Goal: Task Accomplishment & Management: Manage account settings

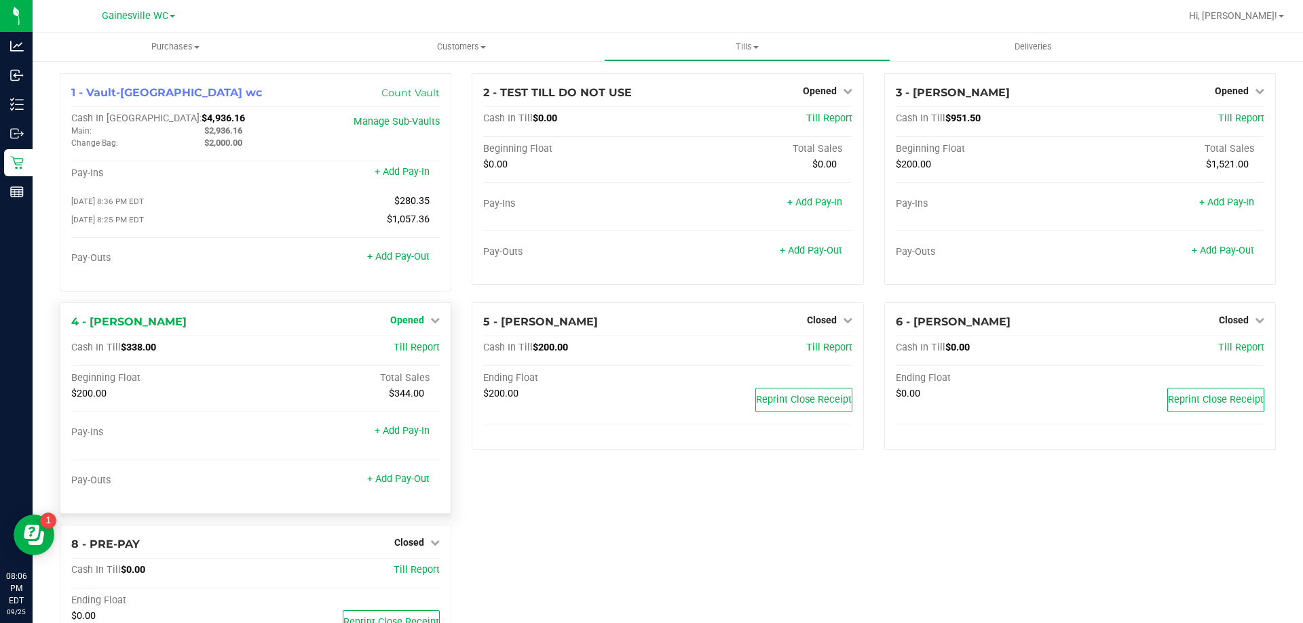
click at [421, 325] on link "Opened" at bounding box center [415, 320] width 50 height 11
click at [396, 353] on link "Close Till" at bounding box center [409, 348] width 37 height 11
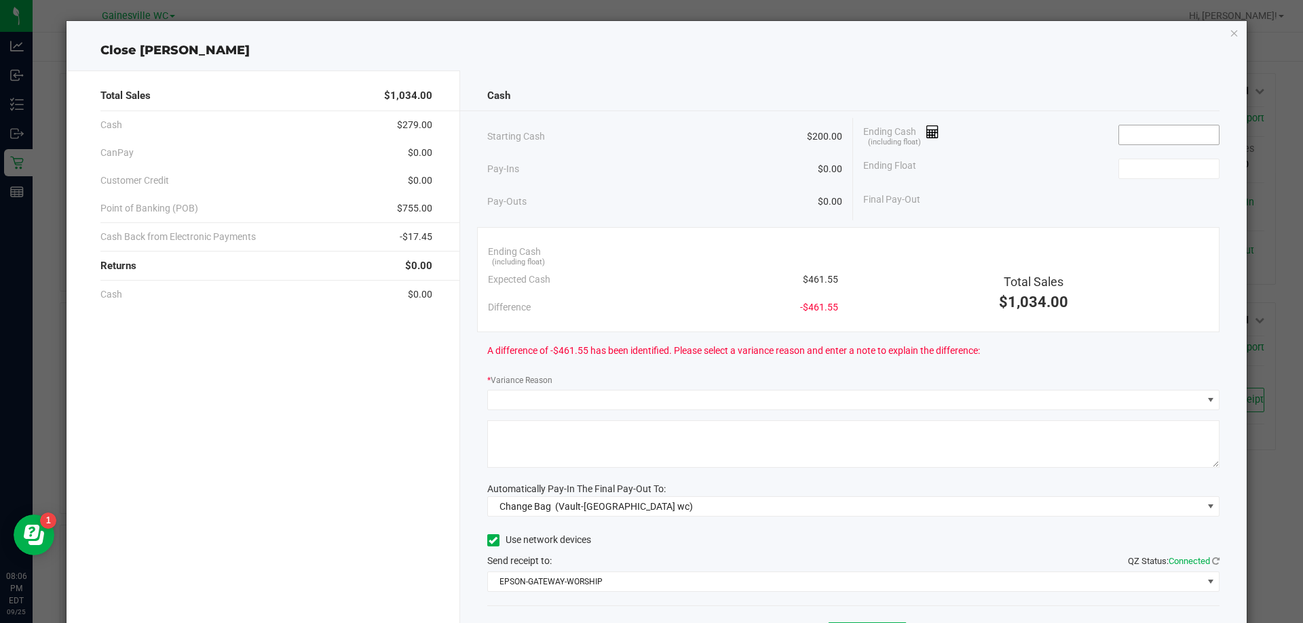
click at [1128, 134] on input at bounding box center [1169, 135] width 100 height 19
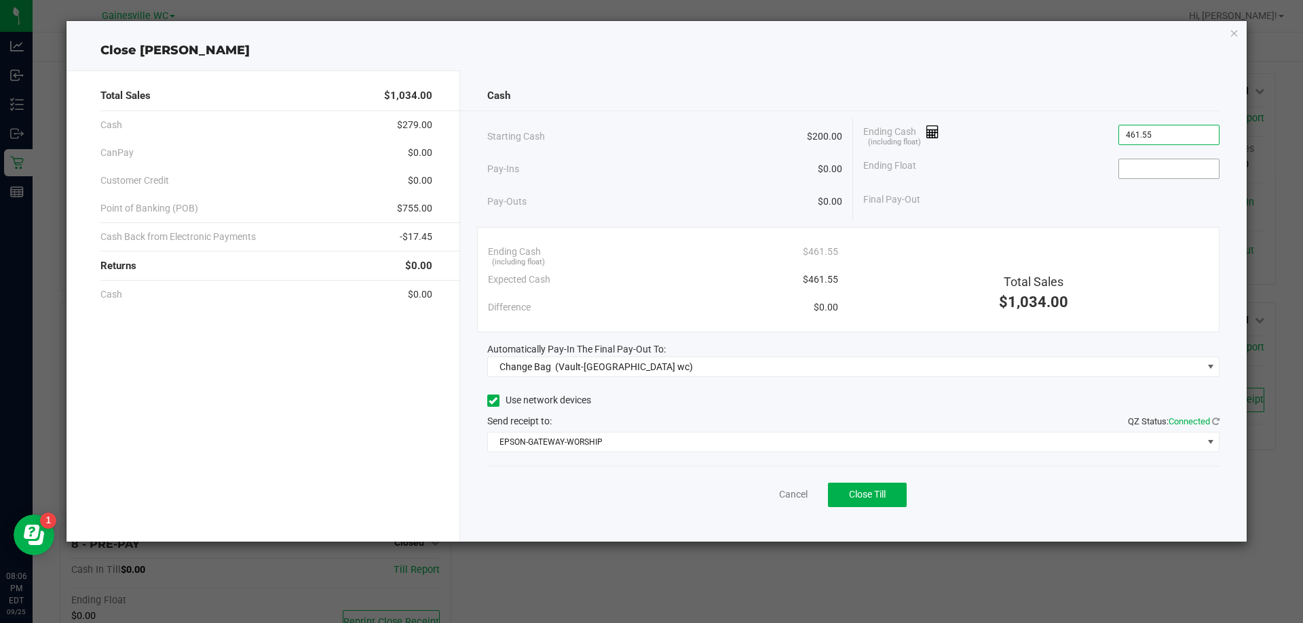
type input "$461.55"
click at [1186, 178] on input at bounding box center [1169, 168] width 100 height 19
type input "$200.00"
click at [1079, 187] on div "Final Pay-Out $261.55" at bounding box center [1041, 200] width 356 height 28
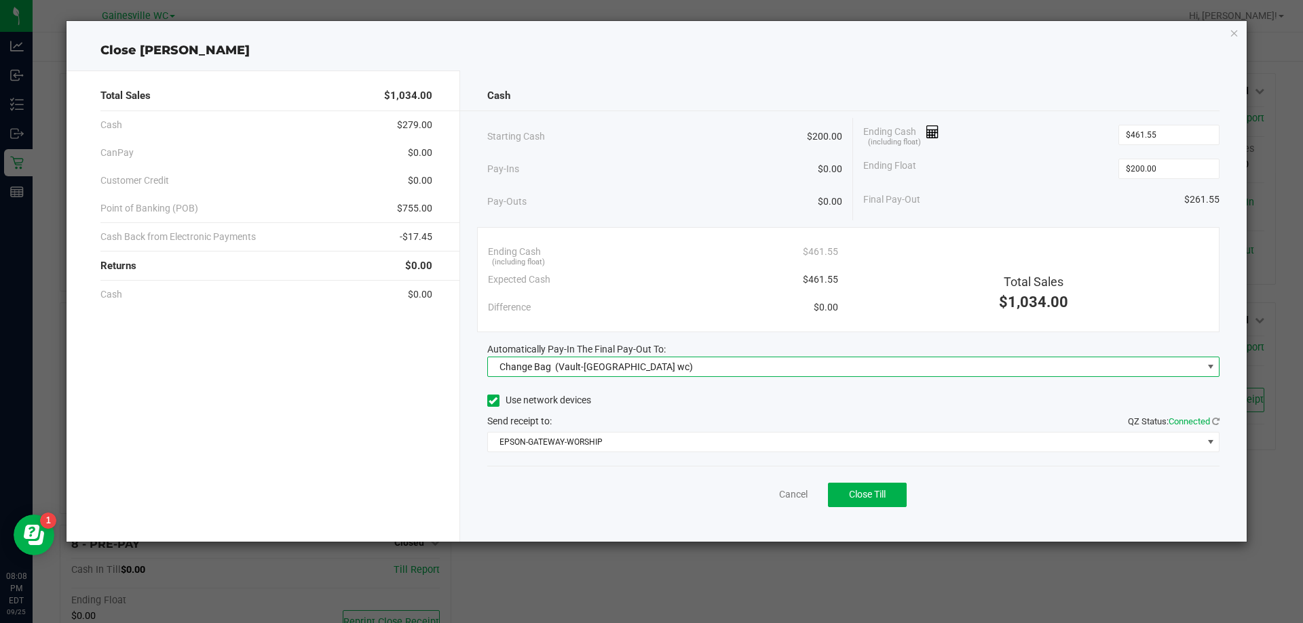
click at [1208, 368] on span at bounding box center [1210, 367] width 11 height 11
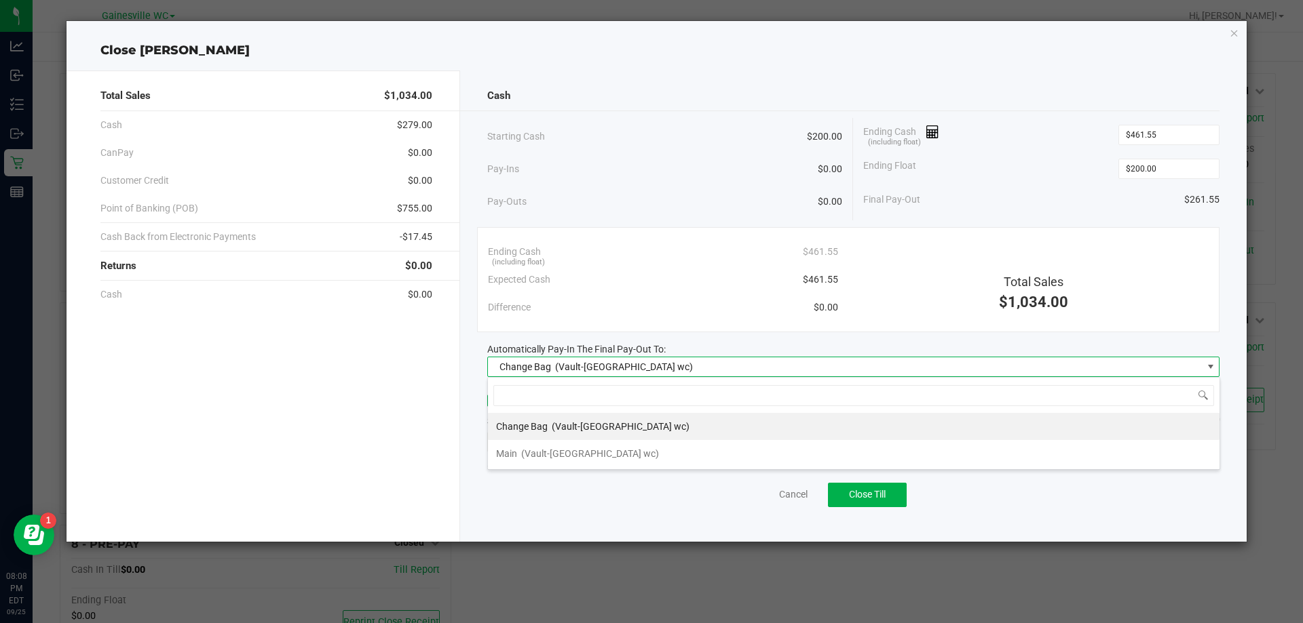
scroll to position [20, 732]
click at [577, 457] on span "(Vault-[GEOGRAPHIC_DATA] wc)" at bounding box center [590, 453] width 138 height 11
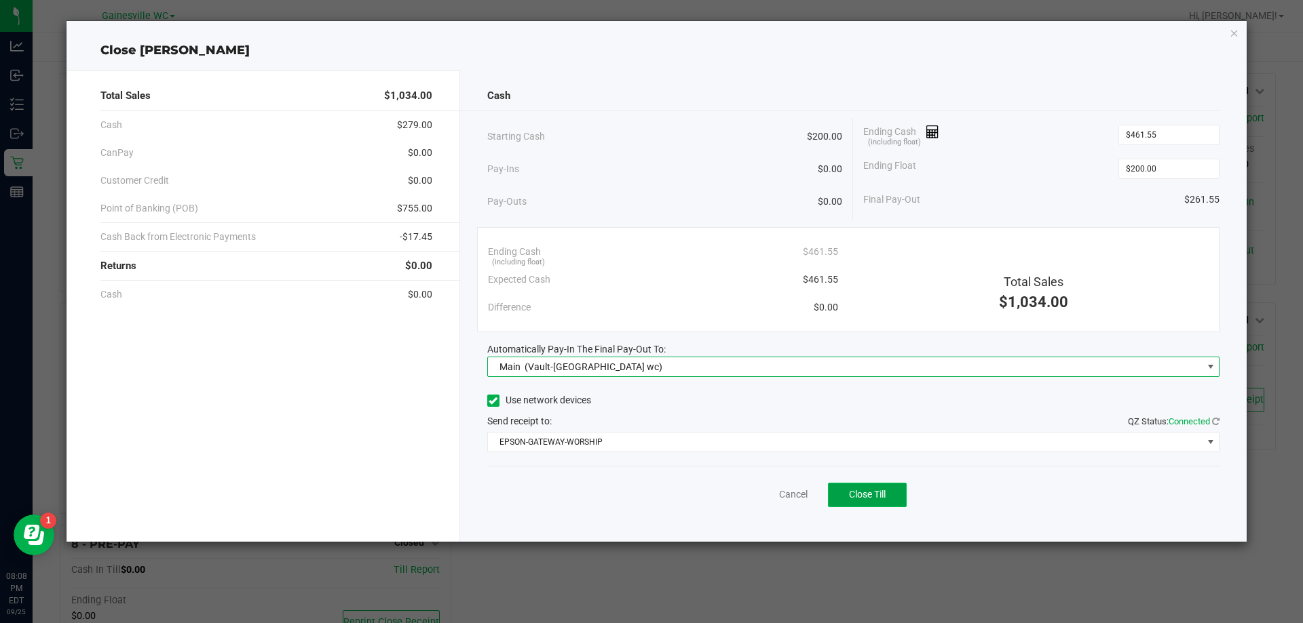
click at [871, 492] on span "Close Till" at bounding box center [867, 494] width 37 height 11
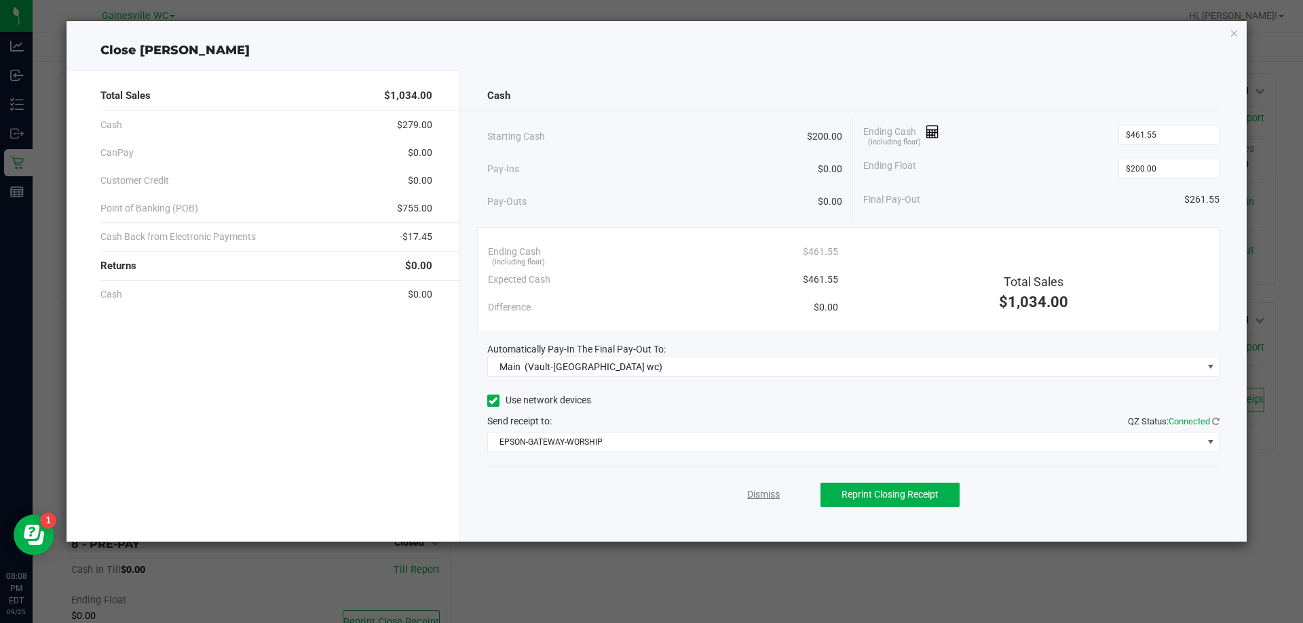
click at [773, 495] on link "Dismiss" at bounding box center [763, 495] width 33 height 14
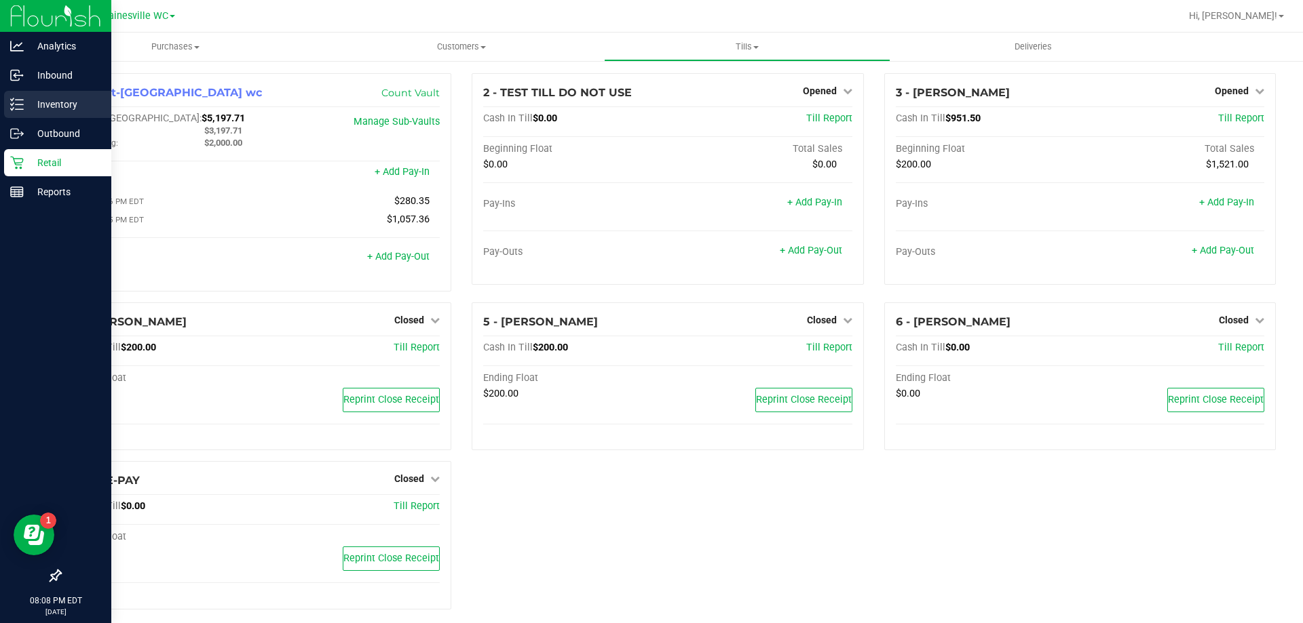
click at [52, 101] on p "Inventory" at bounding box center [64, 104] width 81 height 16
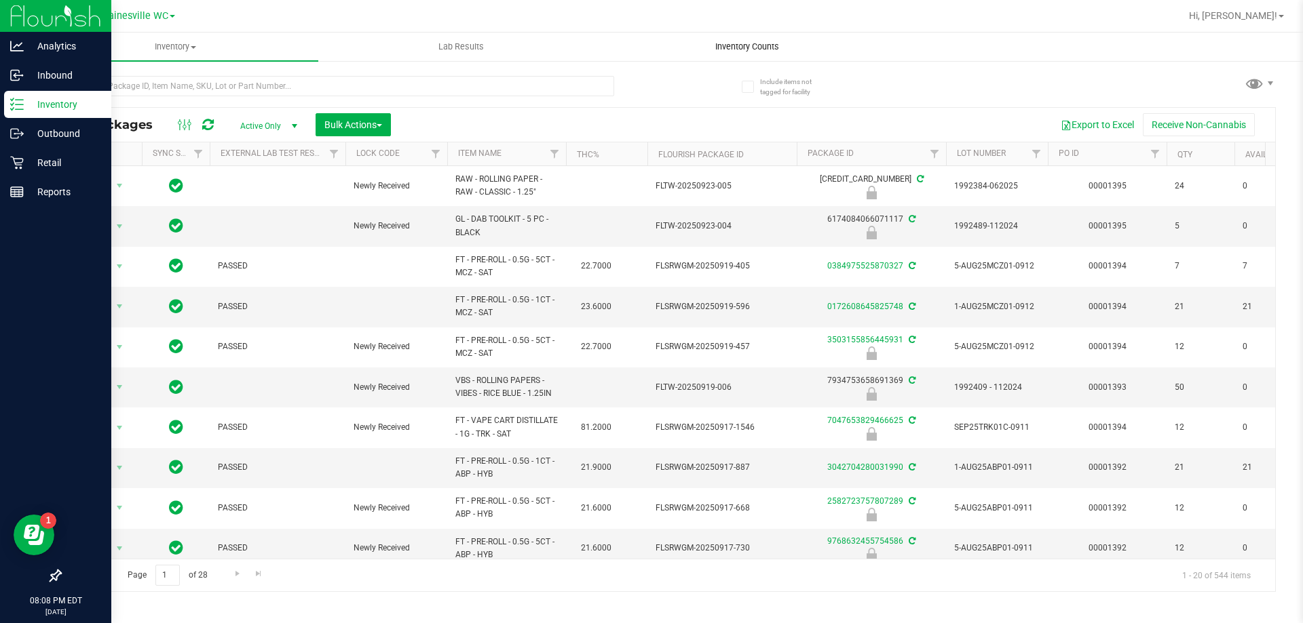
click at [750, 46] on span "Inventory Counts" at bounding box center [747, 47] width 100 height 12
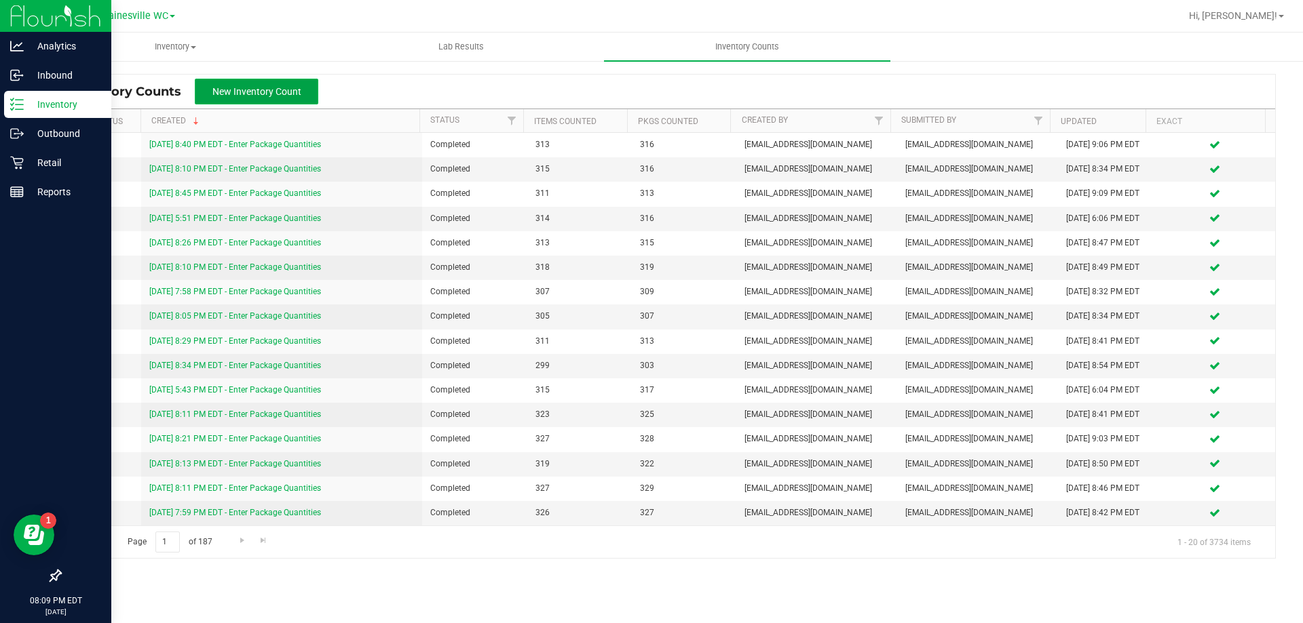
click at [261, 93] on span "New Inventory Count" at bounding box center [256, 91] width 89 height 11
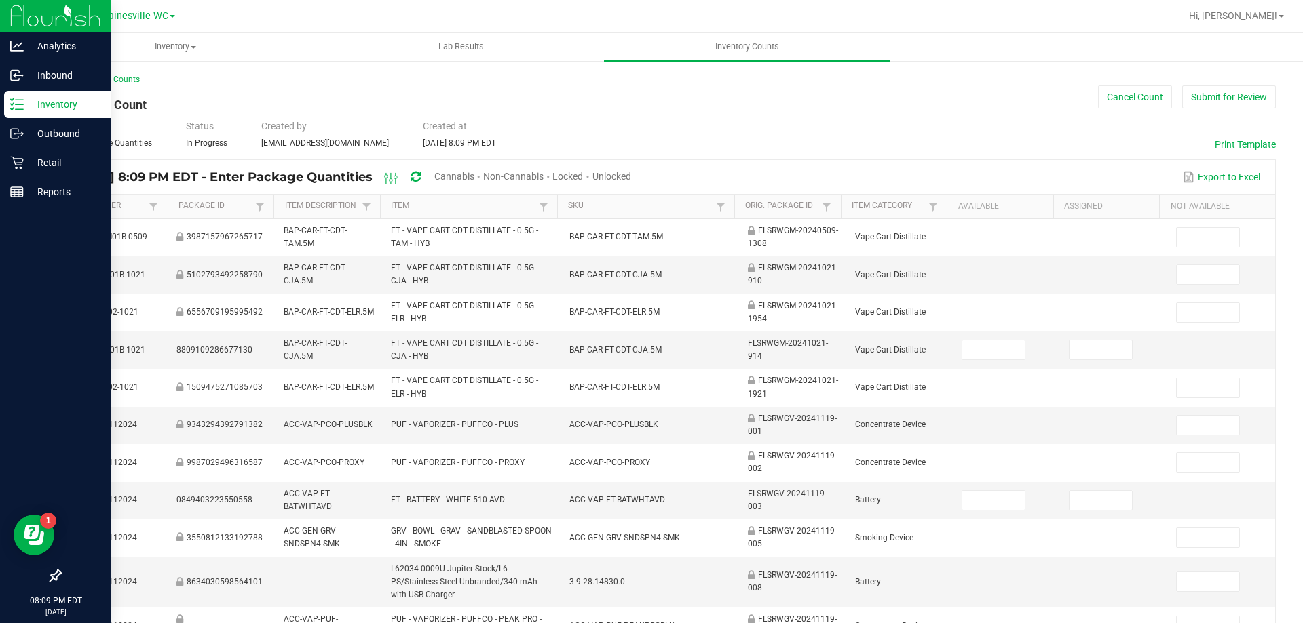
click at [631, 178] on span "Unlocked" at bounding box center [611, 176] width 39 height 11
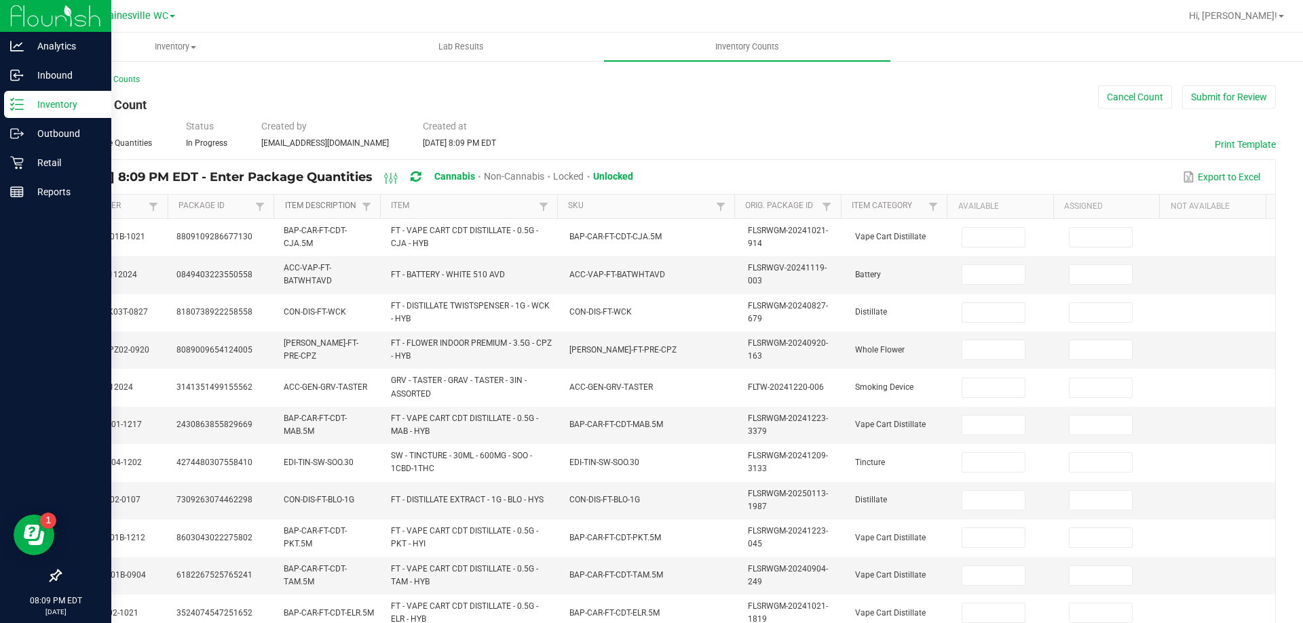
click at [322, 210] on link "Item Description" at bounding box center [321, 206] width 73 height 11
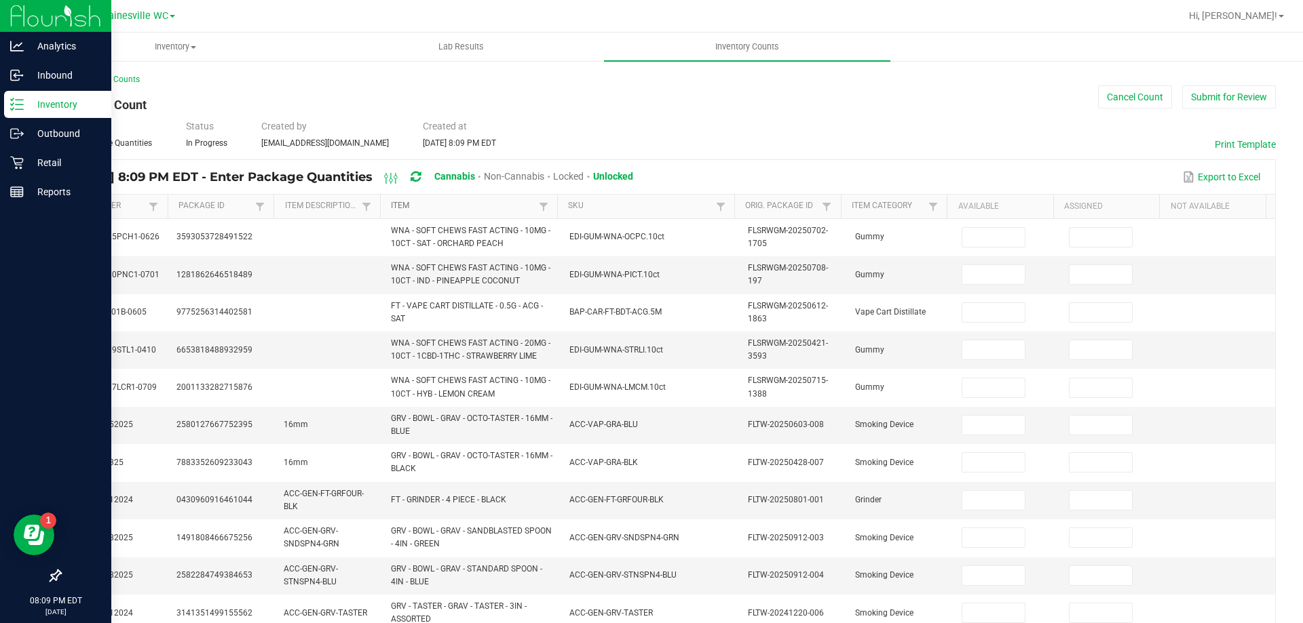
click at [438, 207] on link "Item" at bounding box center [463, 206] width 144 height 11
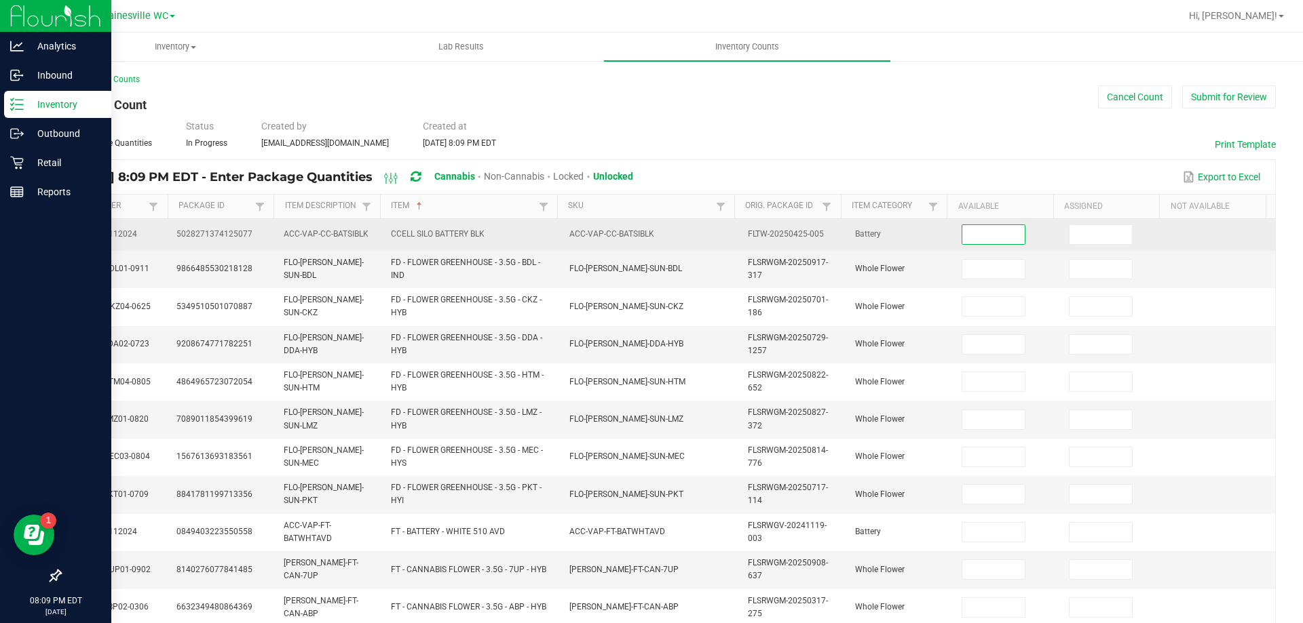
click at [981, 231] on input at bounding box center [993, 234] width 62 height 19
type input "6"
type input "15"
type input "19"
type input "14"
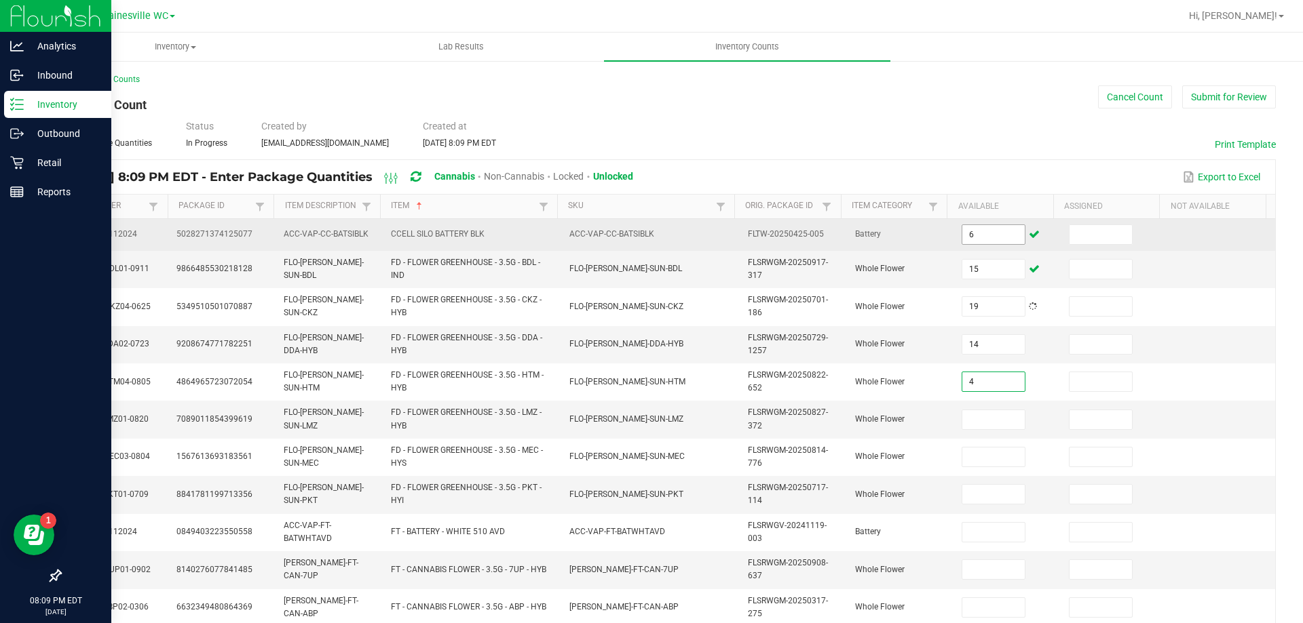
type input "4"
type input "1"
type input "12"
type input "9"
type input "14"
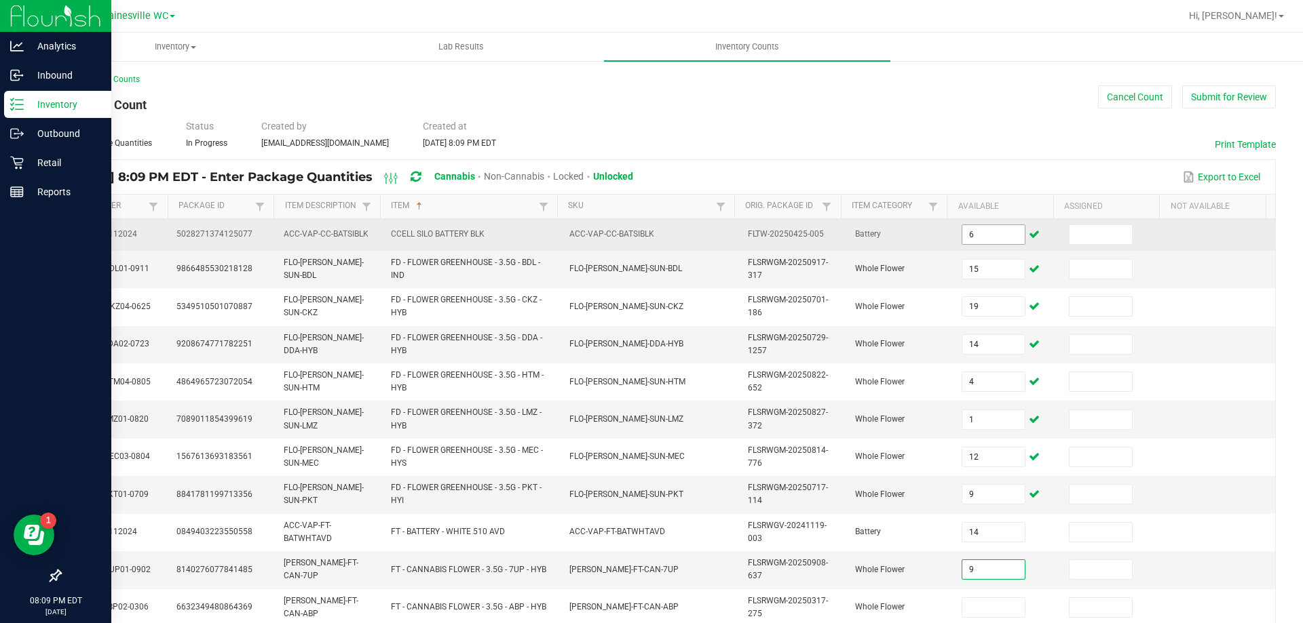
type input "9"
type input "13"
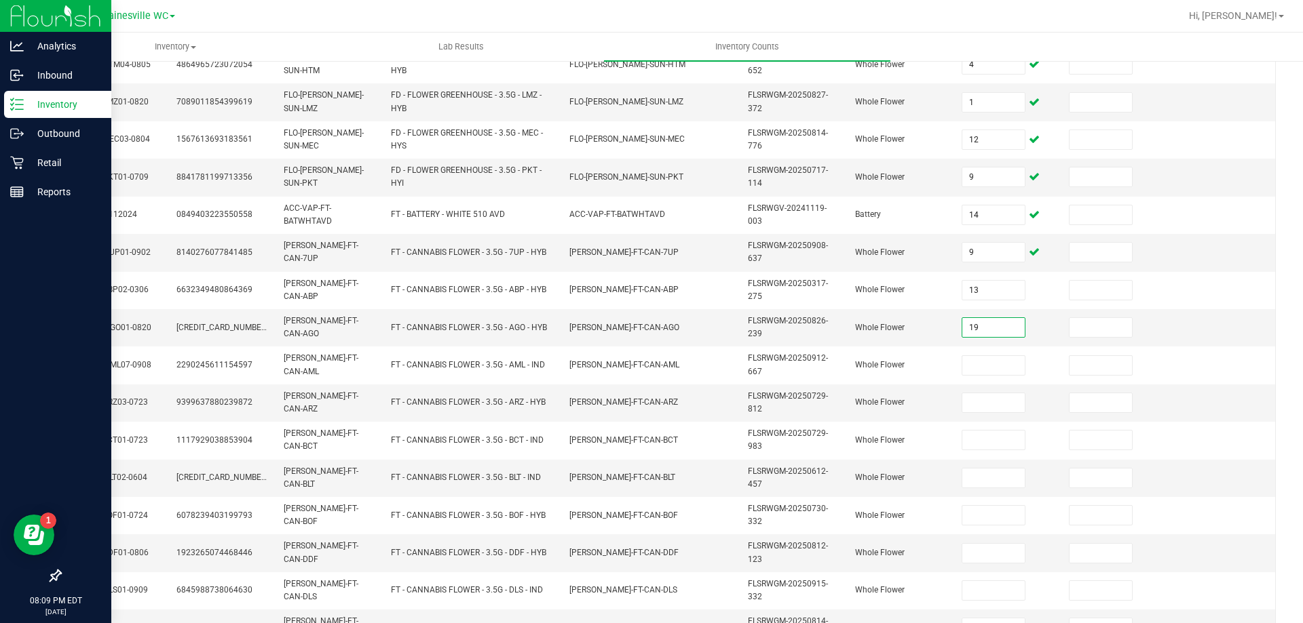
type input "19"
type input "1"
type input "6"
type input "14"
type input "15"
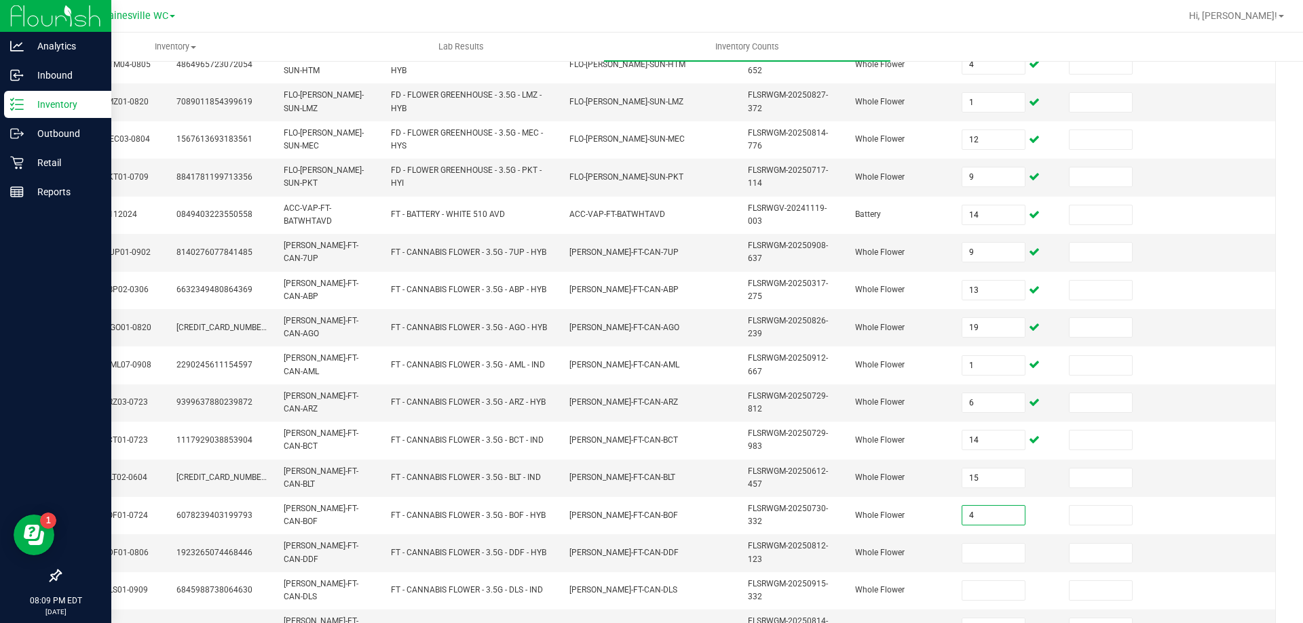
type input "4"
type input "19"
type input "18"
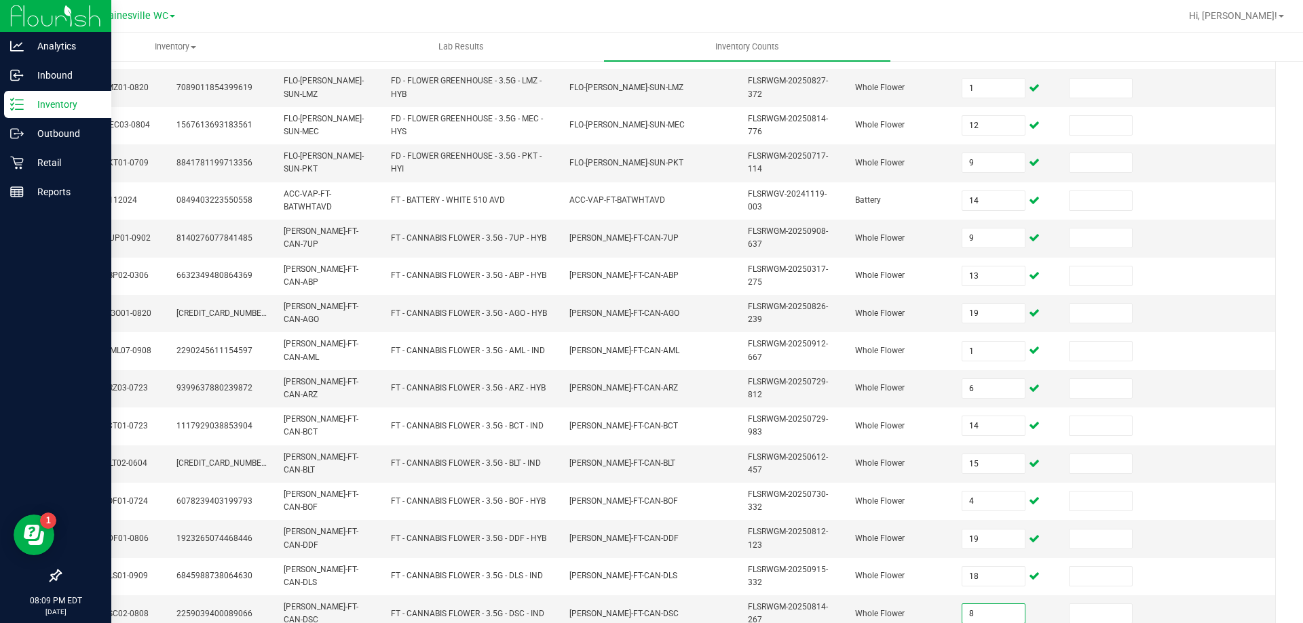
type input "8"
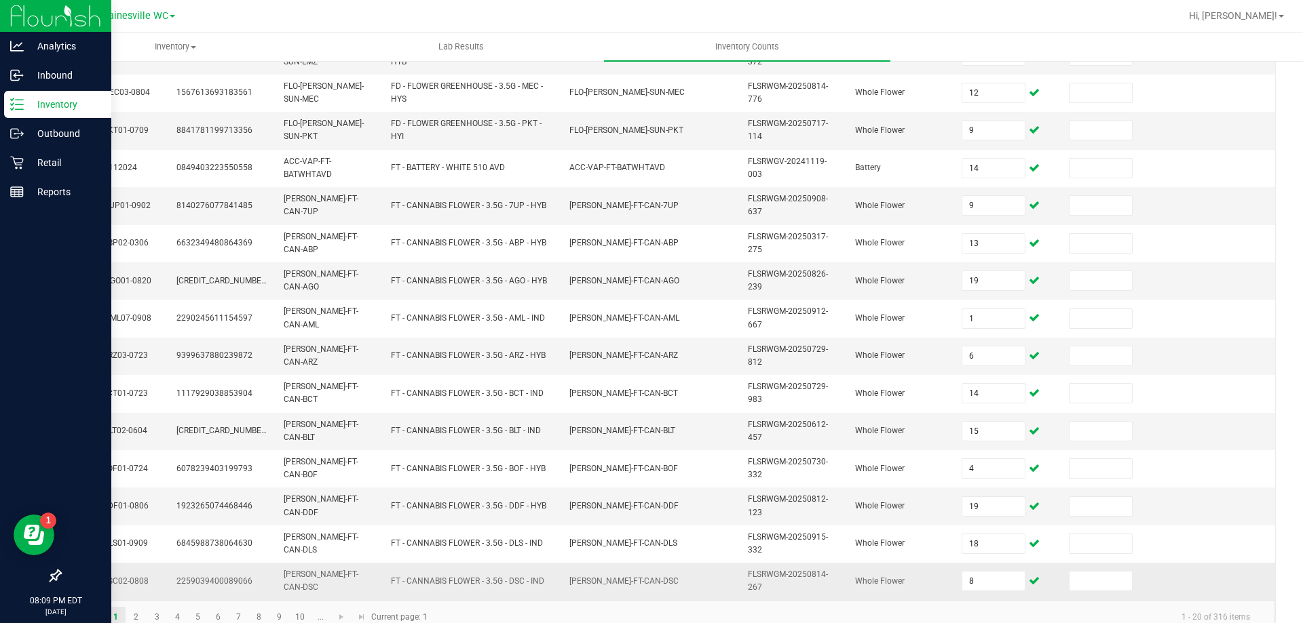
scroll to position [390, 0]
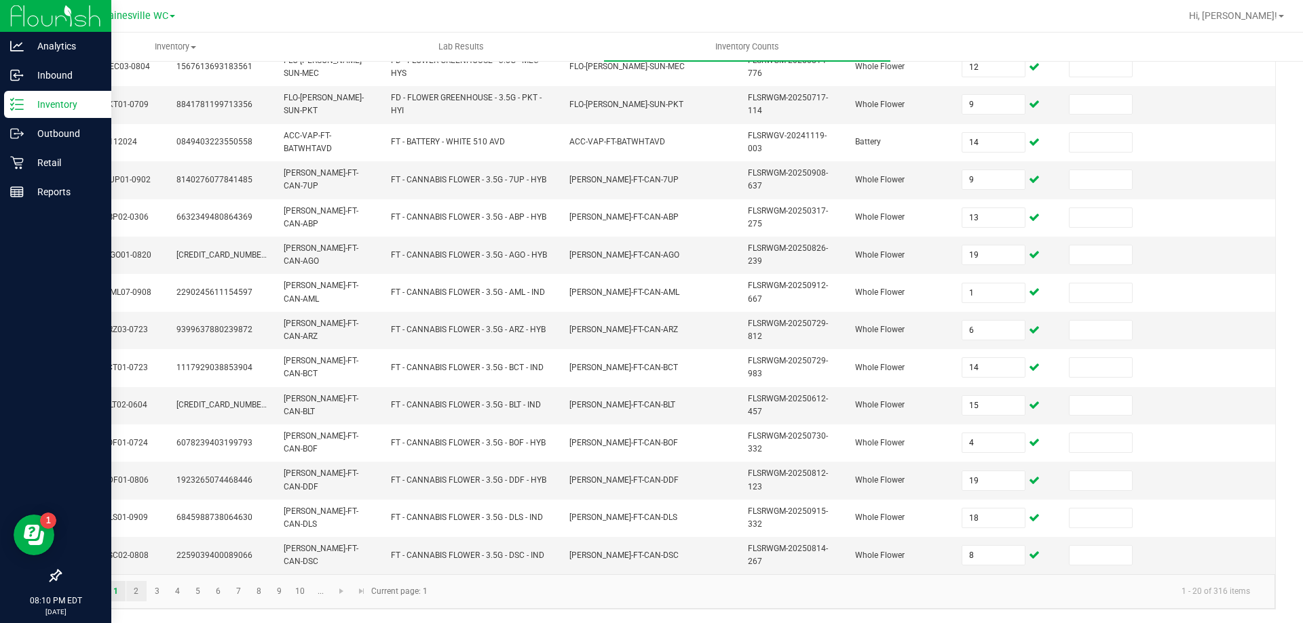
click at [133, 589] on link "2" at bounding box center [136, 591] width 20 height 20
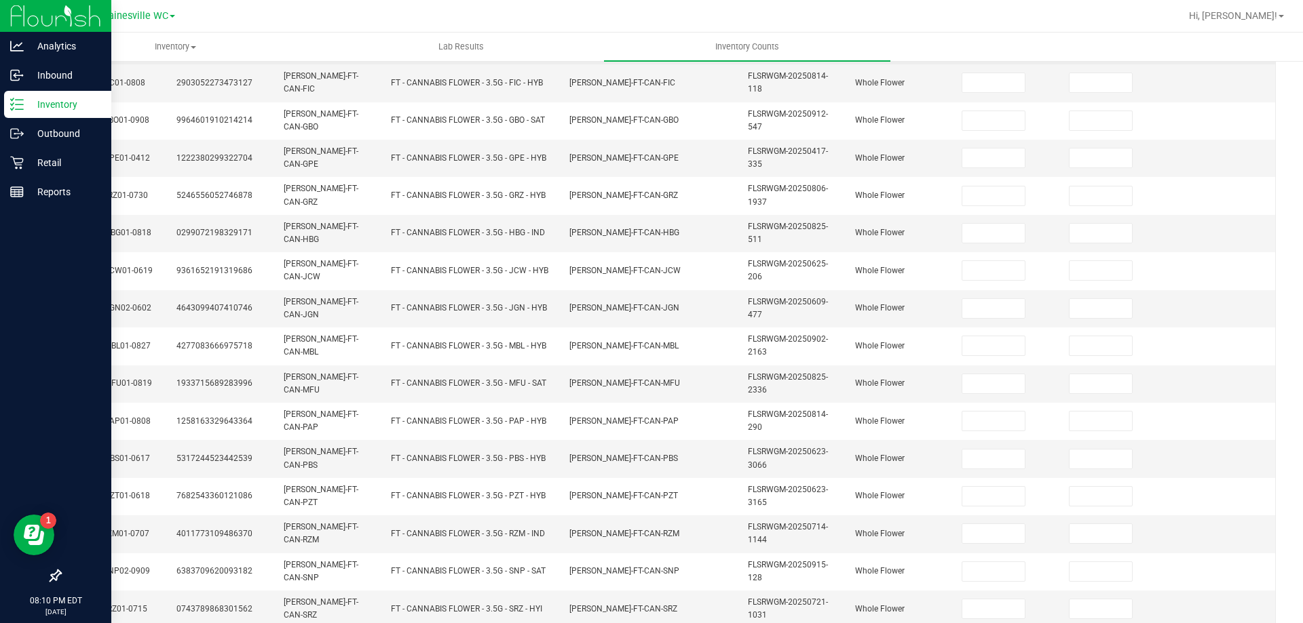
scroll to position [0, 0]
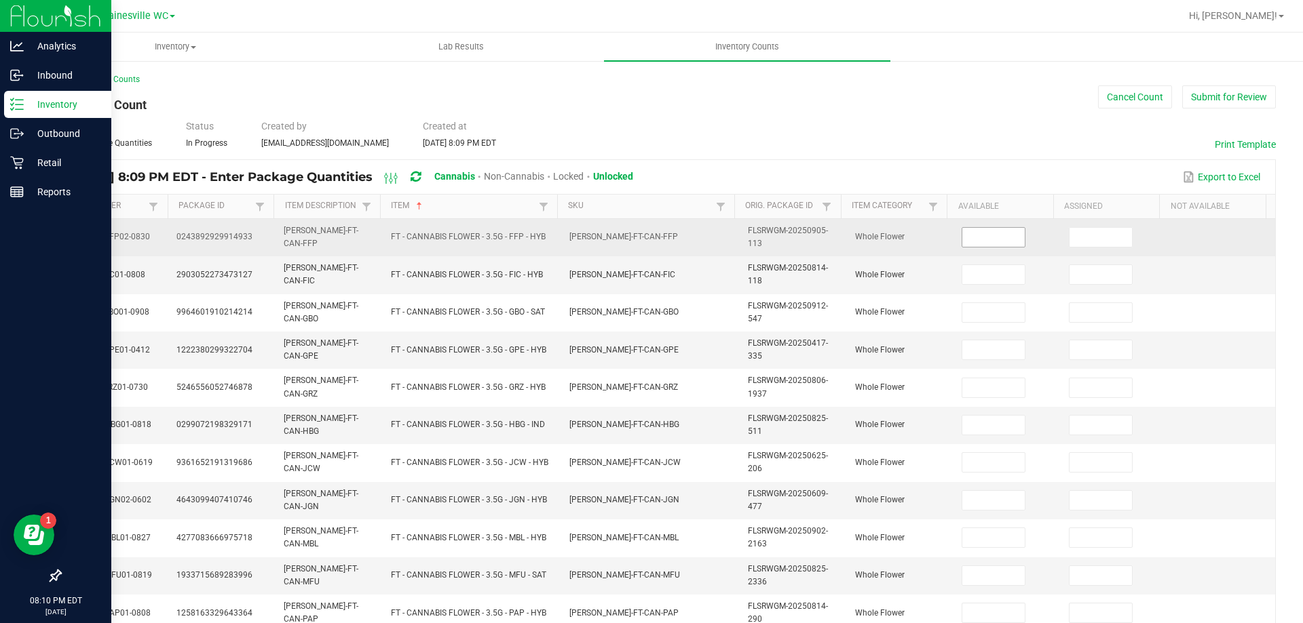
click at [978, 235] on input at bounding box center [993, 237] width 62 height 19
type input "19"
type input "2"
type input "20"
type input "11"
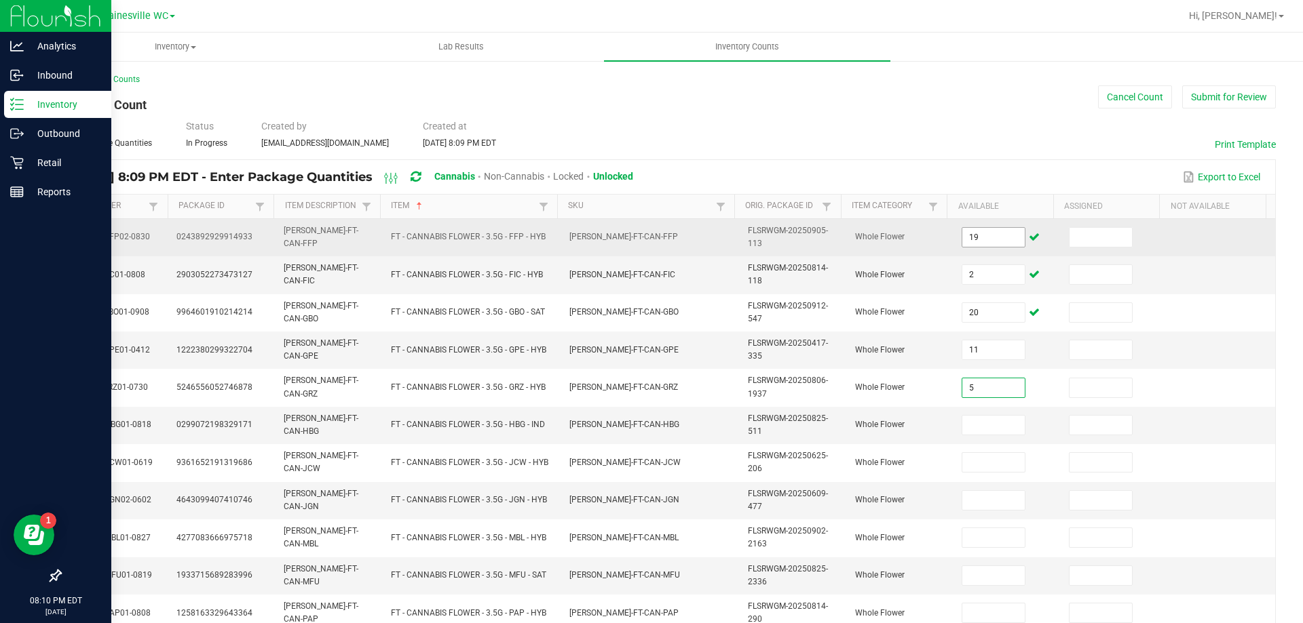
type input "5"
type input "10"
type input "8"
type input "6"
type input "18"
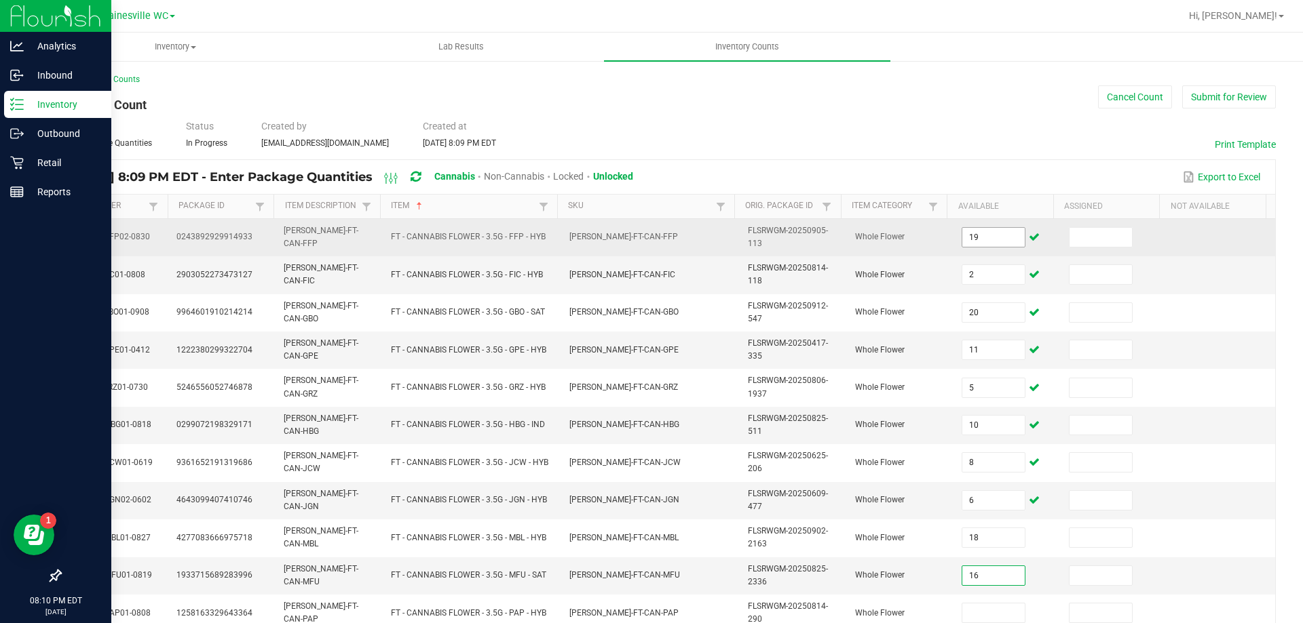
type input "16"
type input "9"
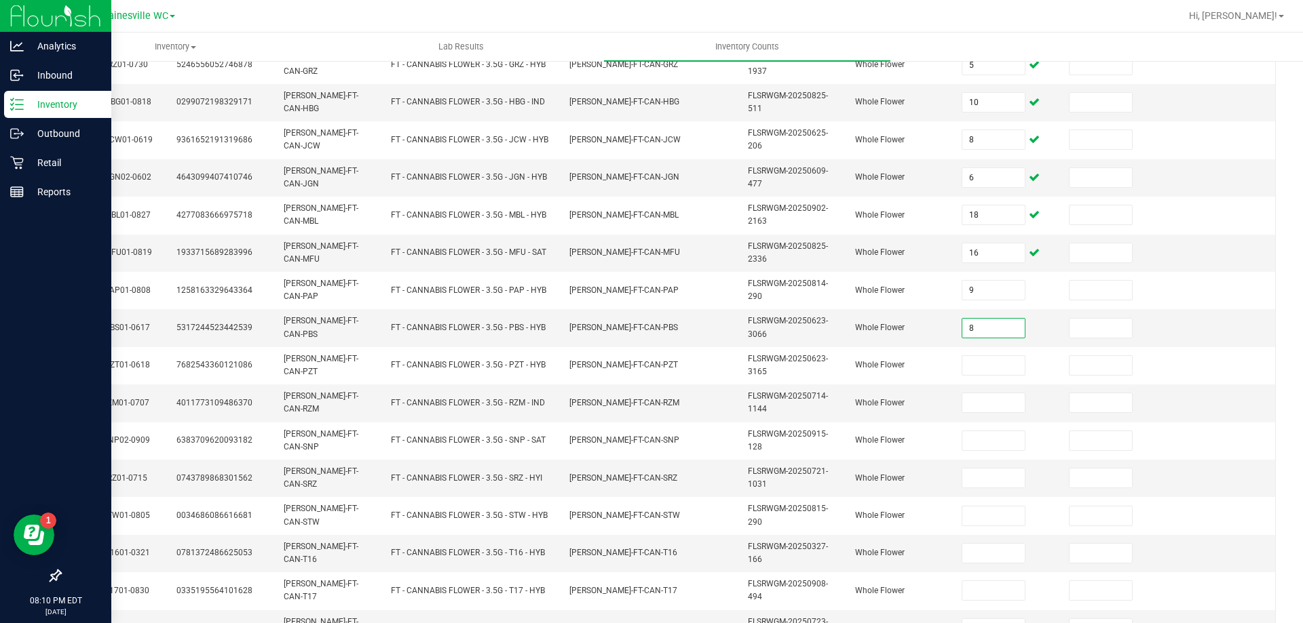
type input "8"
type input "1"
type input "8"
type input "16"
type input "2"
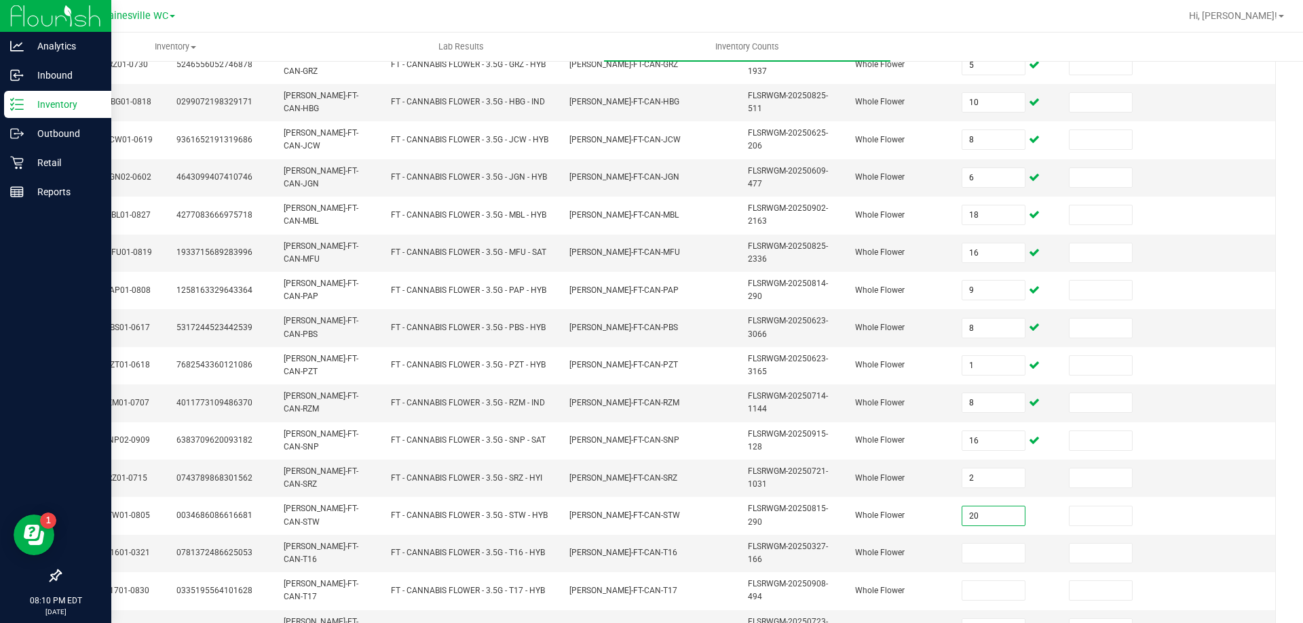
type input "20"
type input "7"
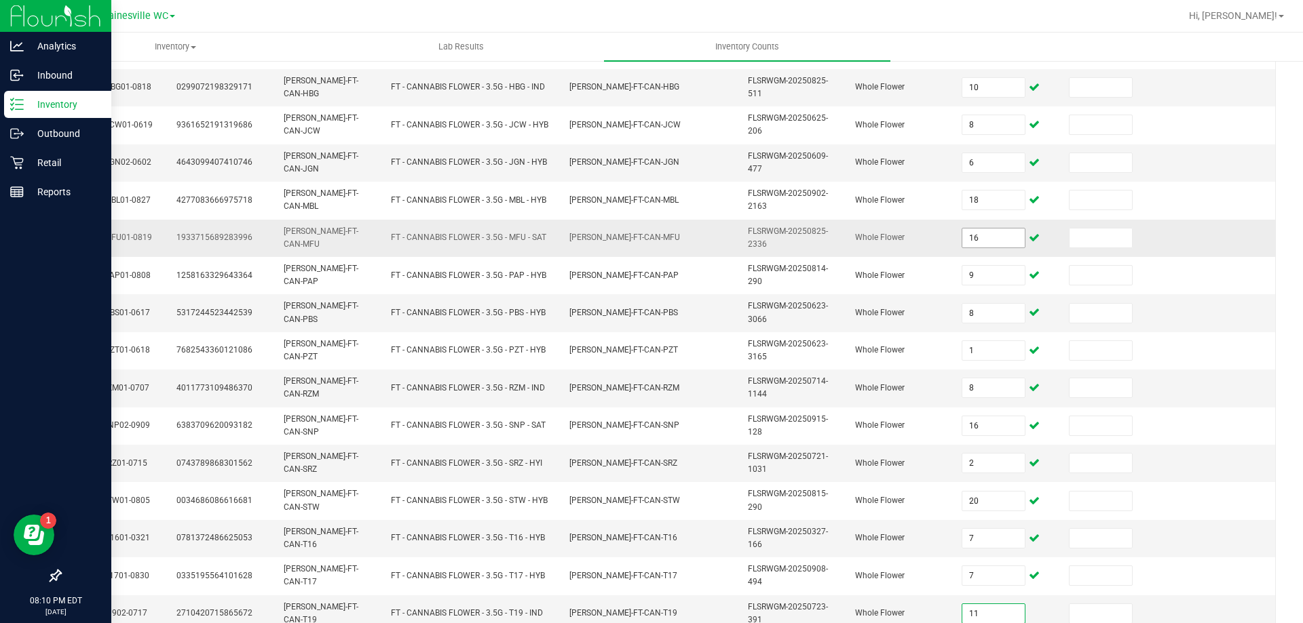
type input "11"
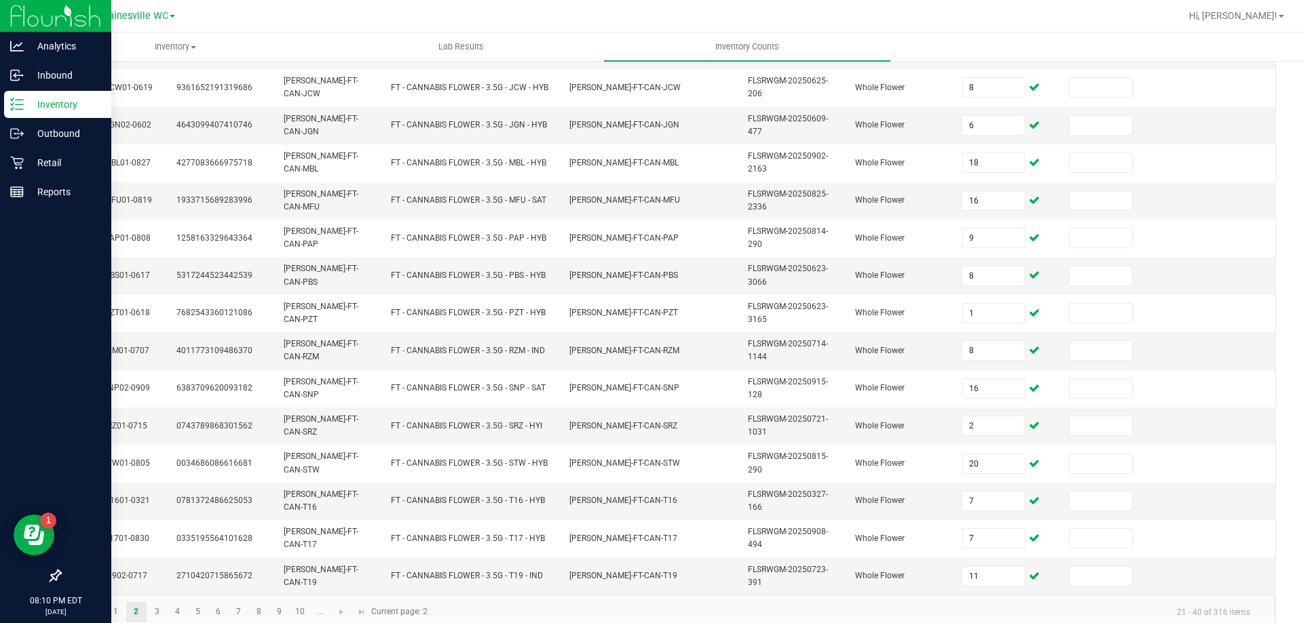
scroll to position [396, 0]
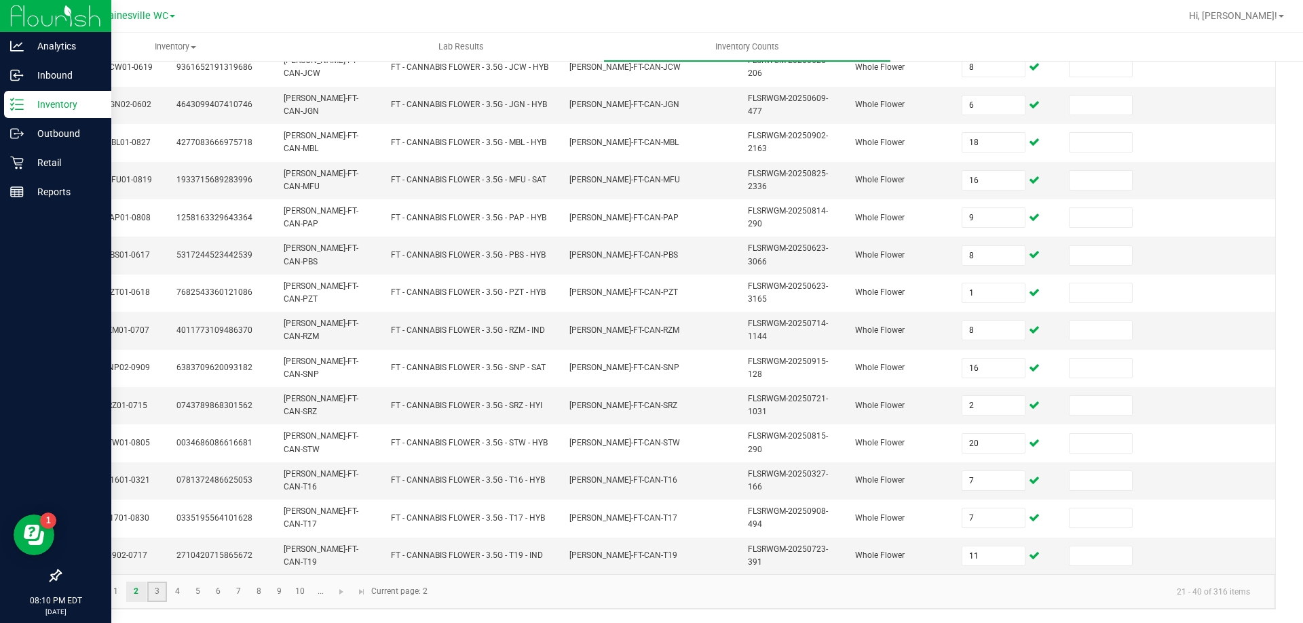
click at [162, 593] on link "3" at bounding box center [157, 592] width 20 height 20
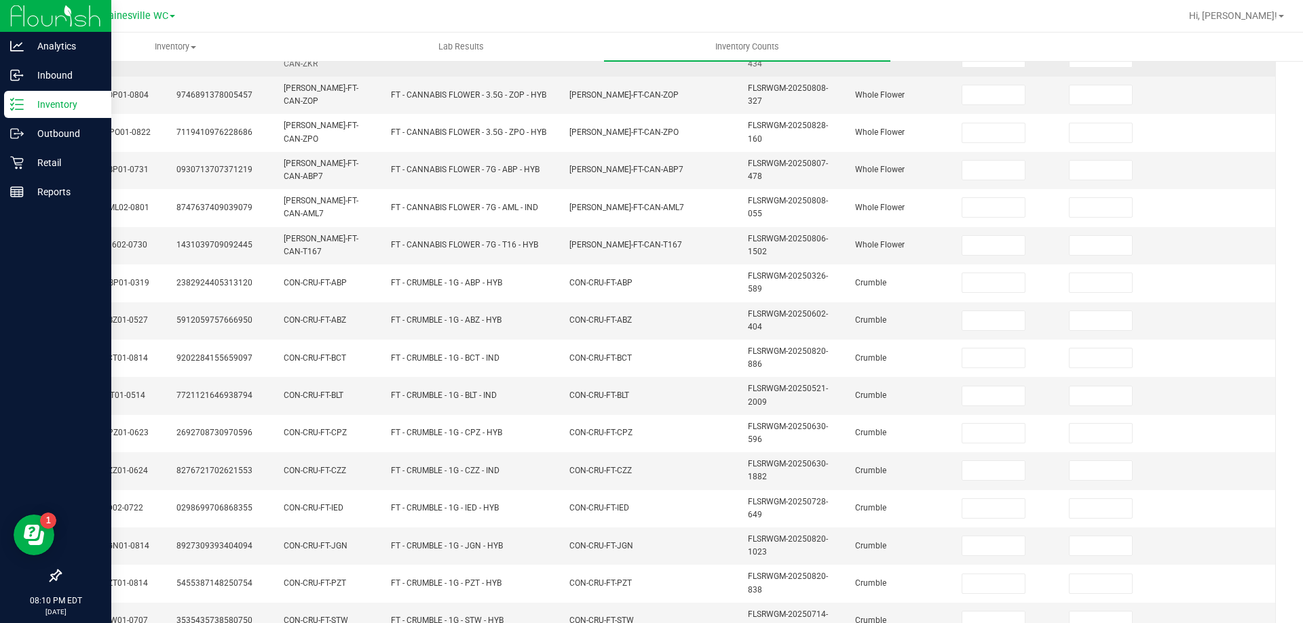
scroll to position [0, 0]
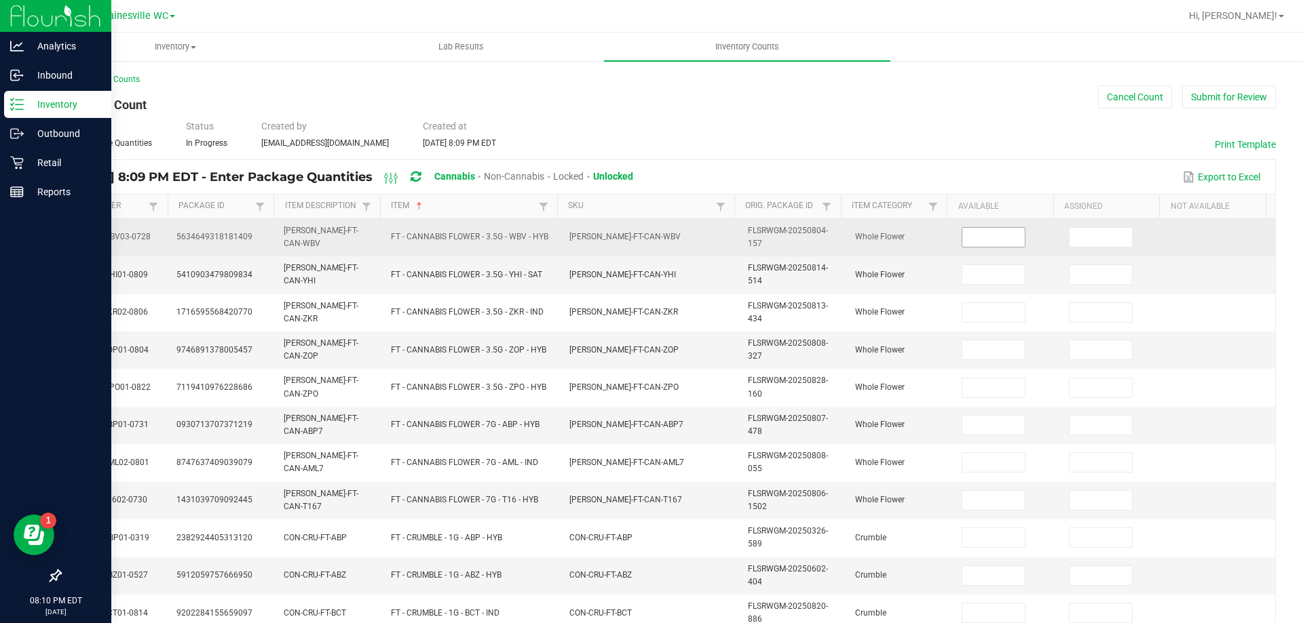
click at [983, 242] on input at bounding box center [993, 237] width 62 height 19
type input "3"
type input "6"
type input "1"
type input "16"
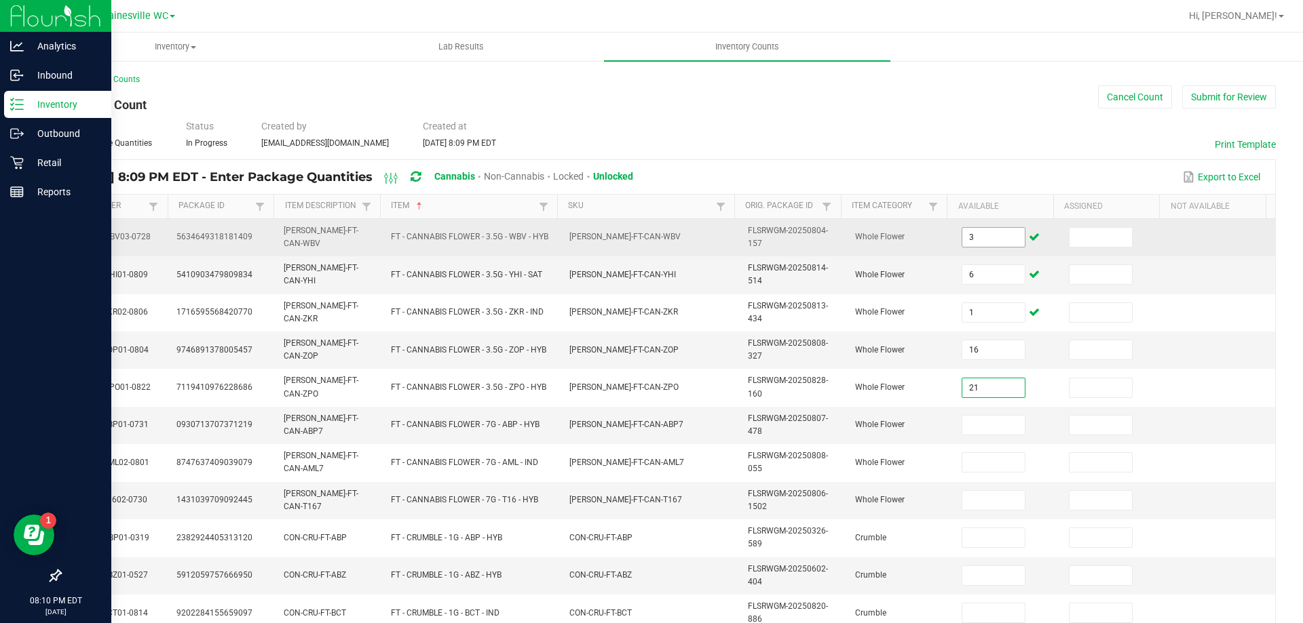
type input "21"
type input "15"
type input "5"
type input "18"
type input "2"
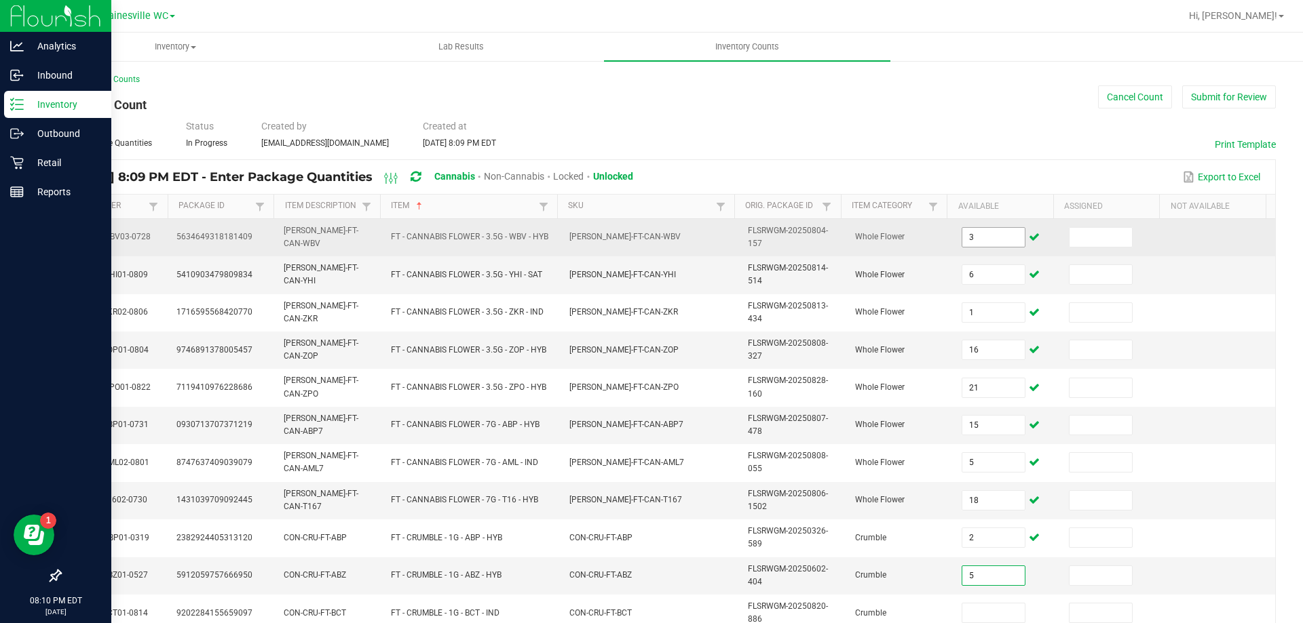
type input "5"
type input "3"
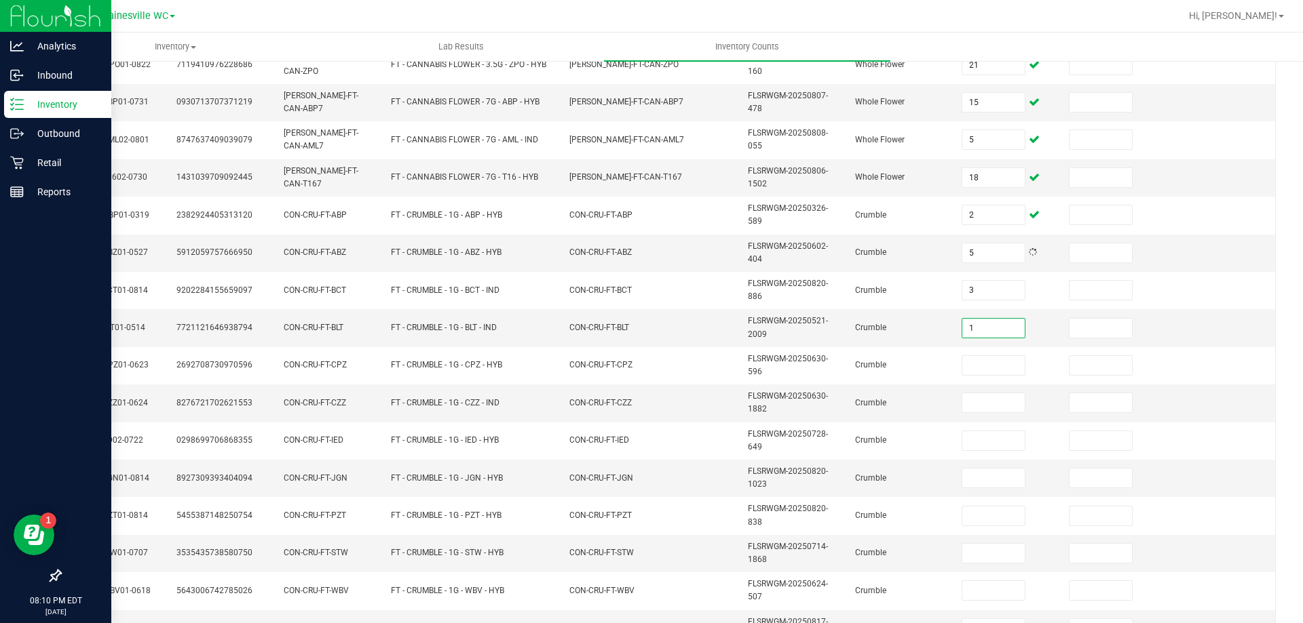
type input "1"
type input "8"
type input "3"
type input "6"
type input "1"
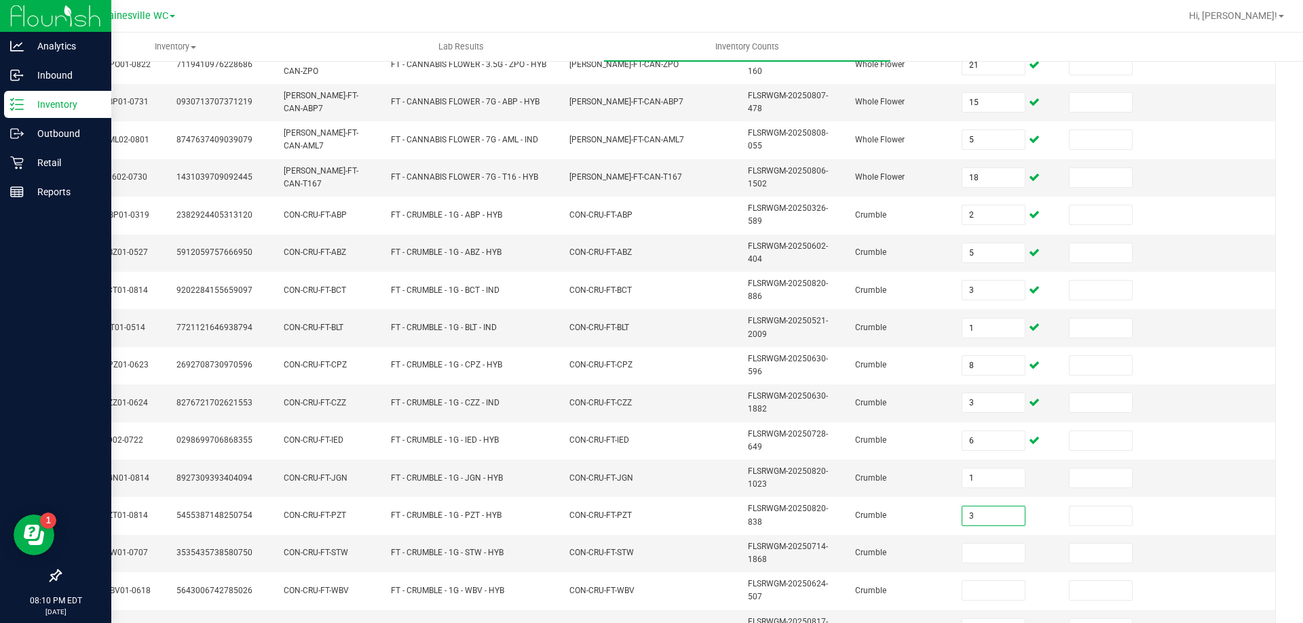
type input "3"
type input "5"
type input "3"
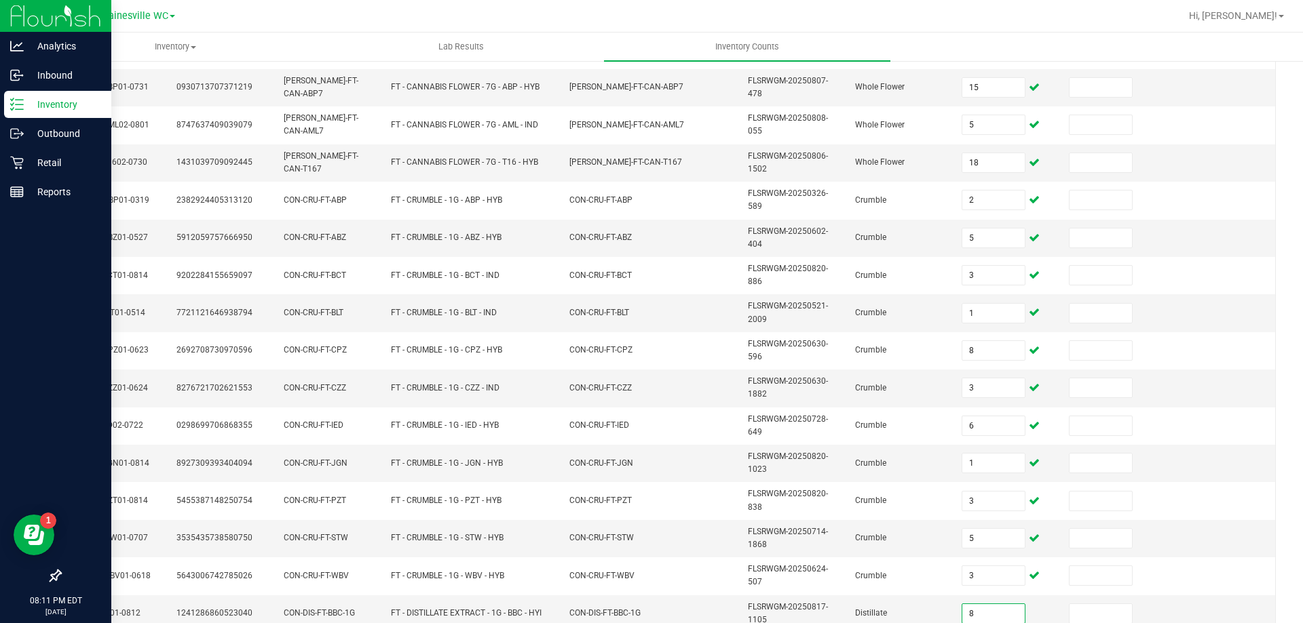
type input "8"
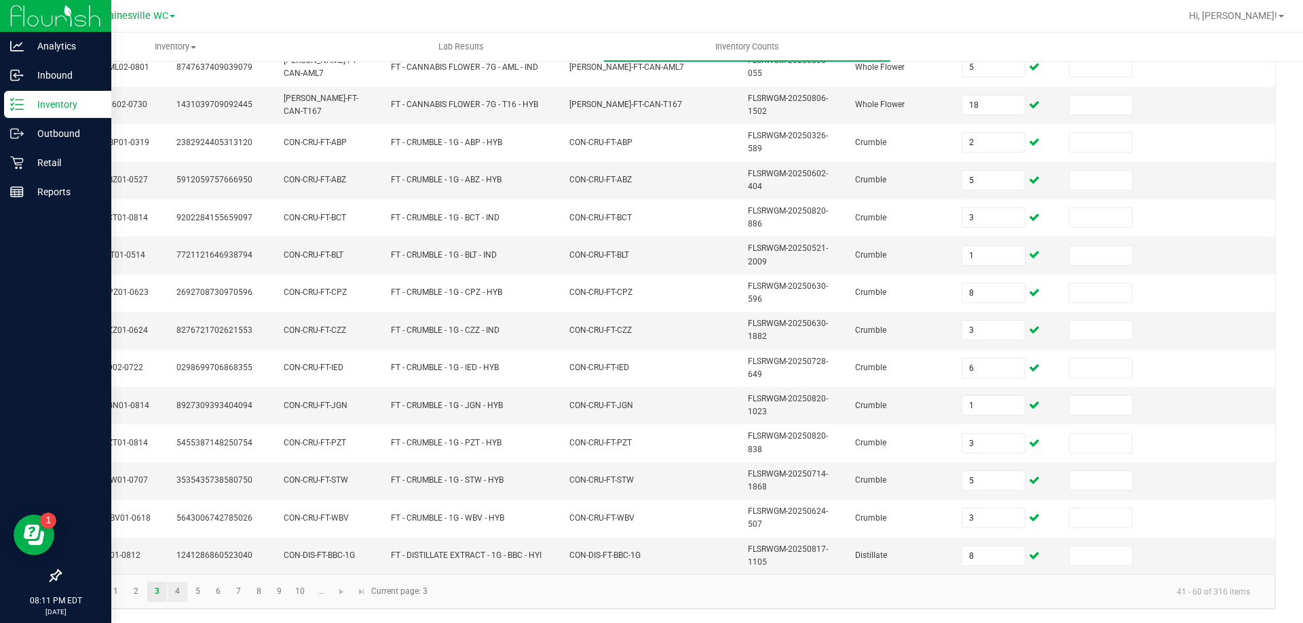
click at [180, 592] on link "4" at bounding box center [178, 592] width 20 height 20
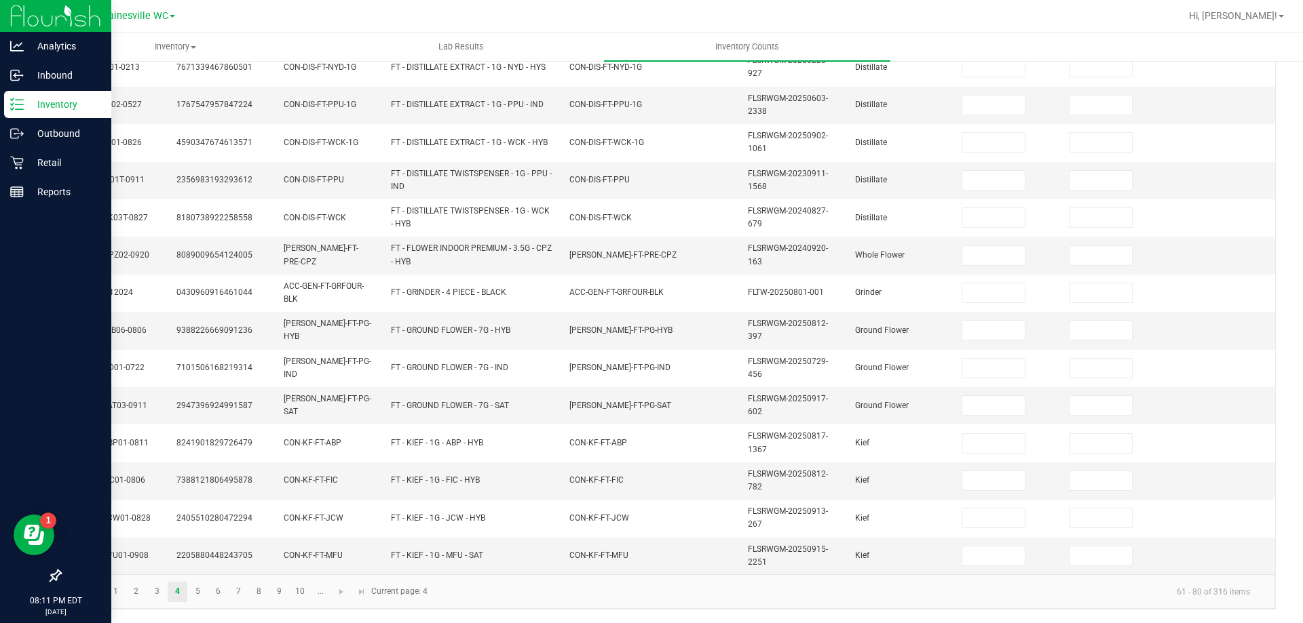
scroll to position [56, 0]
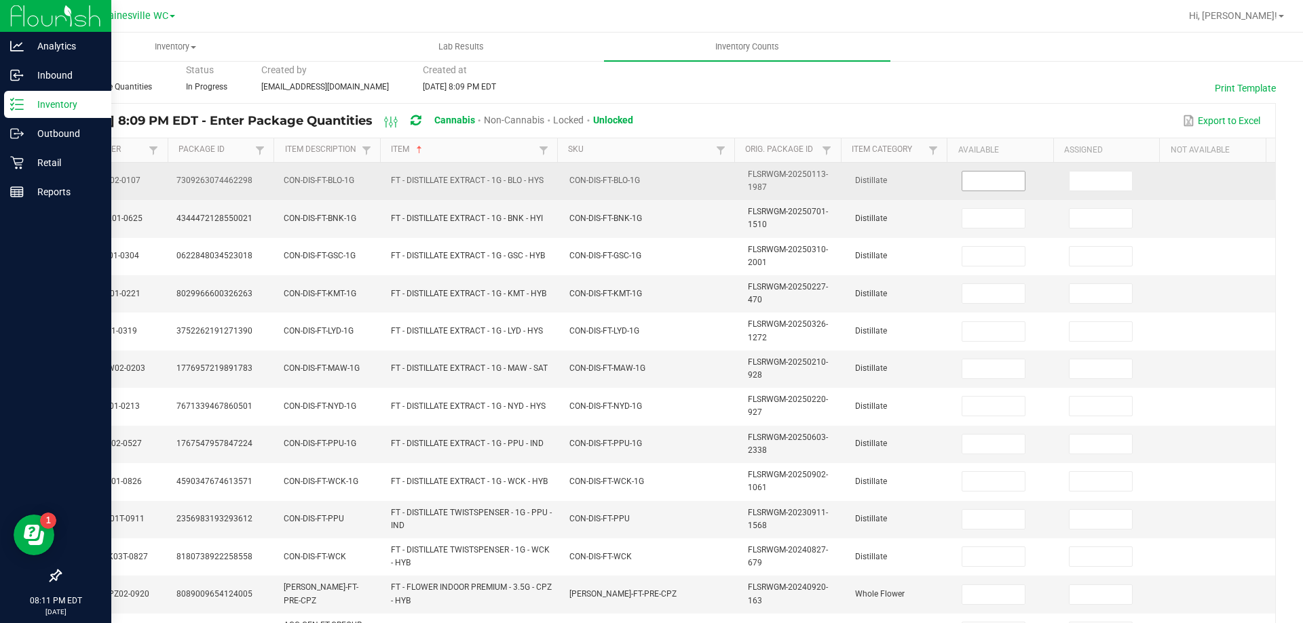
click at [998, 183] on input at bounding box center [993, 181] width 62 height 19
type input "9"
type input "6"
type input "5"
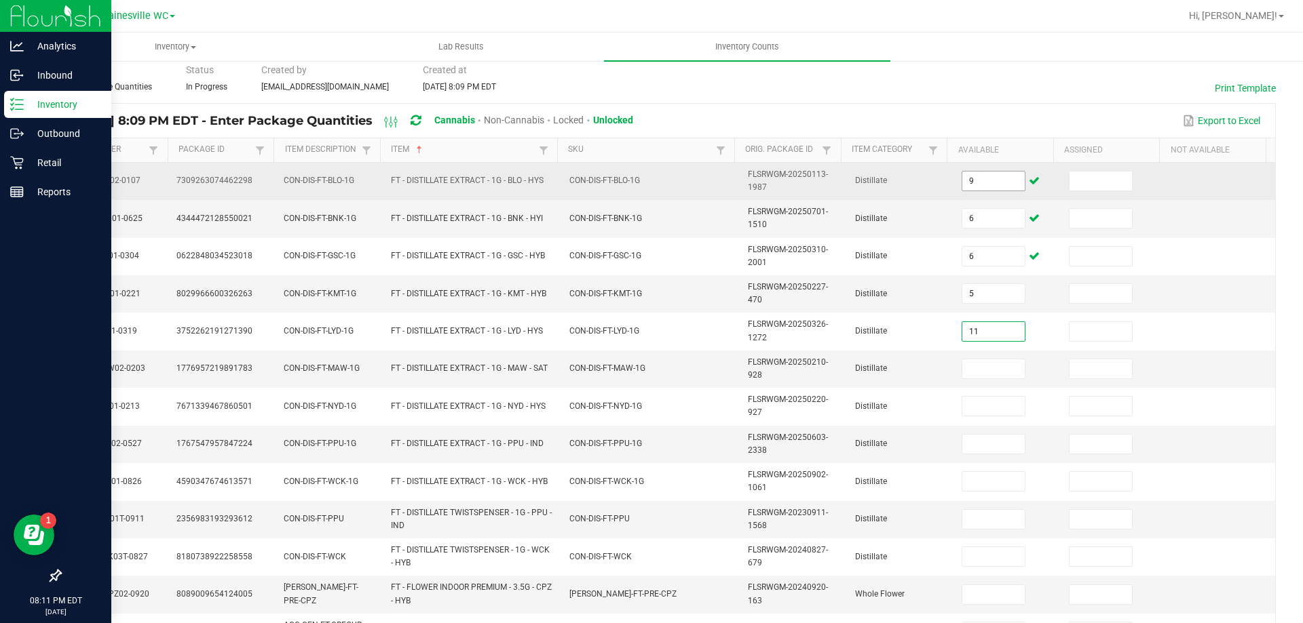
type input "11"
type input "6"
type input "4"
type input "8"
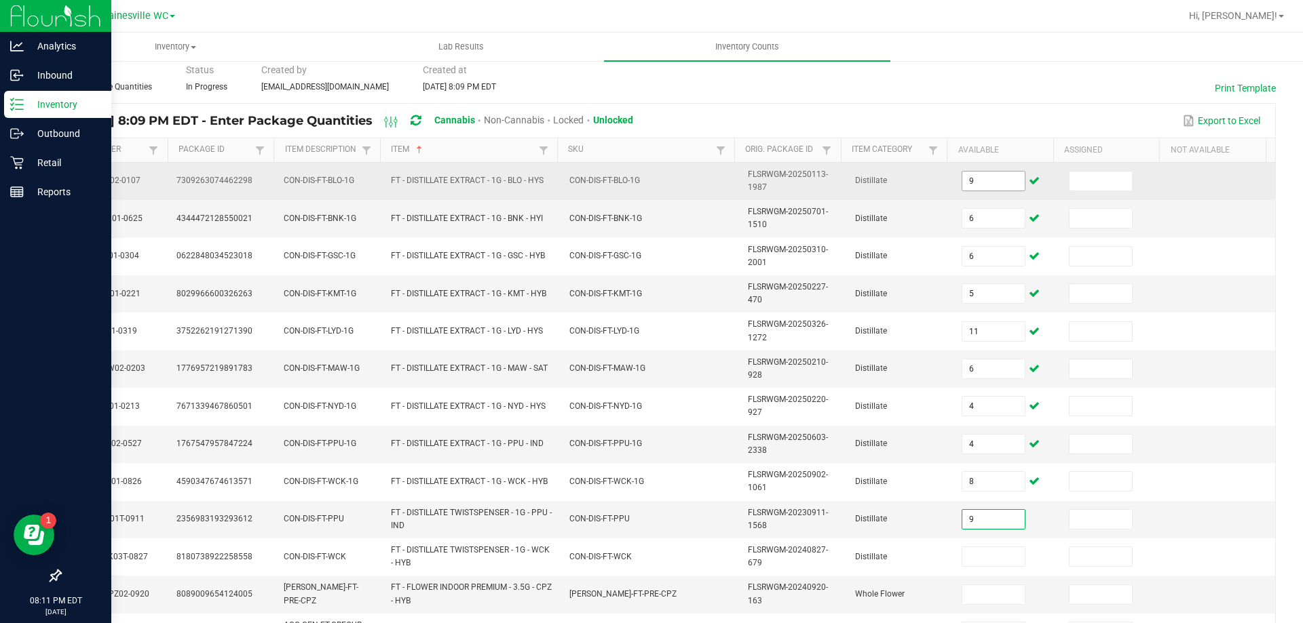
type input "9"
type input "1"
type input "4"
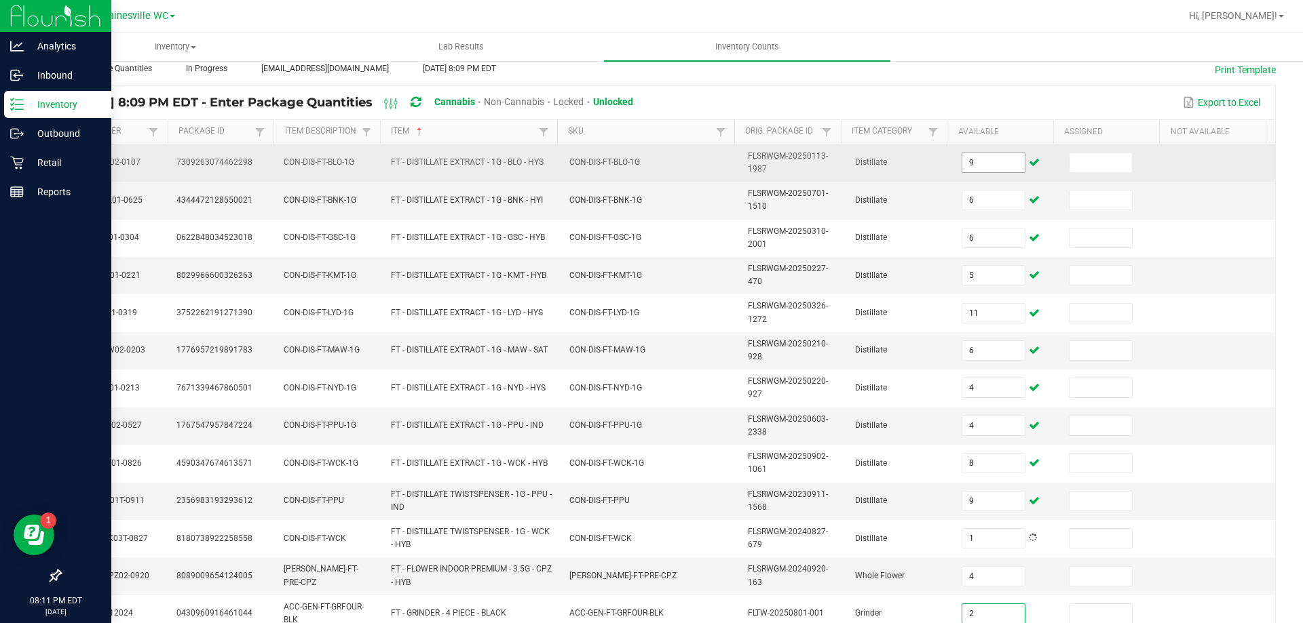
type input "2"
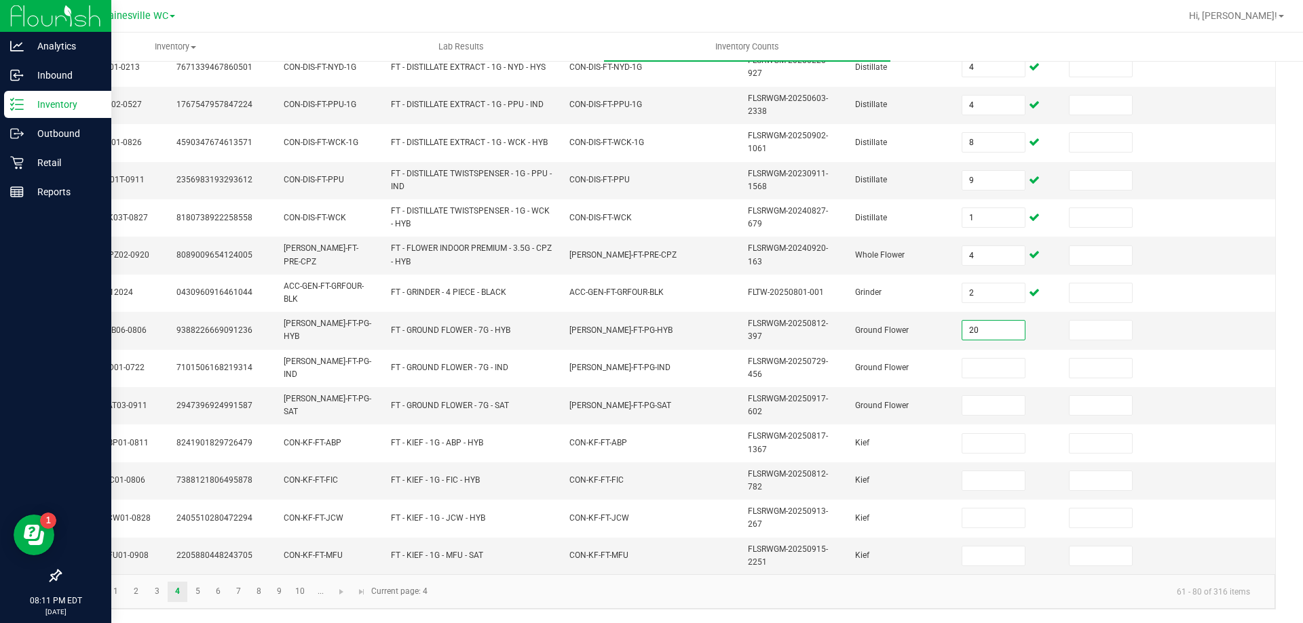
type input "20"
type input "17"
type input "18"
type input "2"
type input "8"
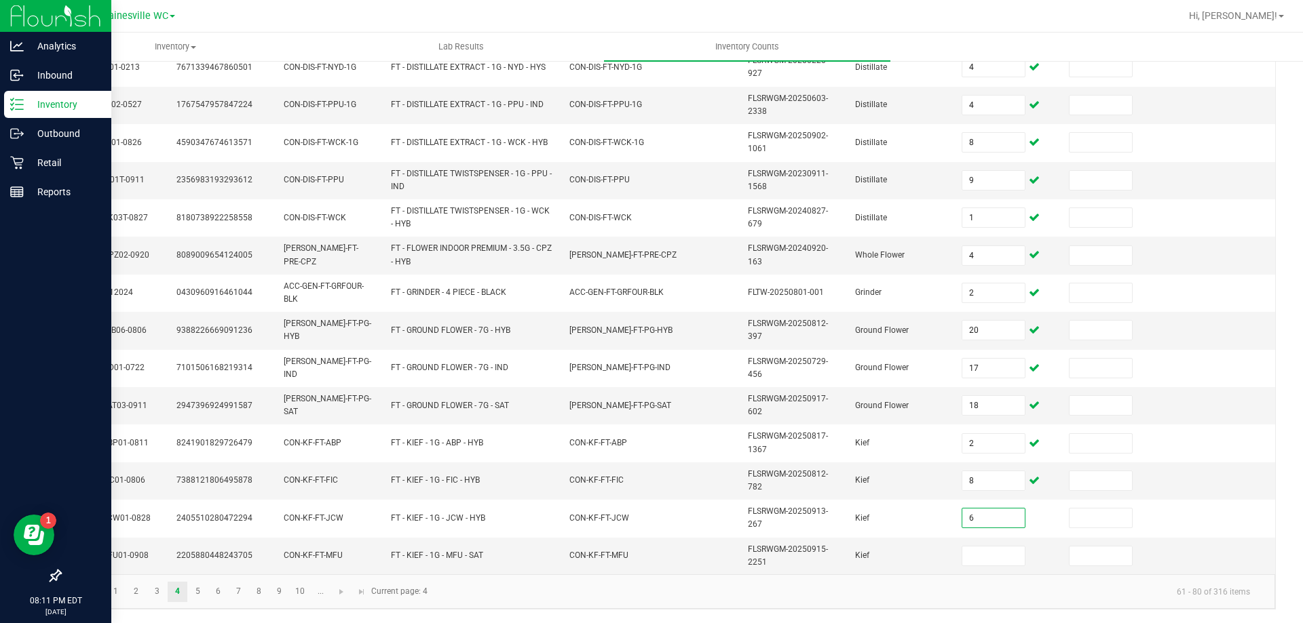
type input "6"
type input "9"
click at [198, 592] on link "5" at bounding box center [198, 592] width 20 height 20
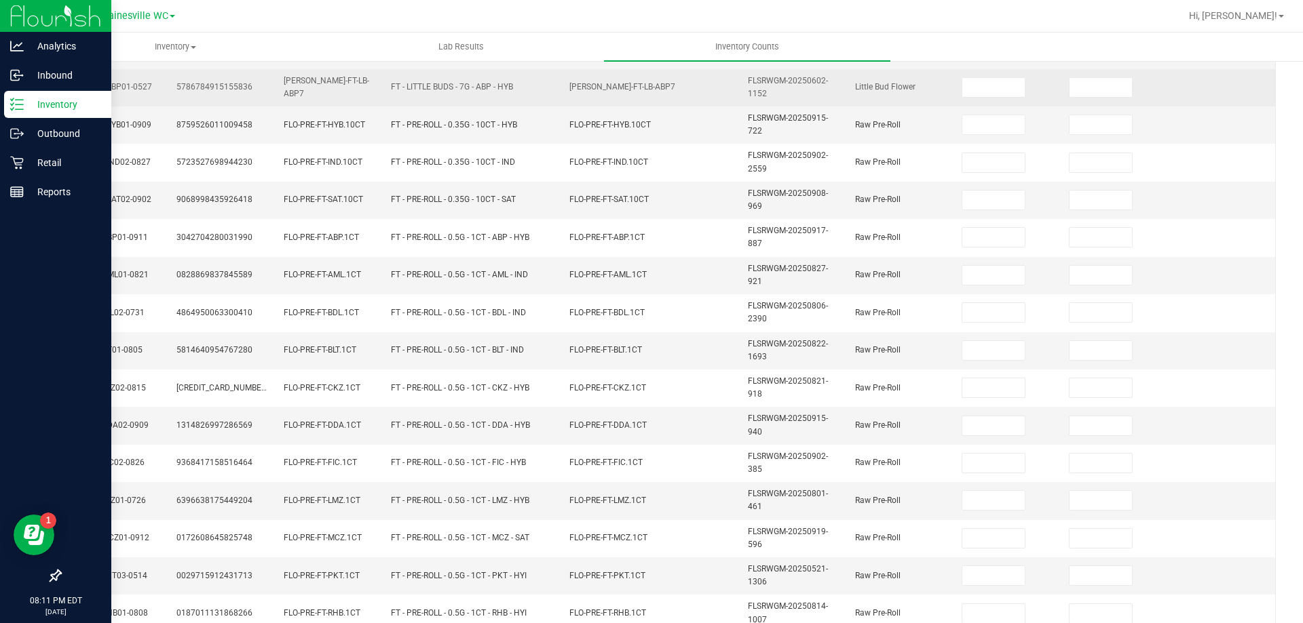
scroll to position [0, 0]
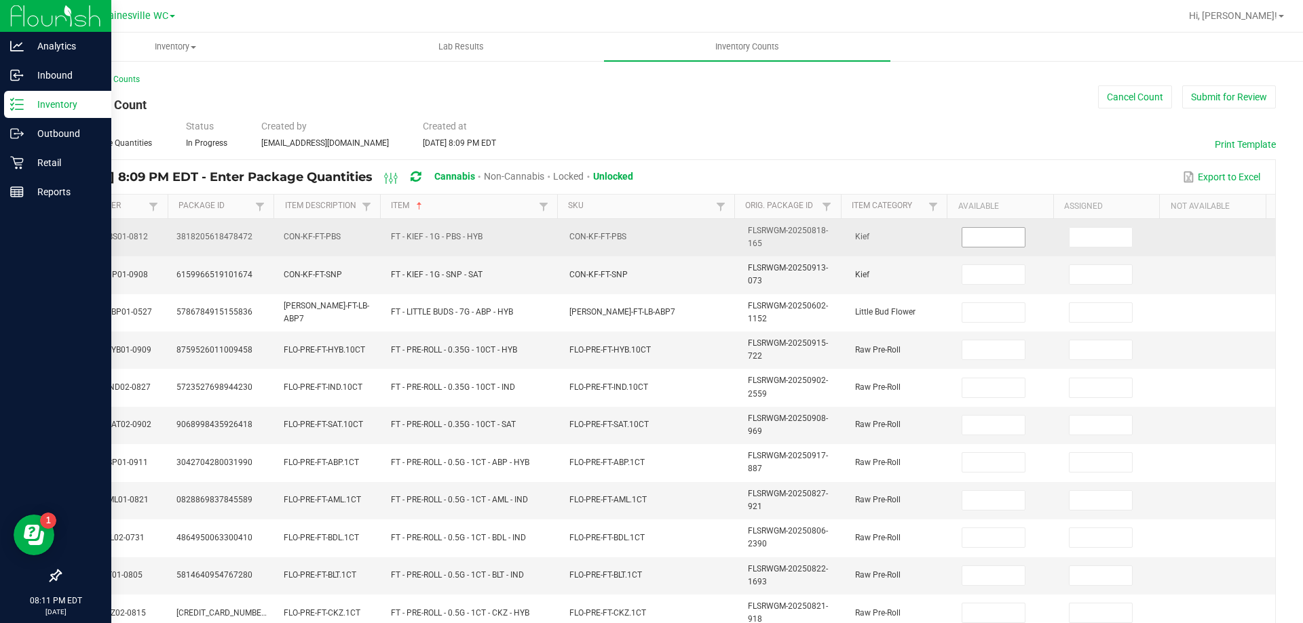
click at [969, 239] on input at bounding box center [993, 237] width 62 height 19
type input "1"
type input "3"
type input "2"
type input "20"
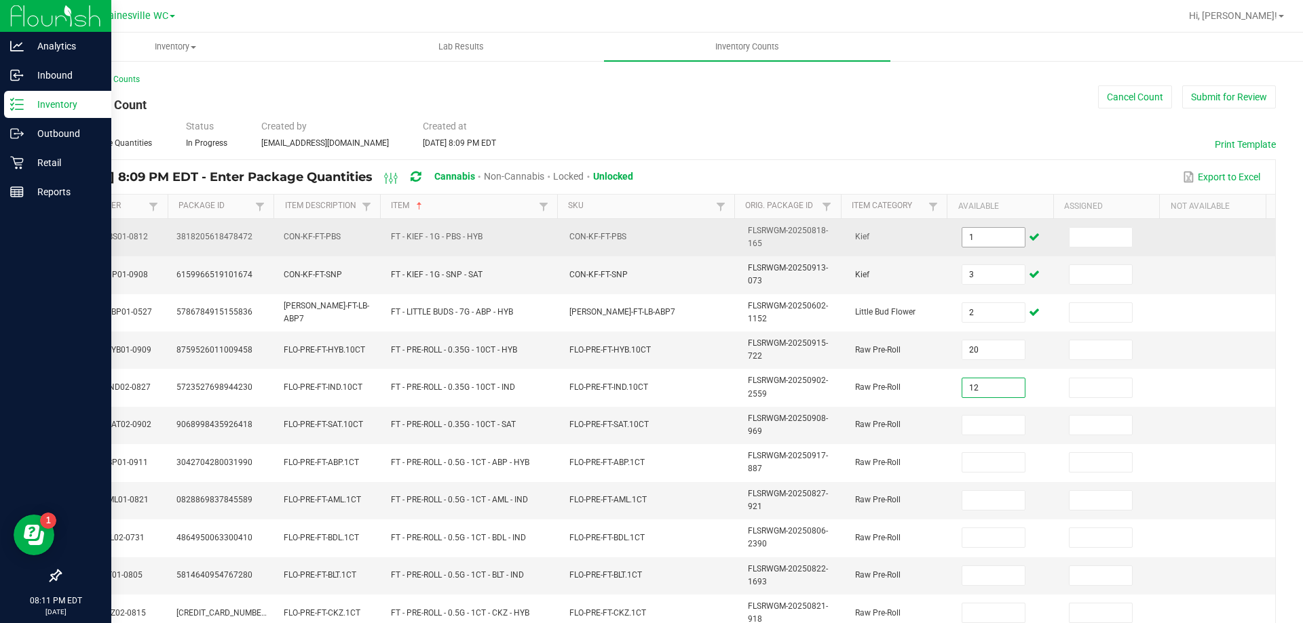
type input "12"
type input "7"
type input "21"
type input "2"
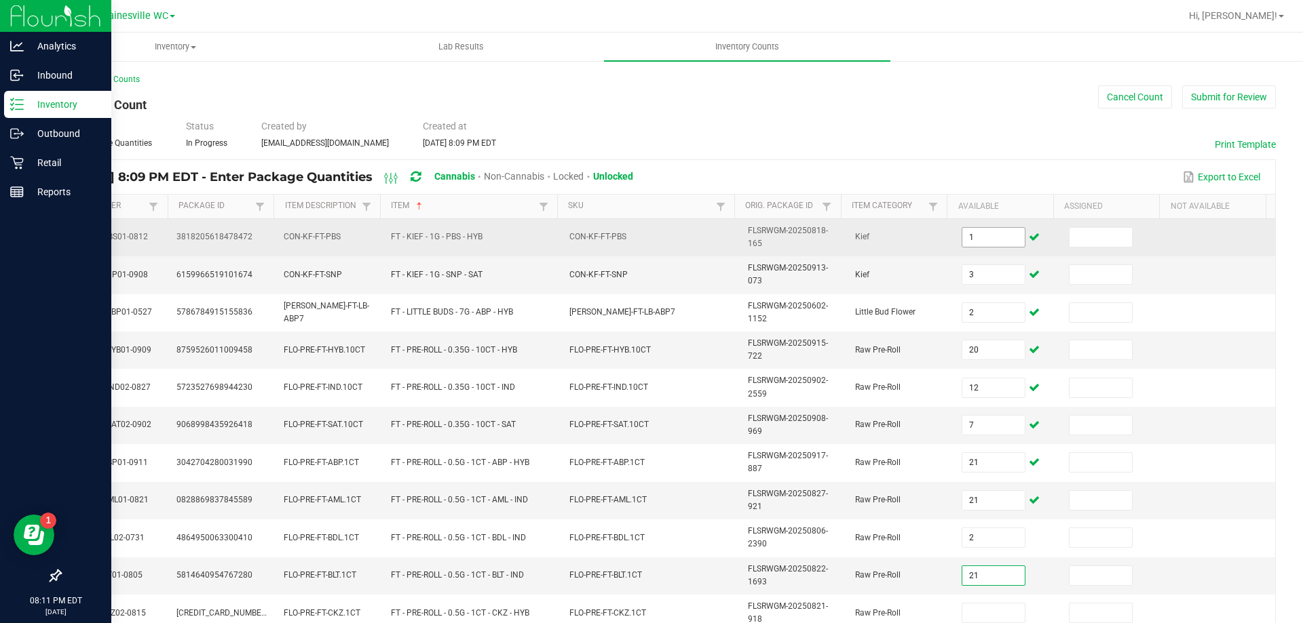
type input "21"
type input "3"
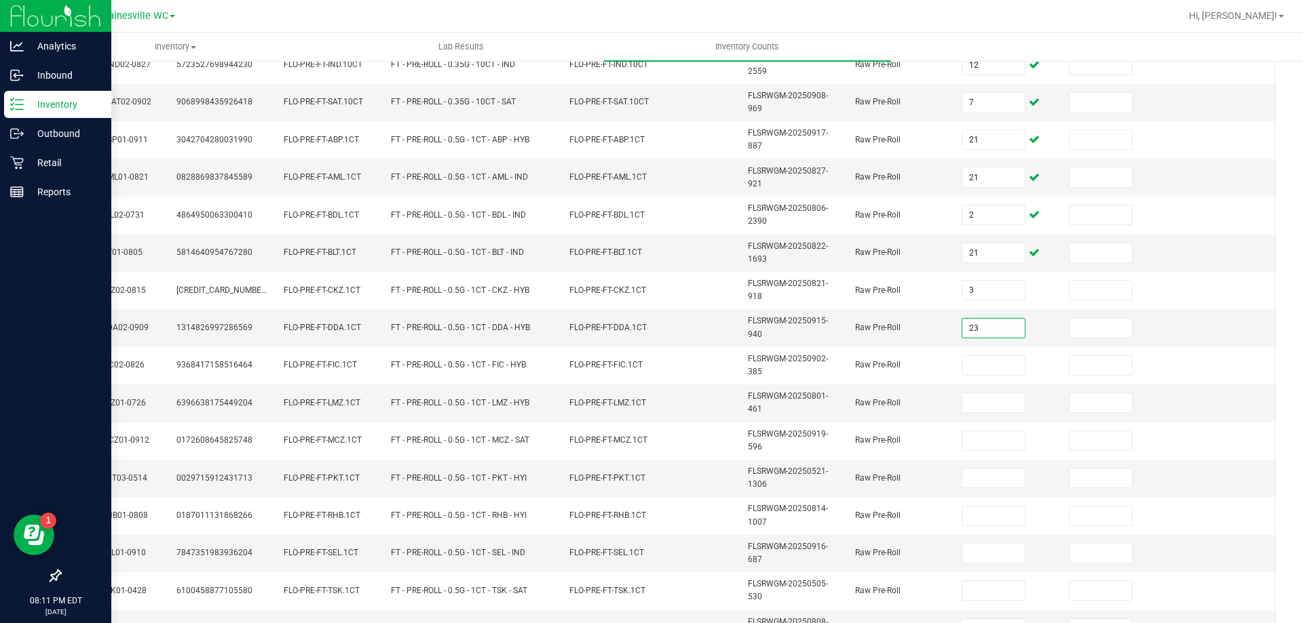
type input "23"
type input "22"
type input "7"
type input "21"
type input "20"
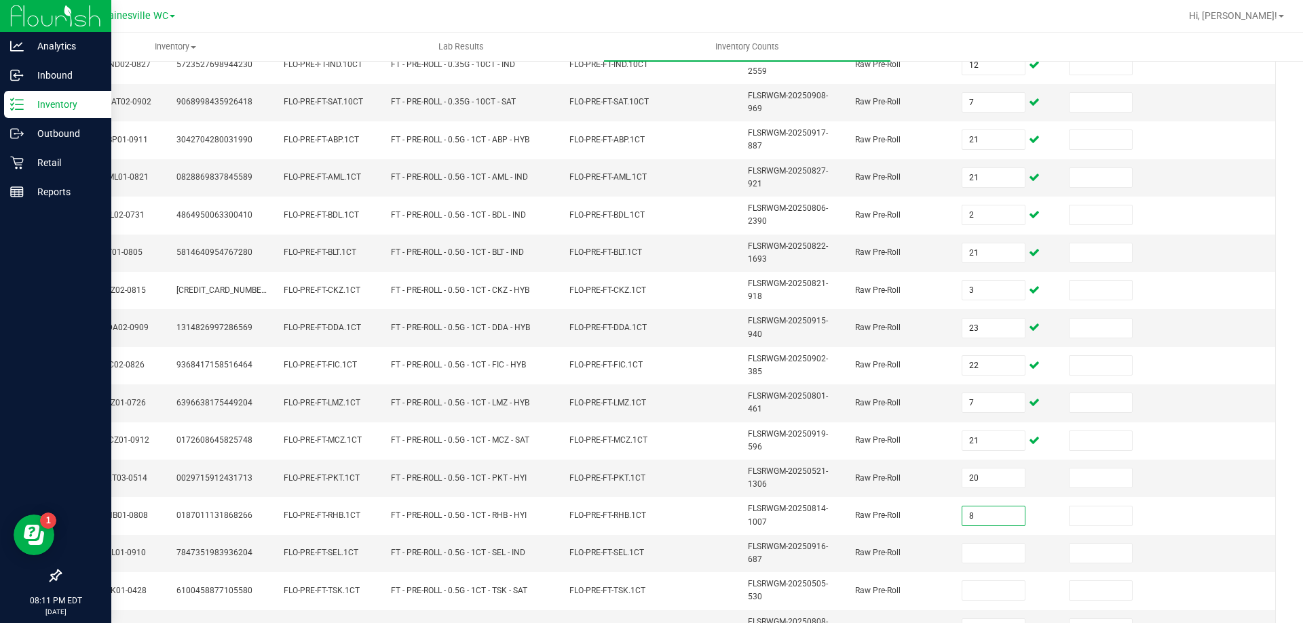
type input "8"
type input "19"
type input "21"
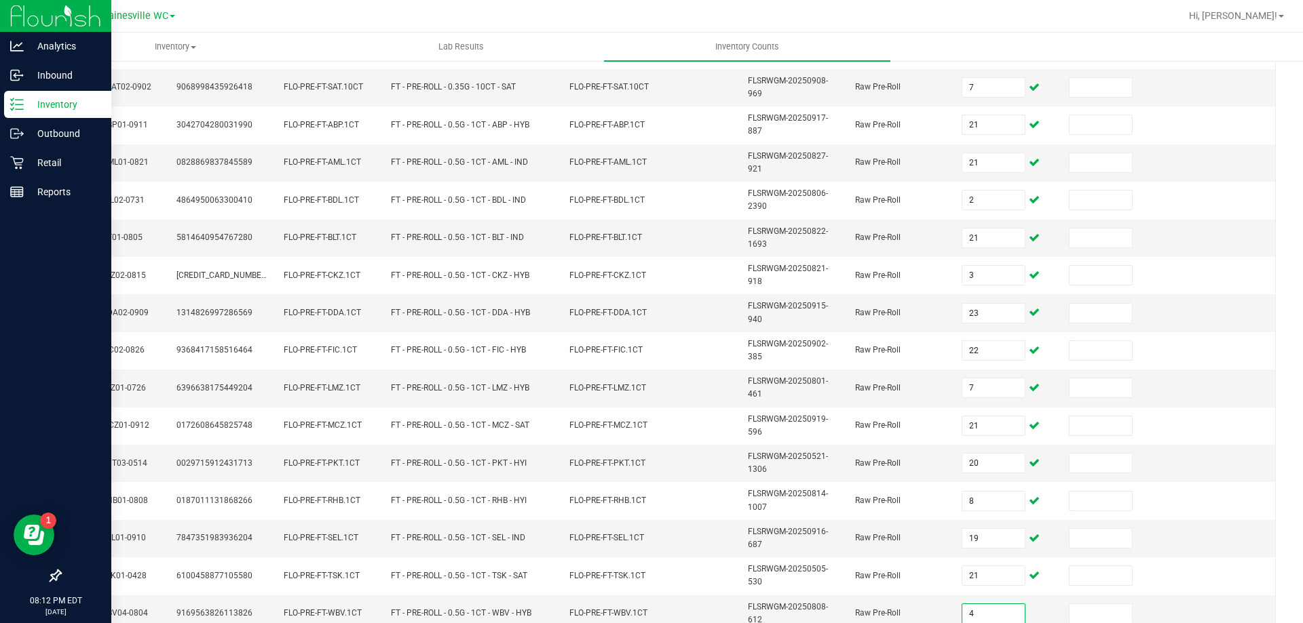
type input "4"
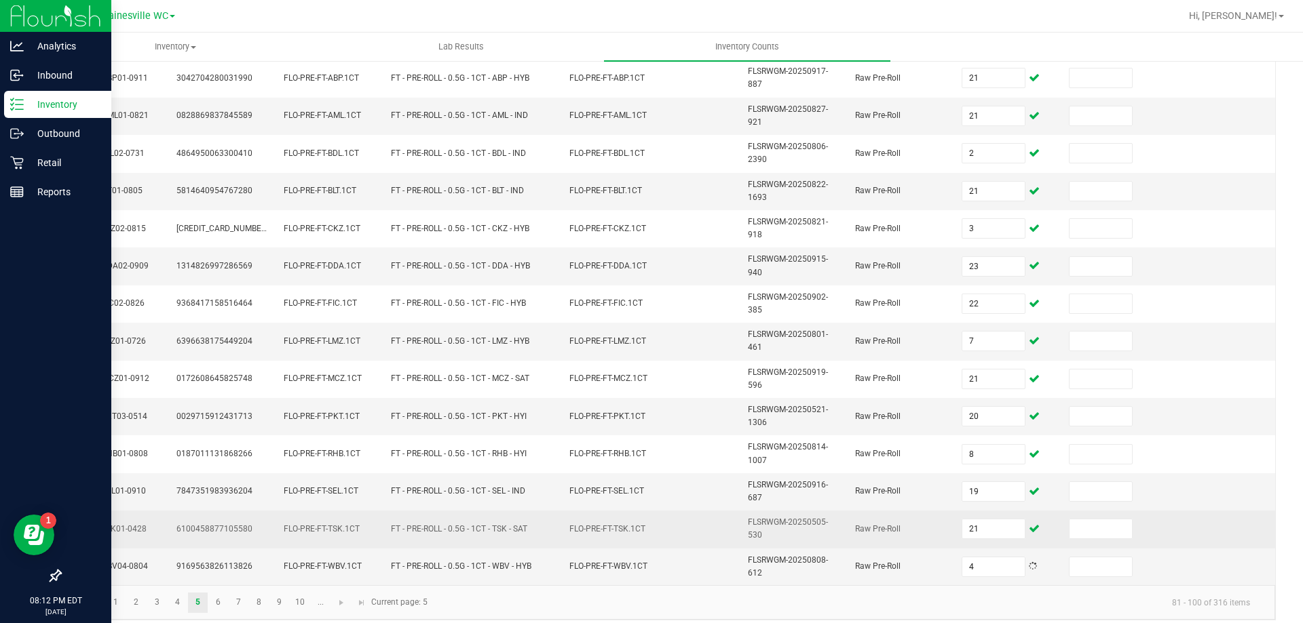
scroll to position [396, 0]
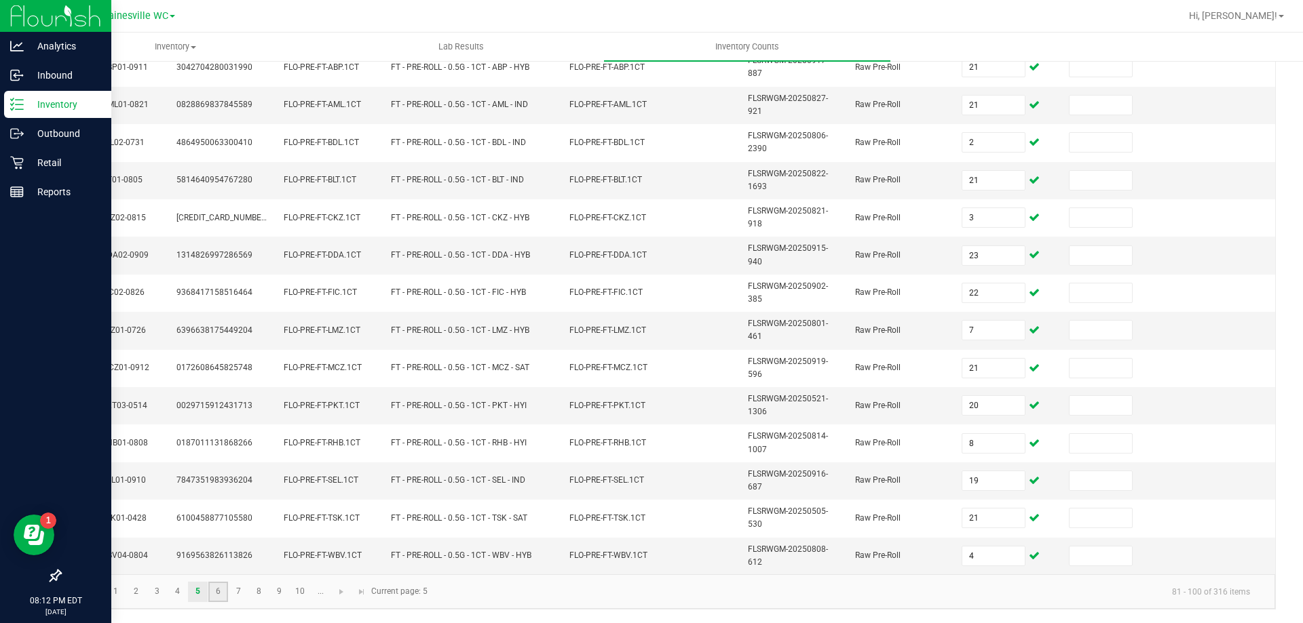
click at [214, 593] on link "6" at bounding box center [218, 592] width 20 height 20
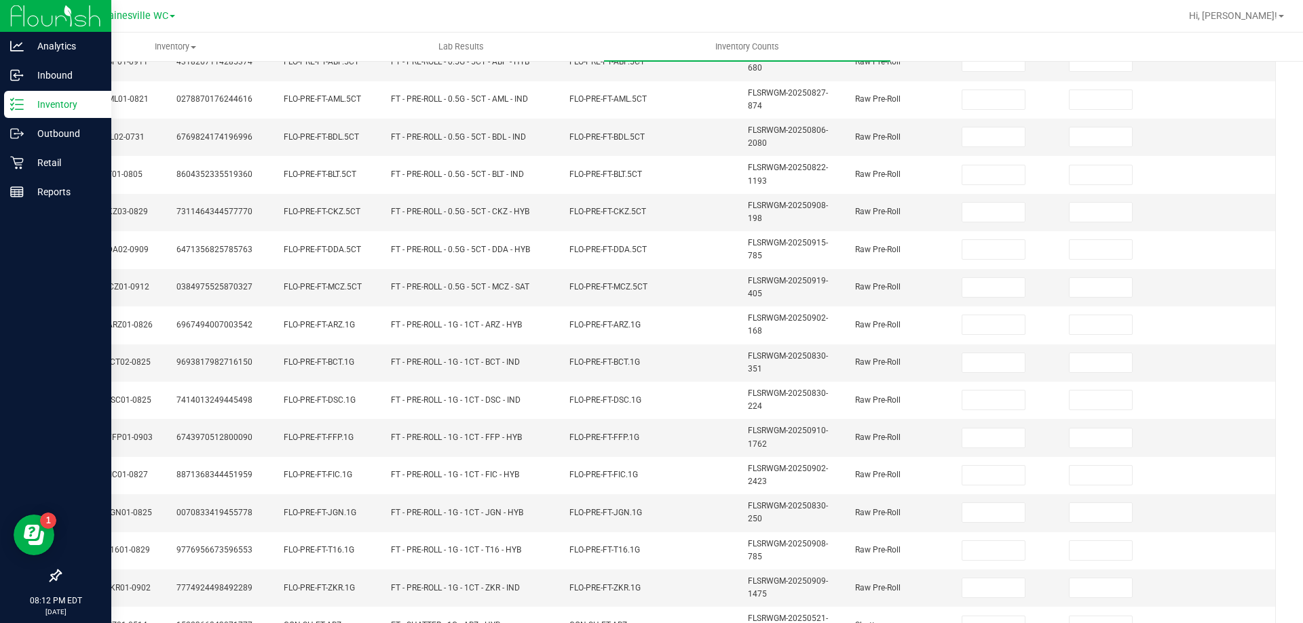
scroll to position [0, 0]
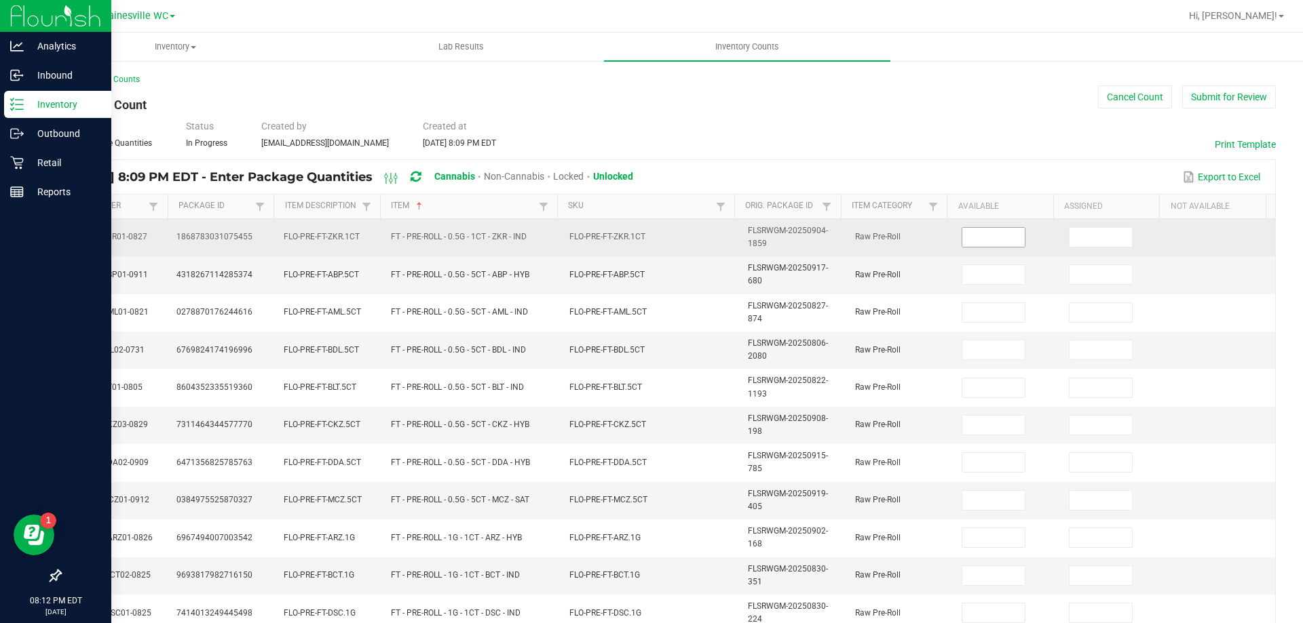
click at [988, 232] on input at bounding box center [993, 237] width 62 height 19
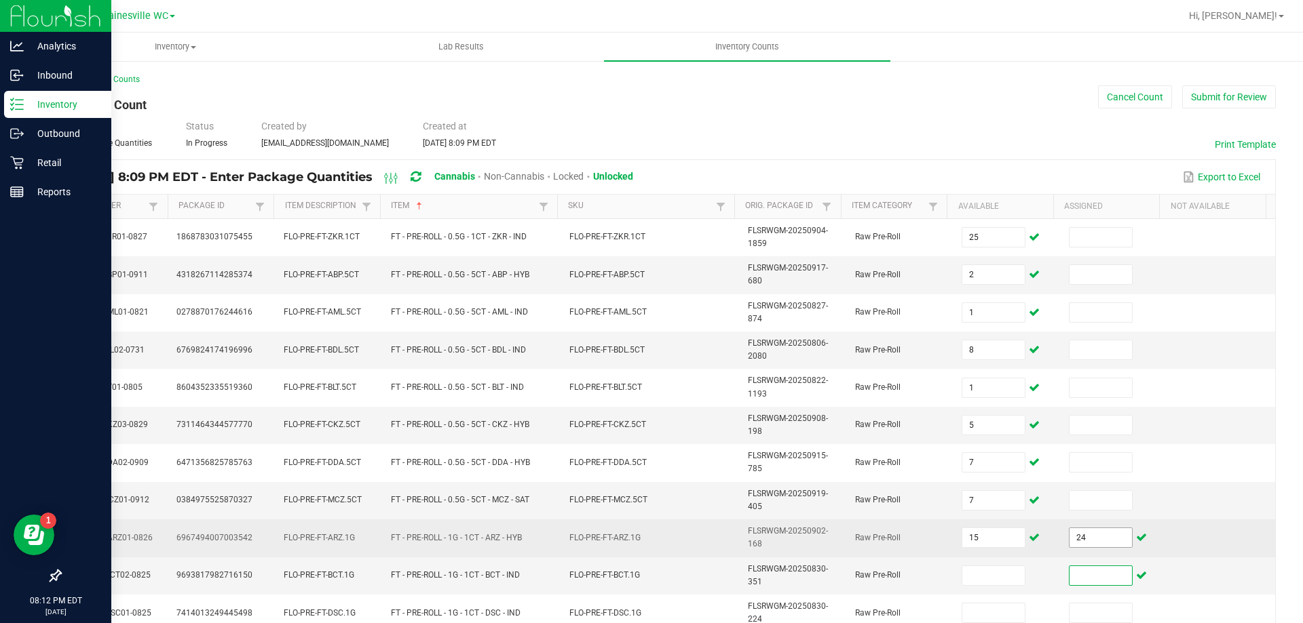
click at [1077, 539] on input "24" at bounding box center [1100, 537] width 62 height 19
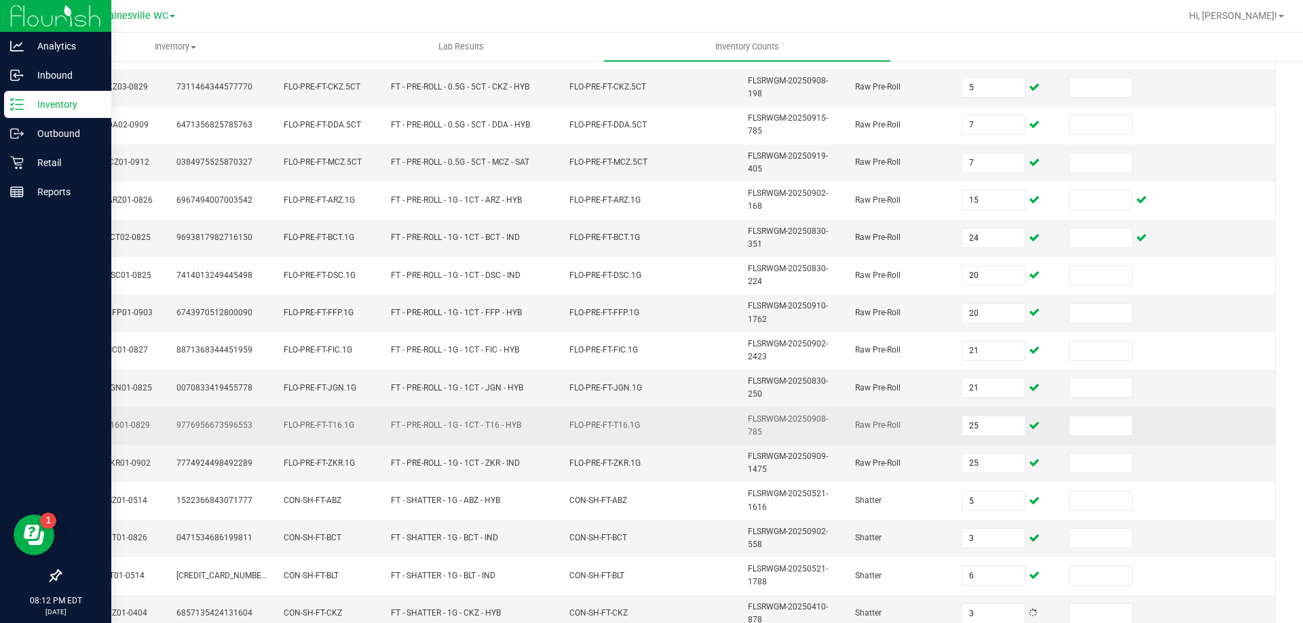
scroll to position [396, 0]
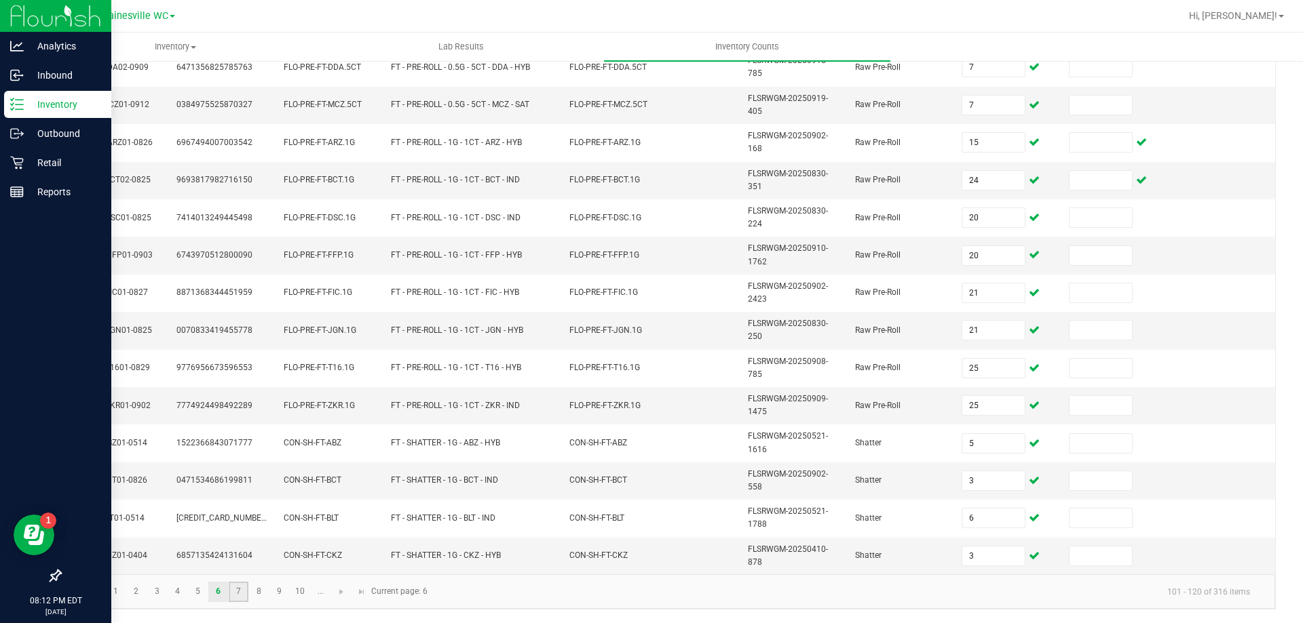
click at [231, 595] on link "7" at bounding box center [239, 592] width 20 height 20
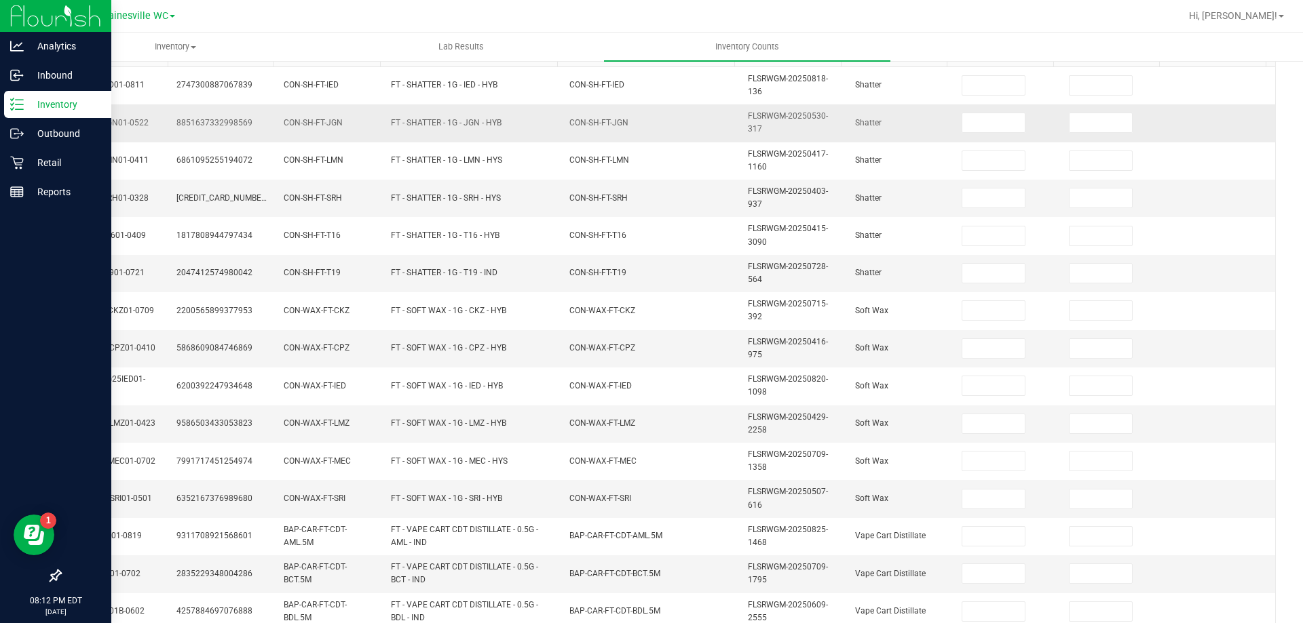
scroll to position [0, 0]
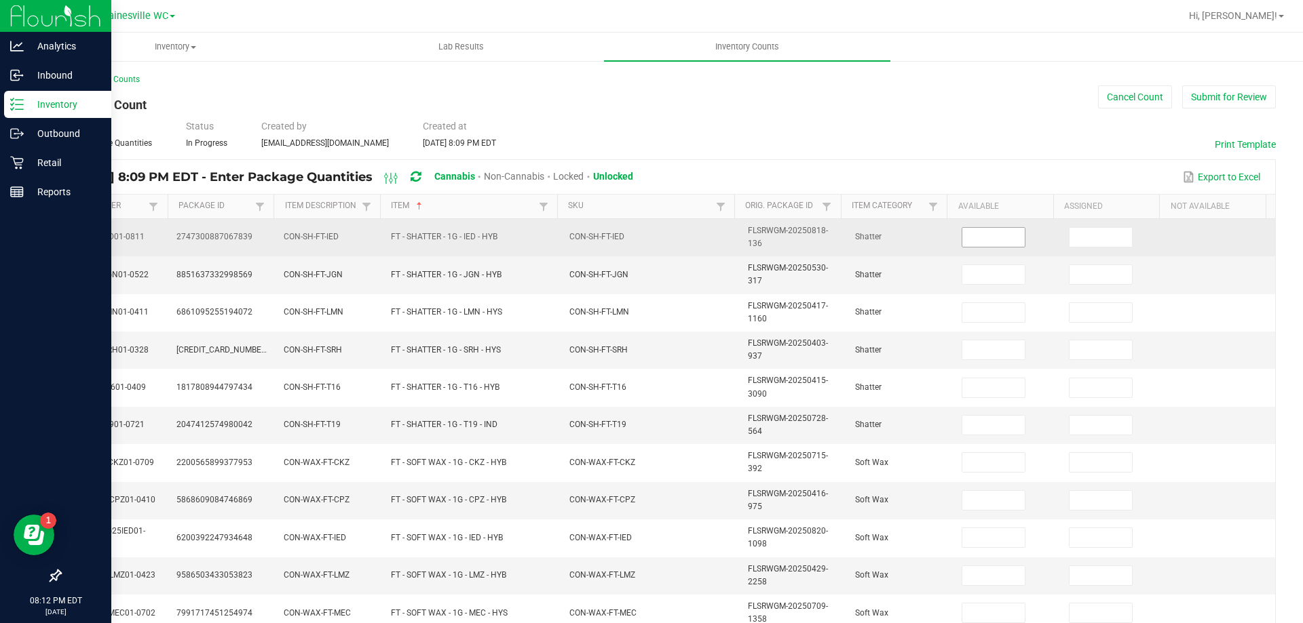
click at [962, 238] on input at bounding box center [993, 237] width 62 height 19
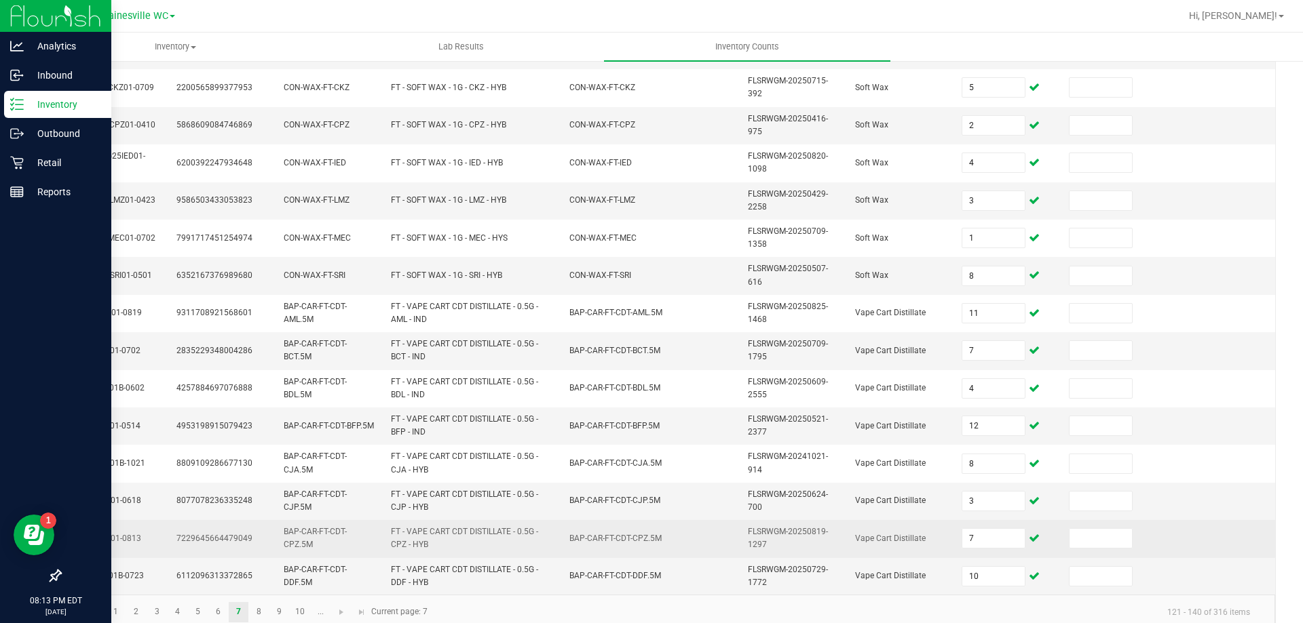
scroll to position [396, 0]
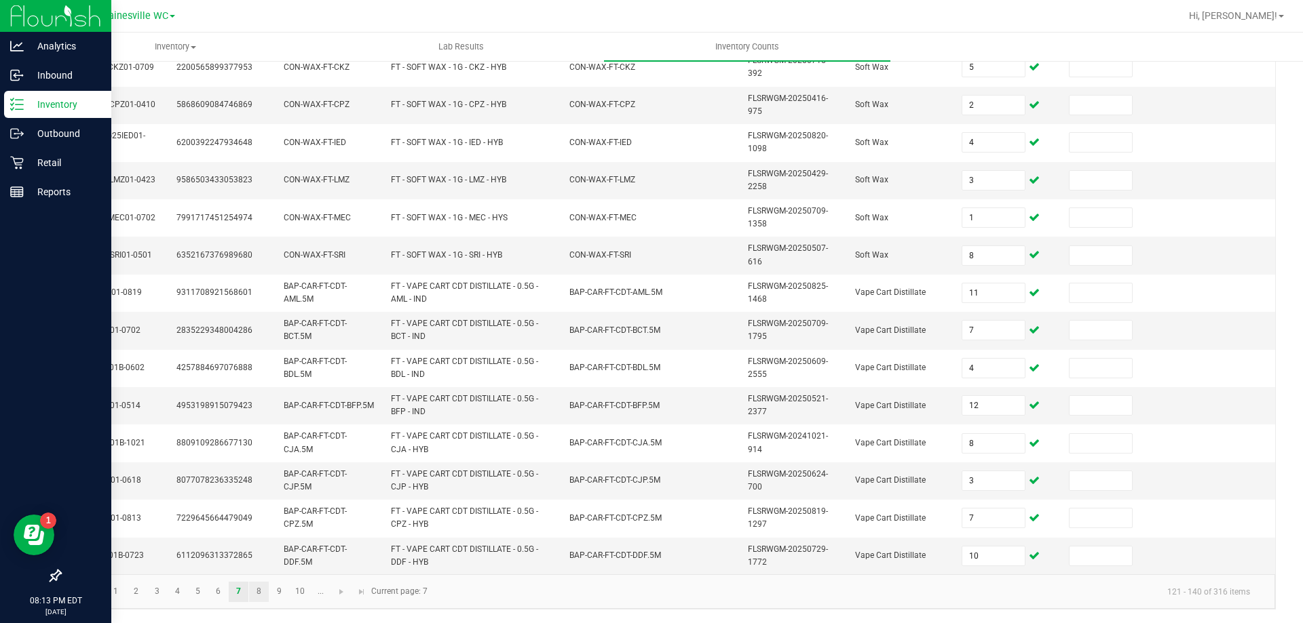
click at [258, 590] on link "8" at bounding box center [259, 592] width 20 height 20
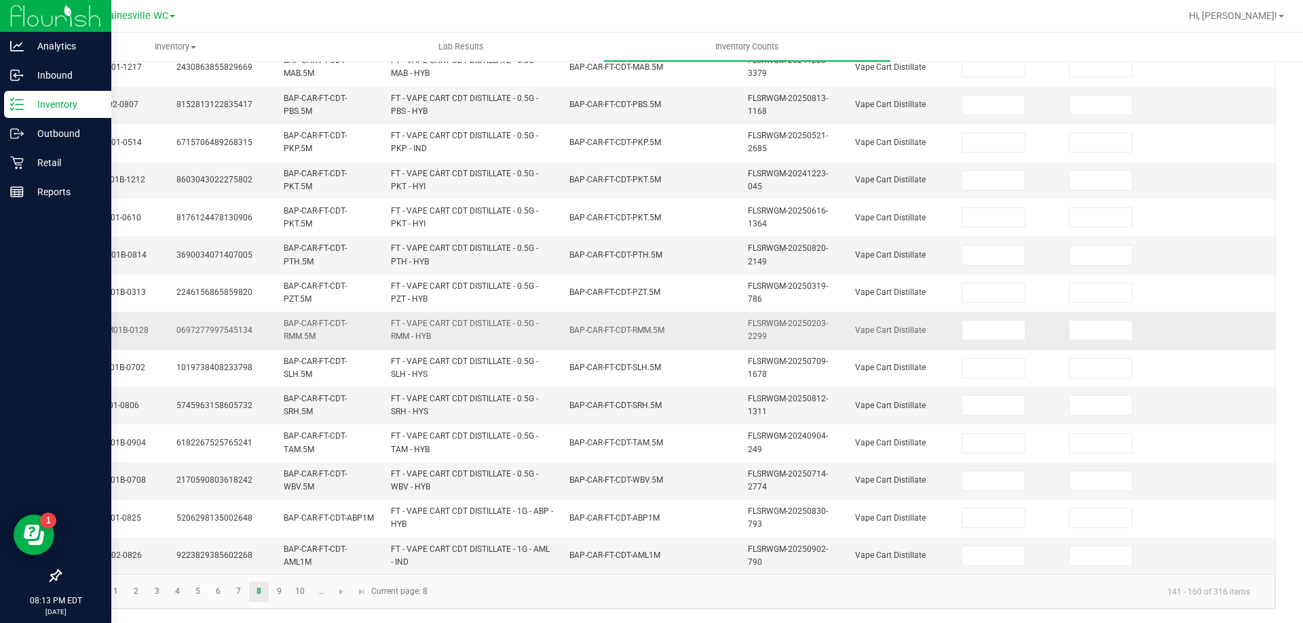
scroll to position [0, 0]
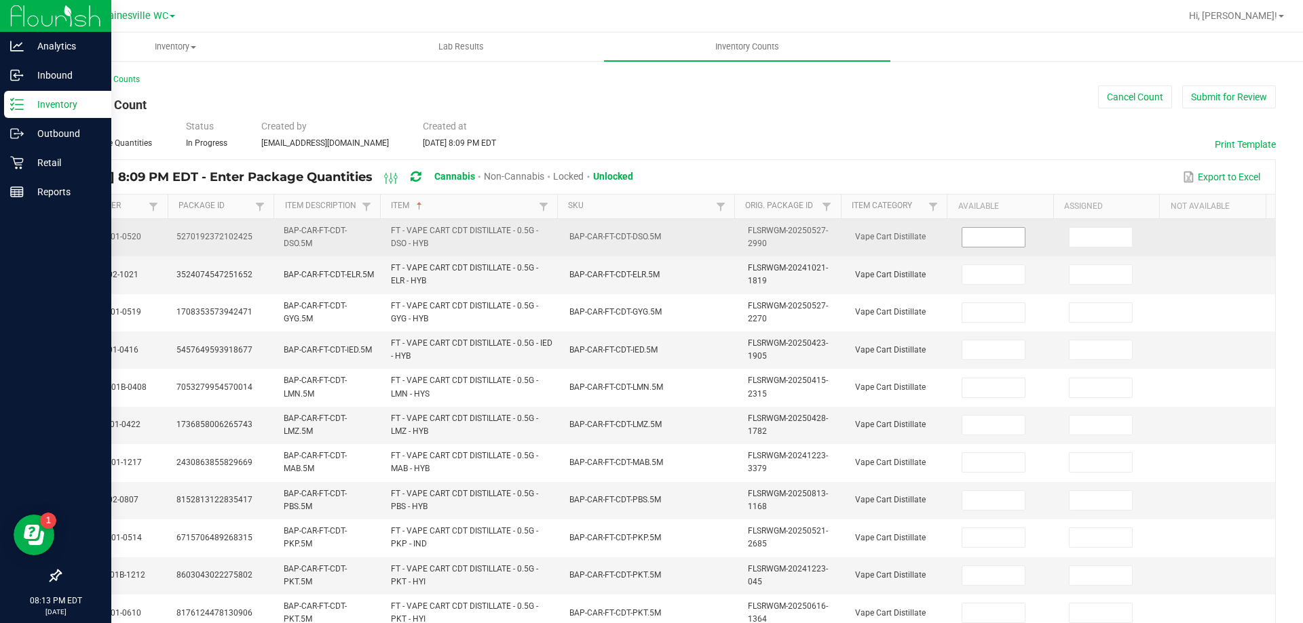
click at [989, 228] on span at bounding box center [993, 237] width 64 height 20
click at [975, 238] on input at bounding box center [993, 237] width 62 height 19
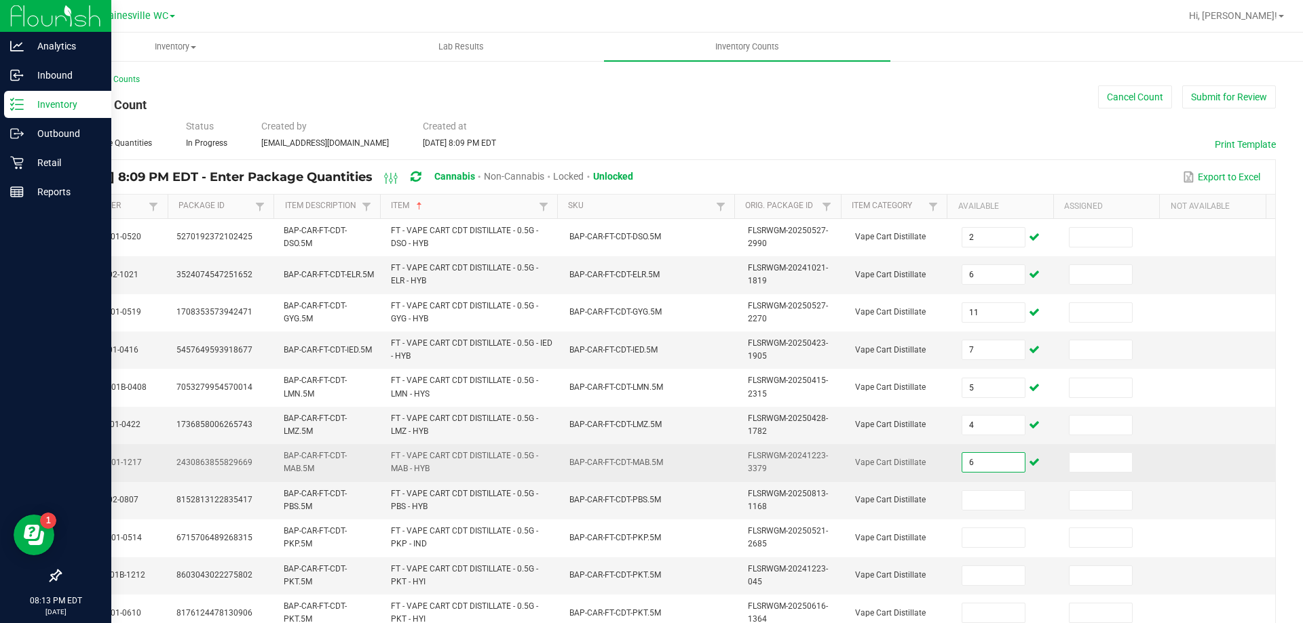
click at [965, 465] on input "6" at bounding box center [993, 462] width 62 height 19
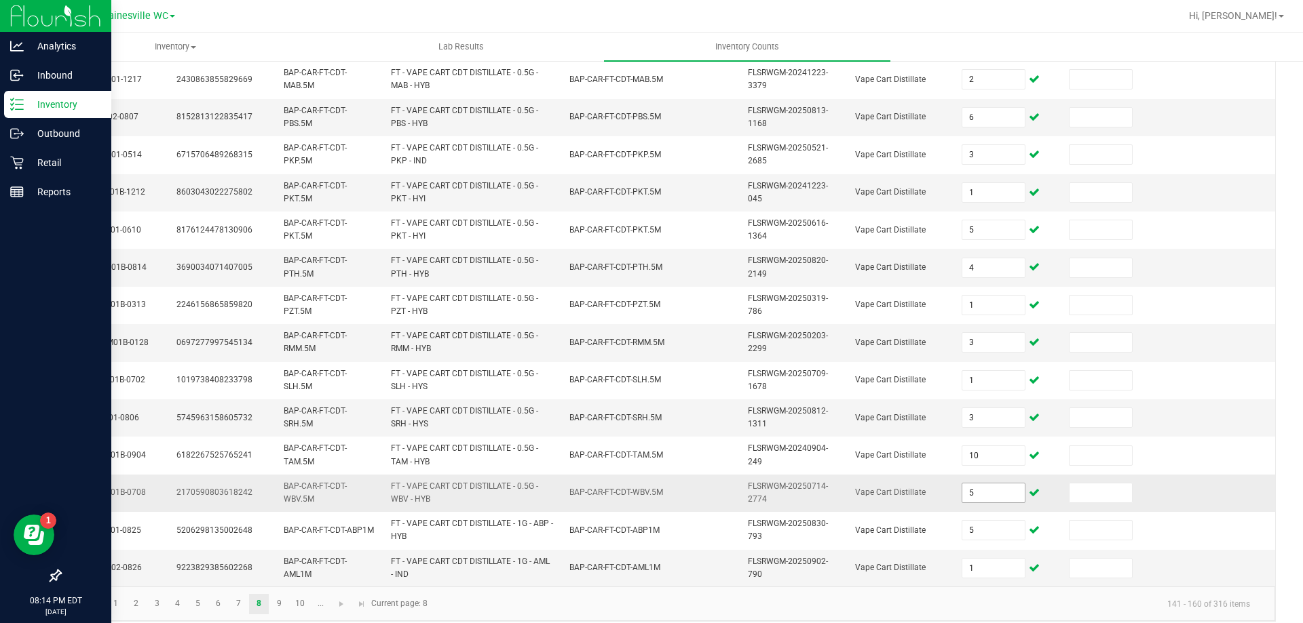
scroll to position [396, 0]
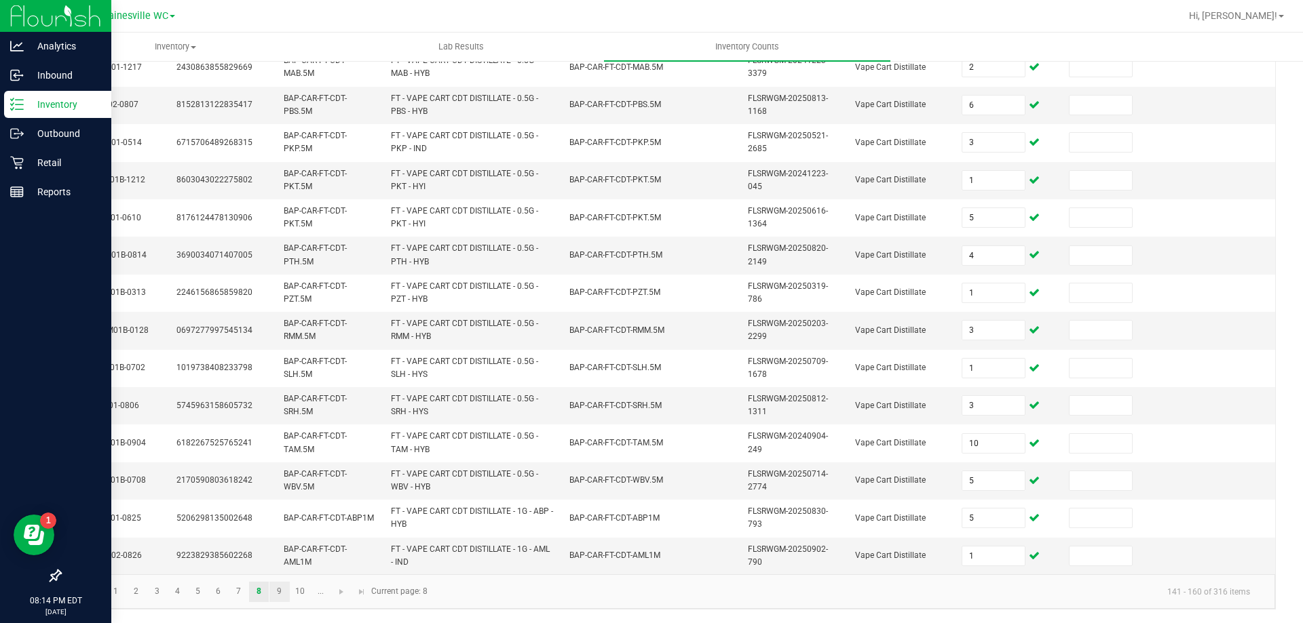
click at [275, 590] on link "9" at bounding box center [279, 592] width 20 height 20
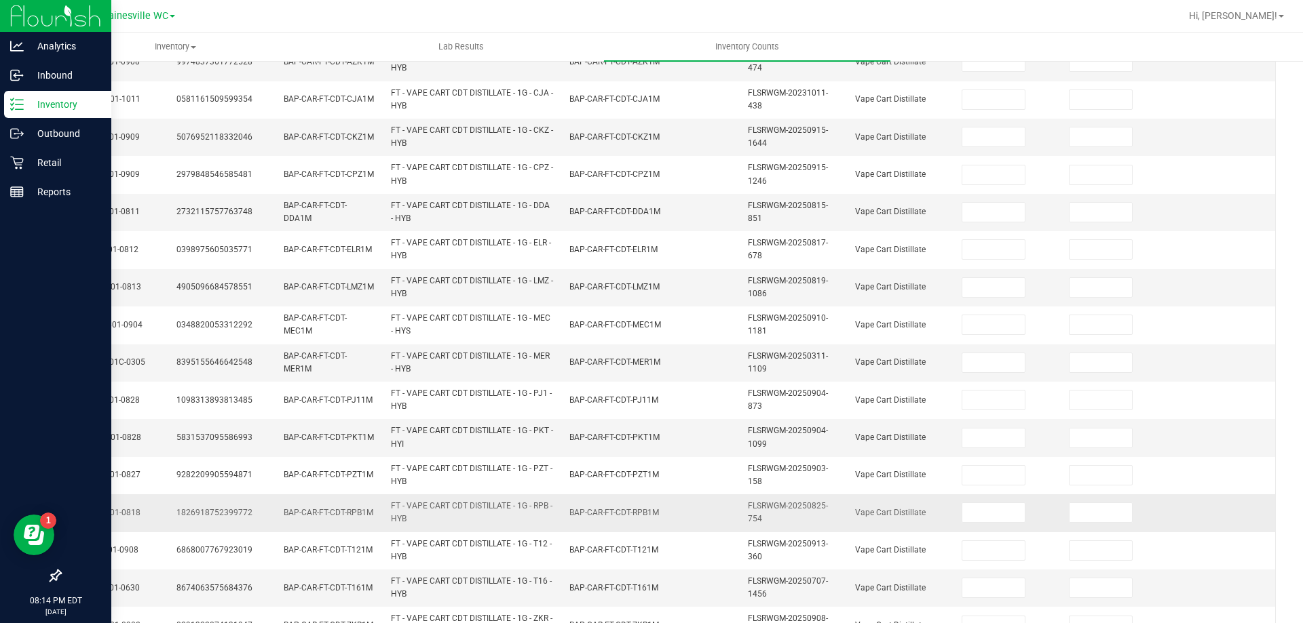
scroll to position [0, 0]
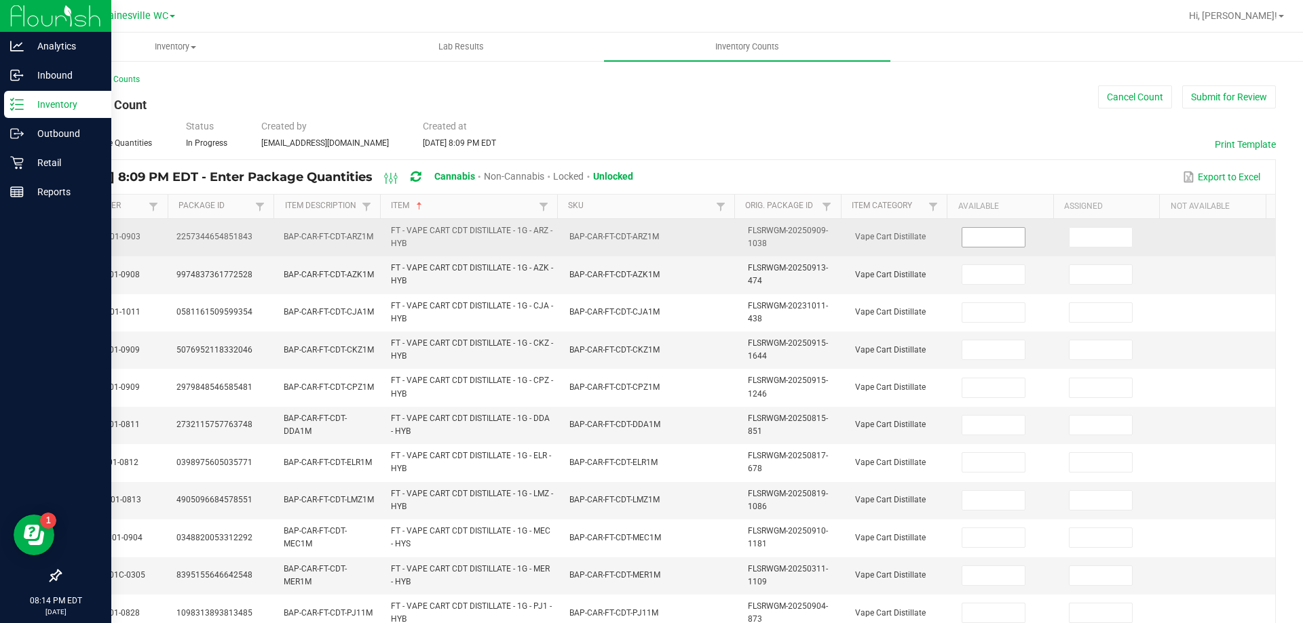
click at [973, 237] on input at bounding box center [993, 237] width 62 height 19
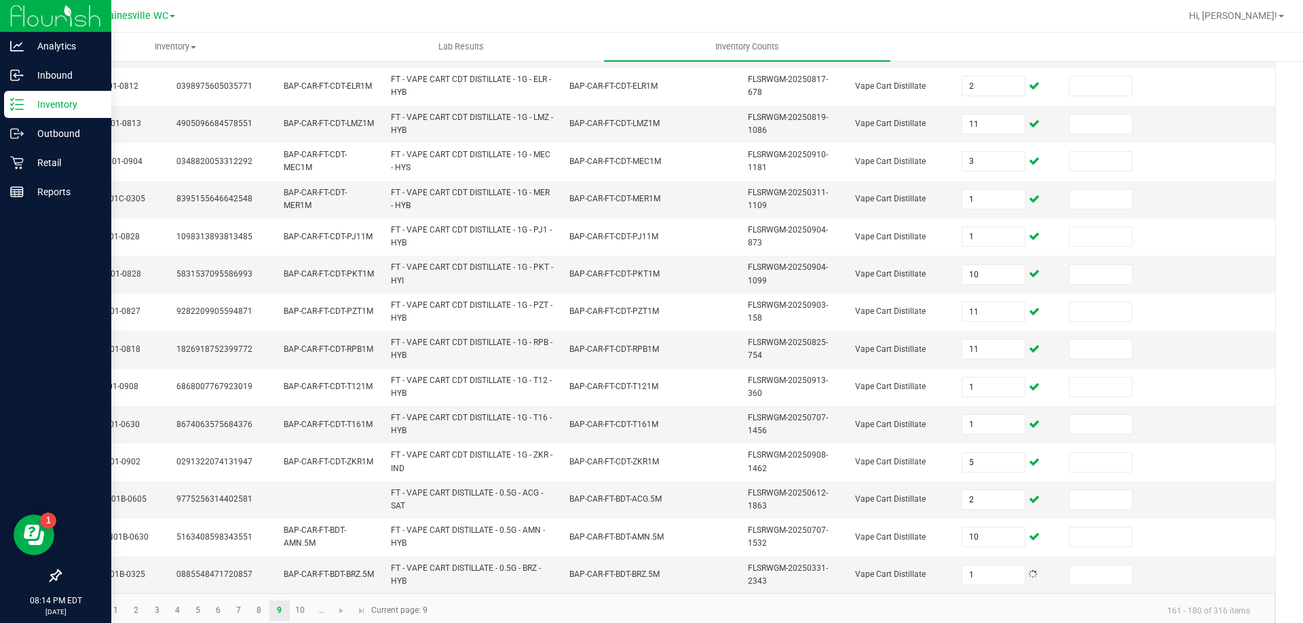
scroll to position [396, 0]
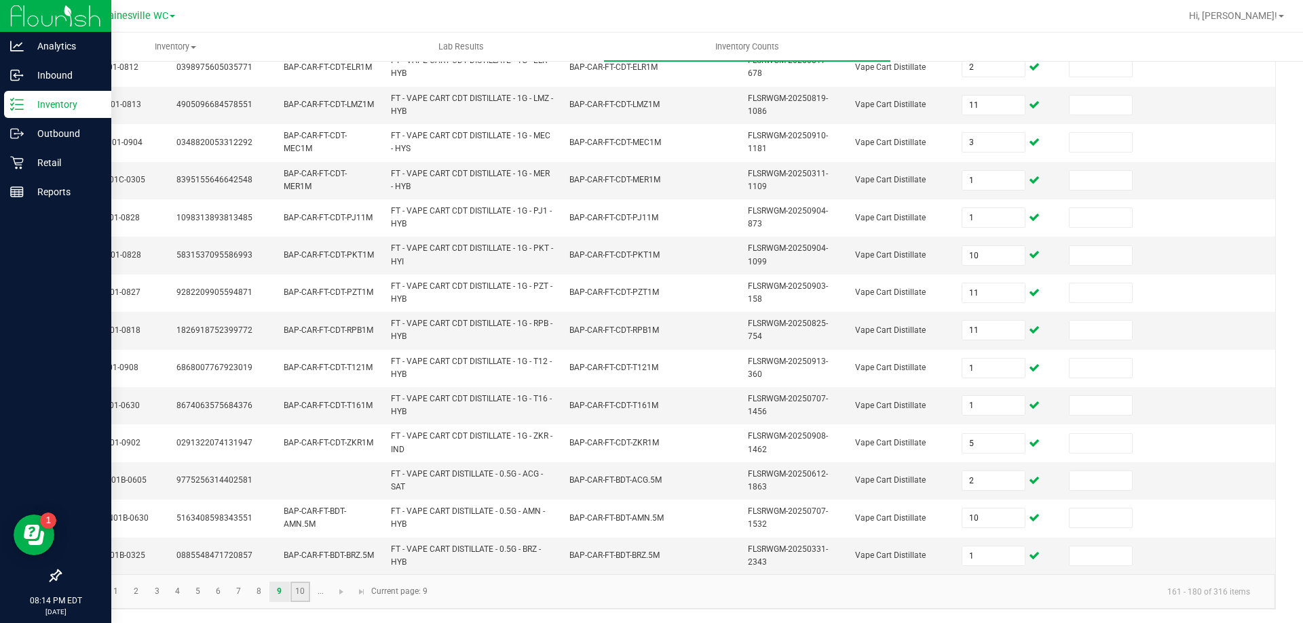
click at [295, 592] on link "10" at bounding box center [300, 592] width 20 height 20
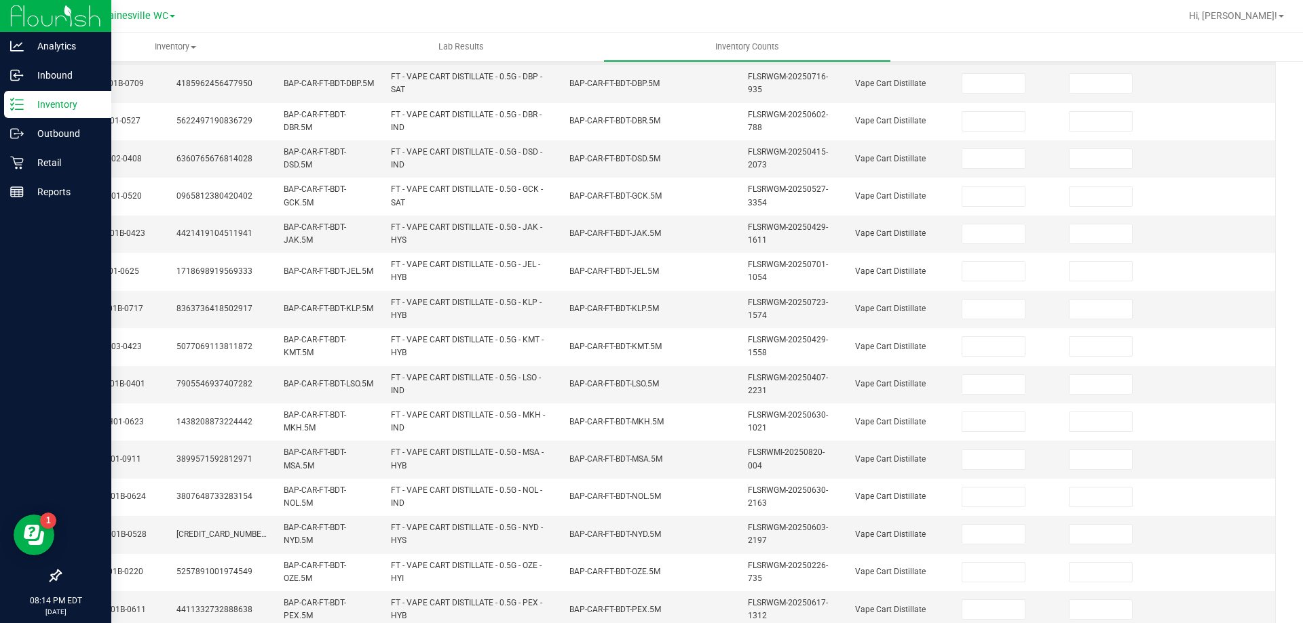
scroll to position [0, 0]
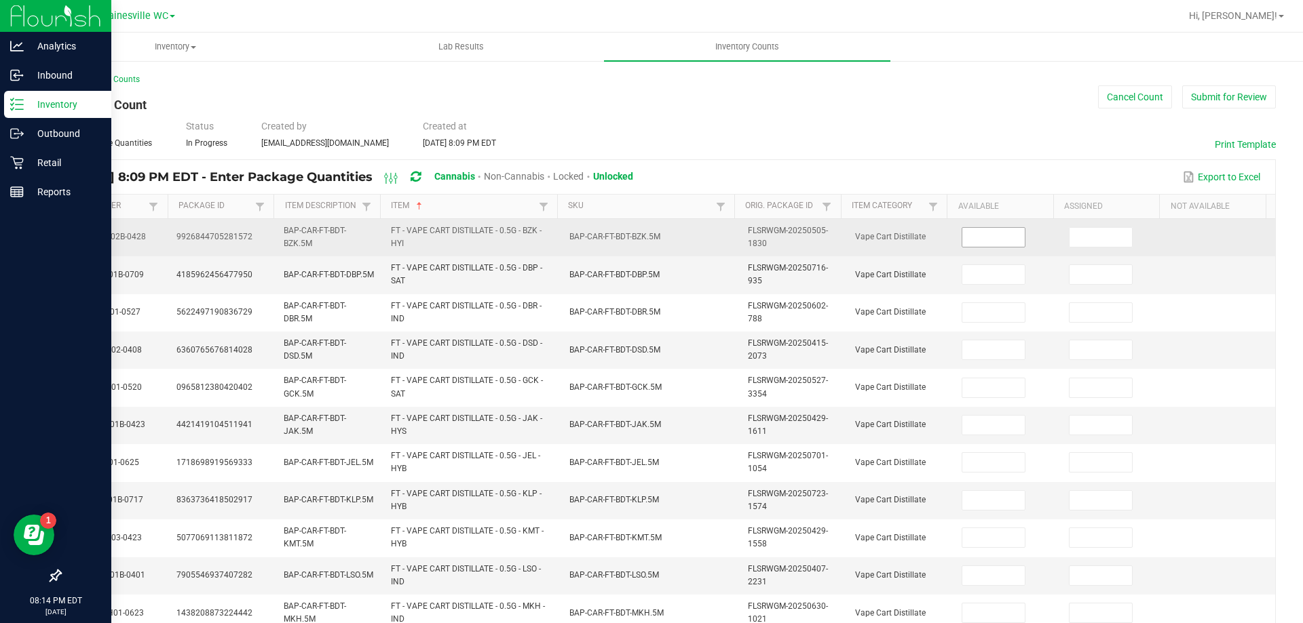
click at [969, 237] on input at bounding box center [993, 237] width 62 height 19
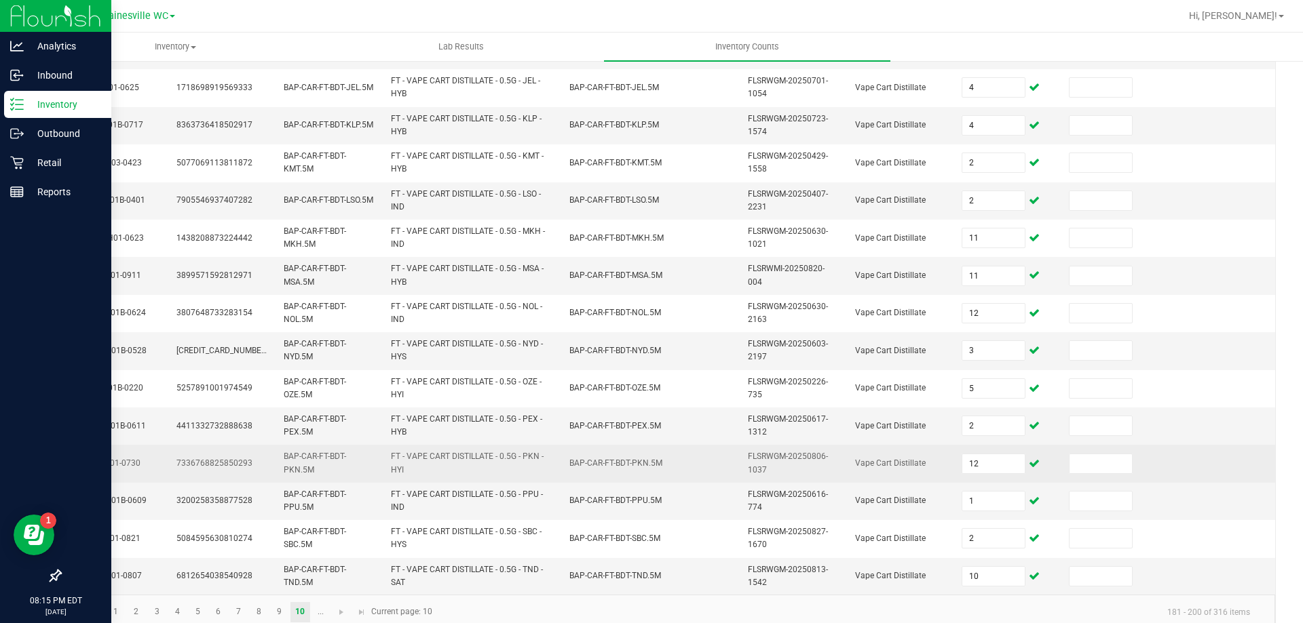
scroll to position [396, 0]
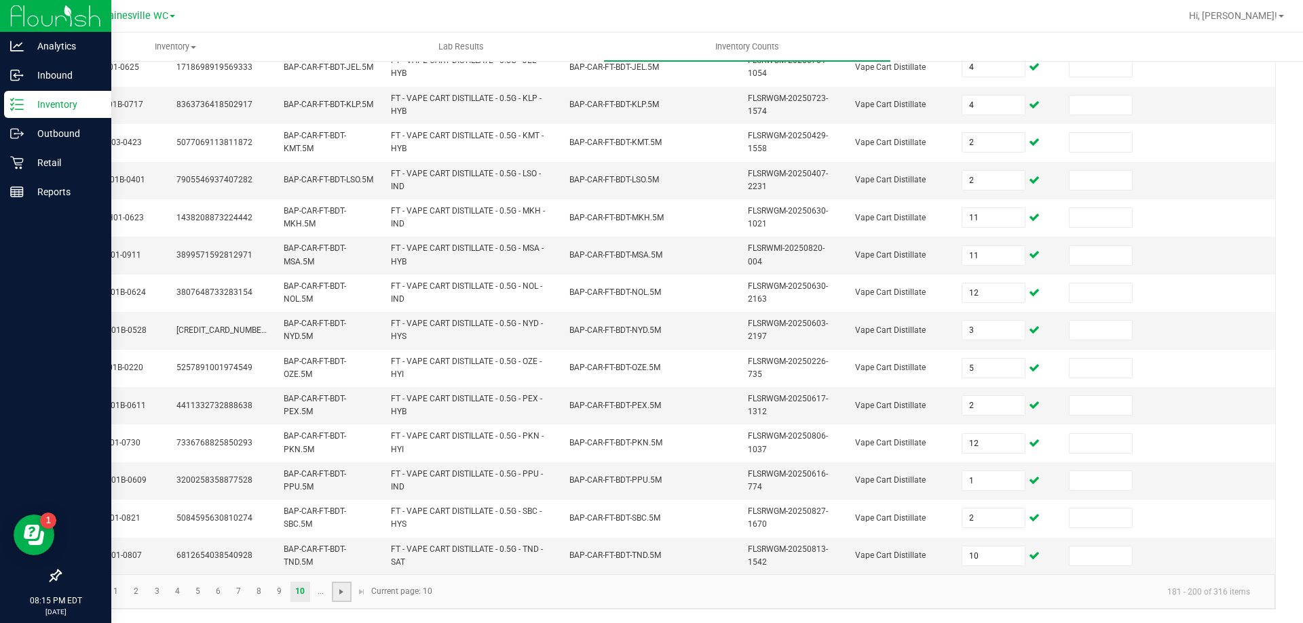
click at [344, 596] on span "Go to the next page" at bounding box center [341, 592] width 11 height 11
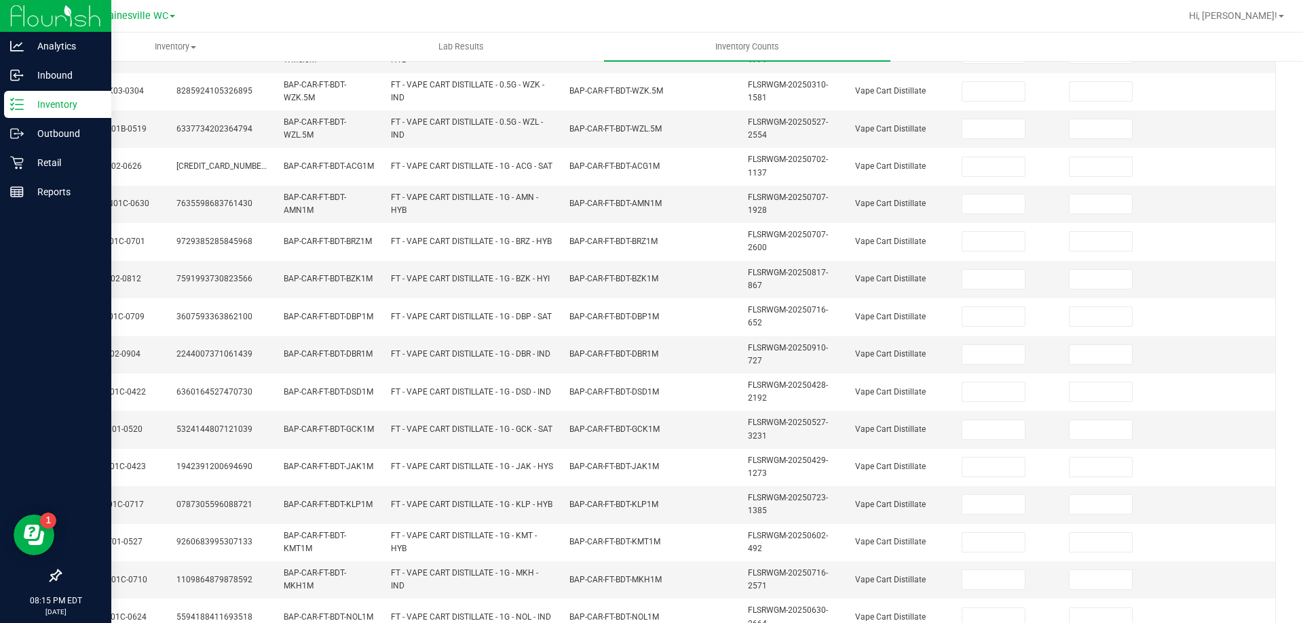
scroll to position [0, 0]
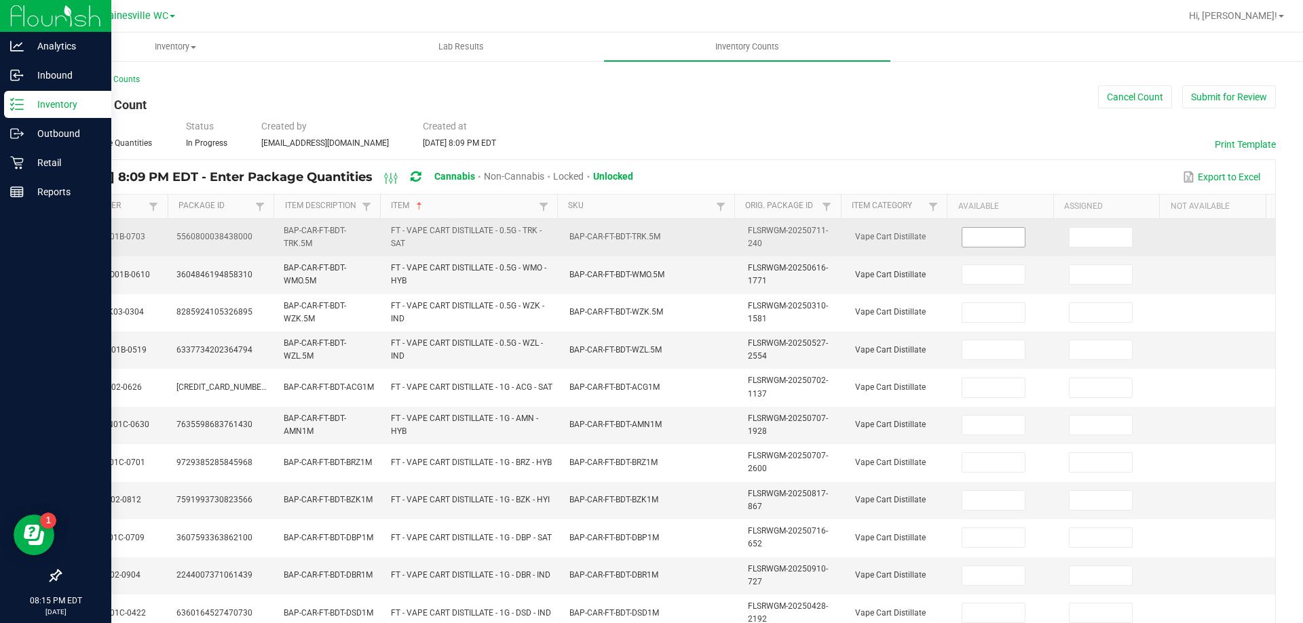
click at [962, 236] on input at bounding box center [993, 237] width 62 height 19
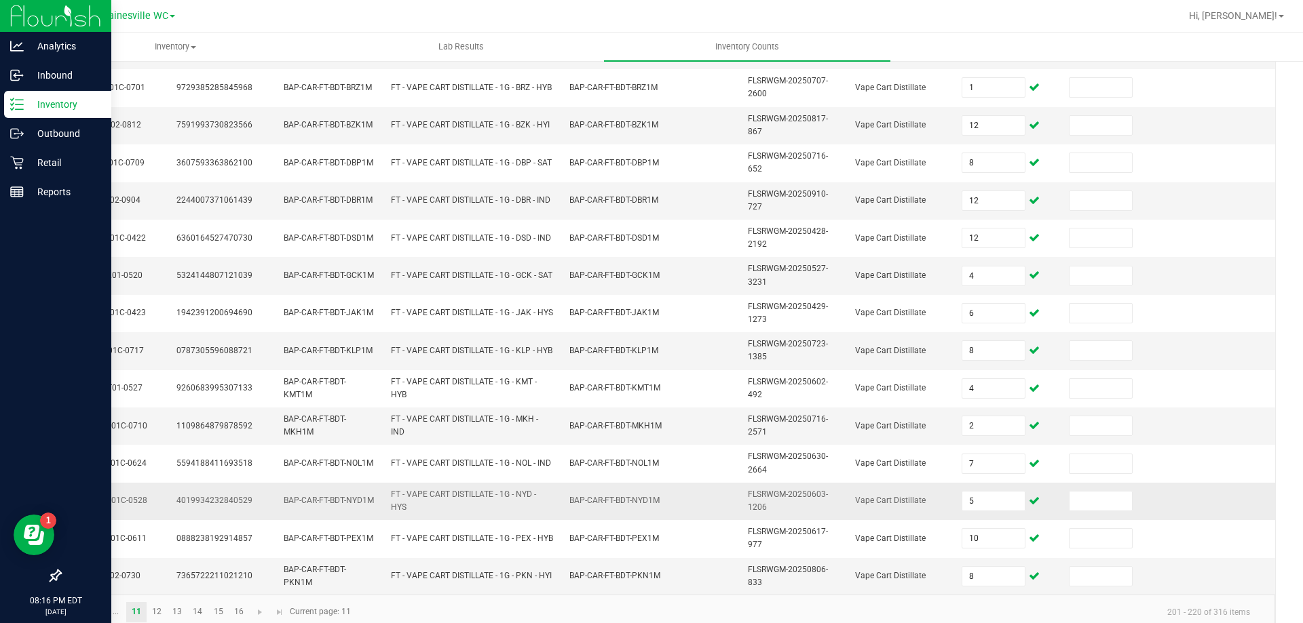
scroll to position [396, 0]
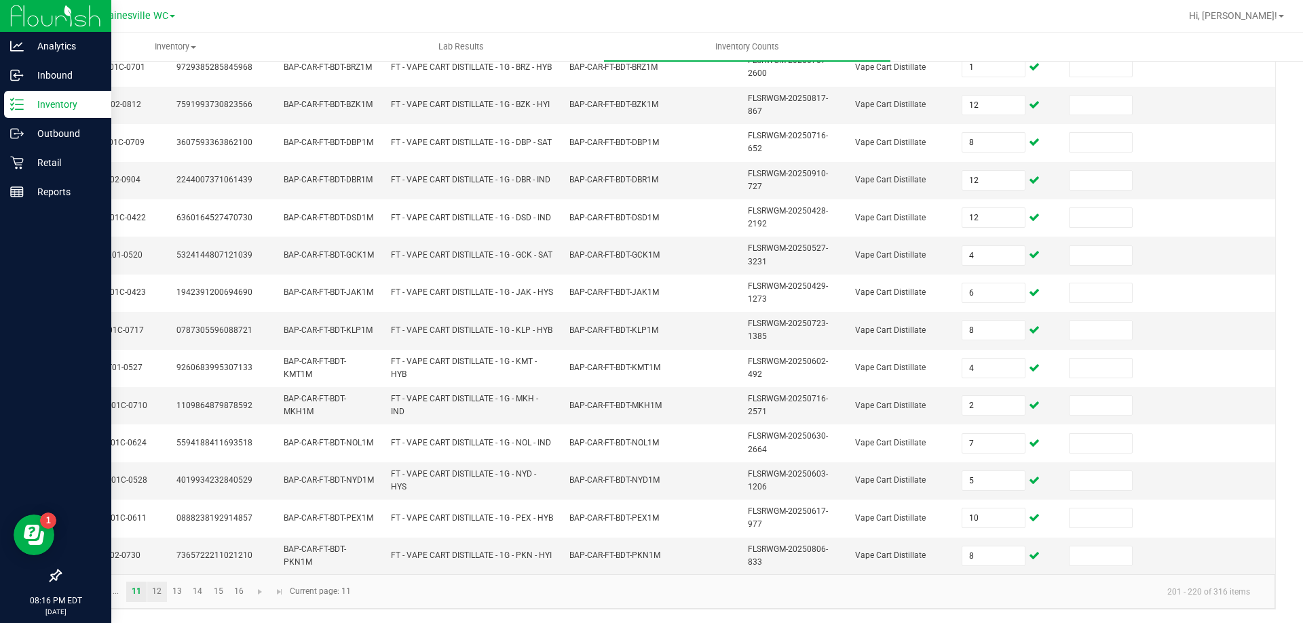
click at [151, 592] on link "12" at bounding box center [157, 592] width 20 height 20
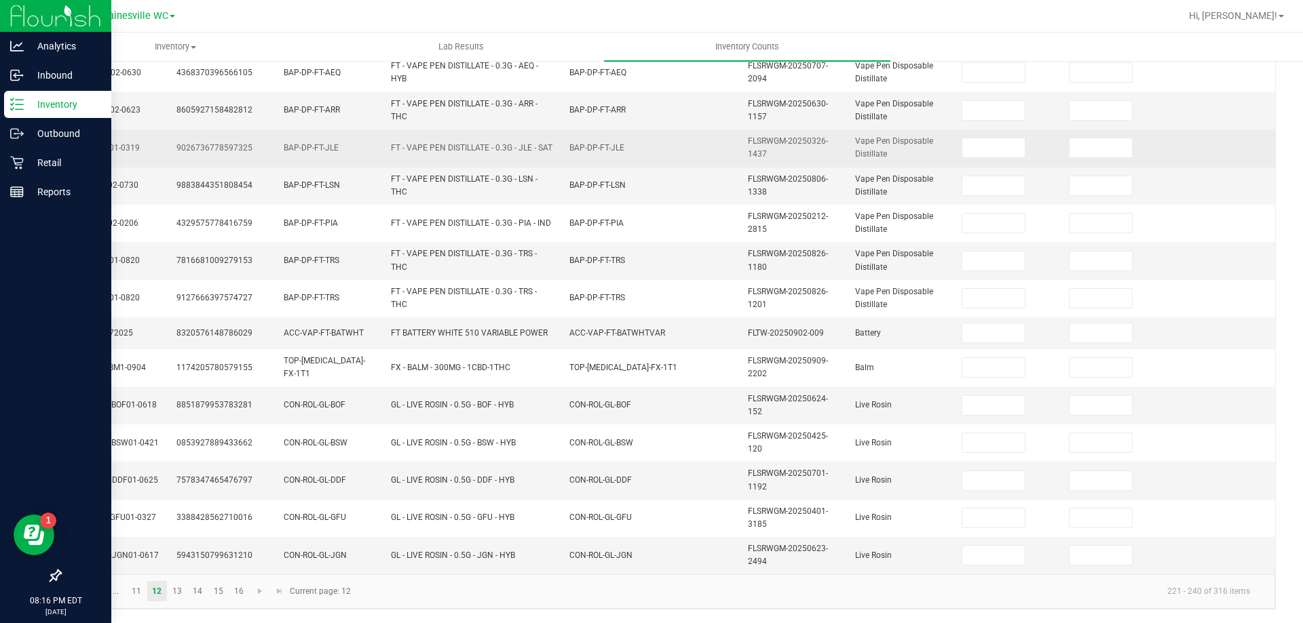
scroll to position [51, 0]
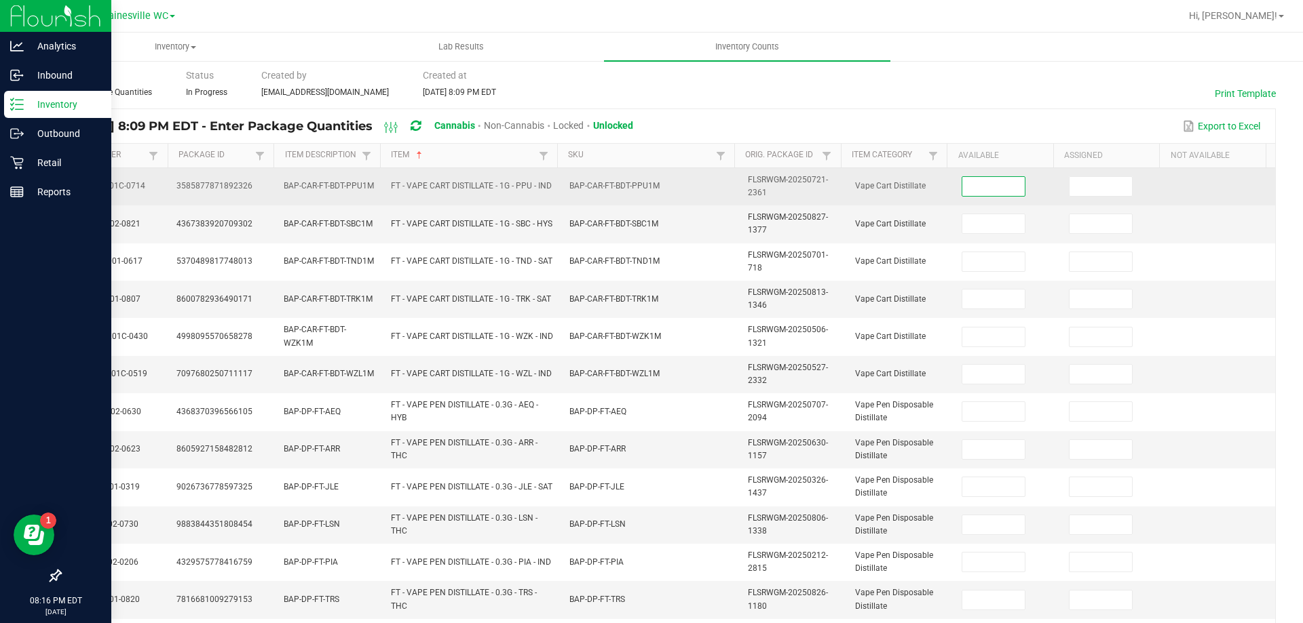
click at [980, 191] on input at bounding box center [993, 186] width 62 height 19
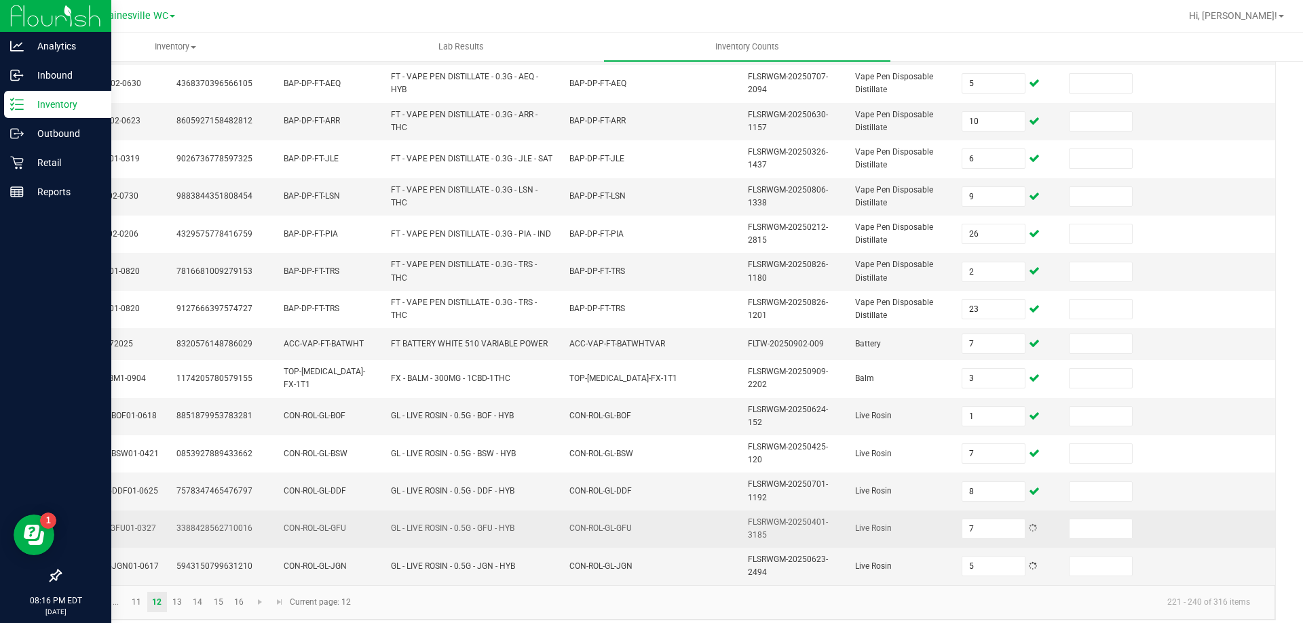
scroll to position [390, 0]
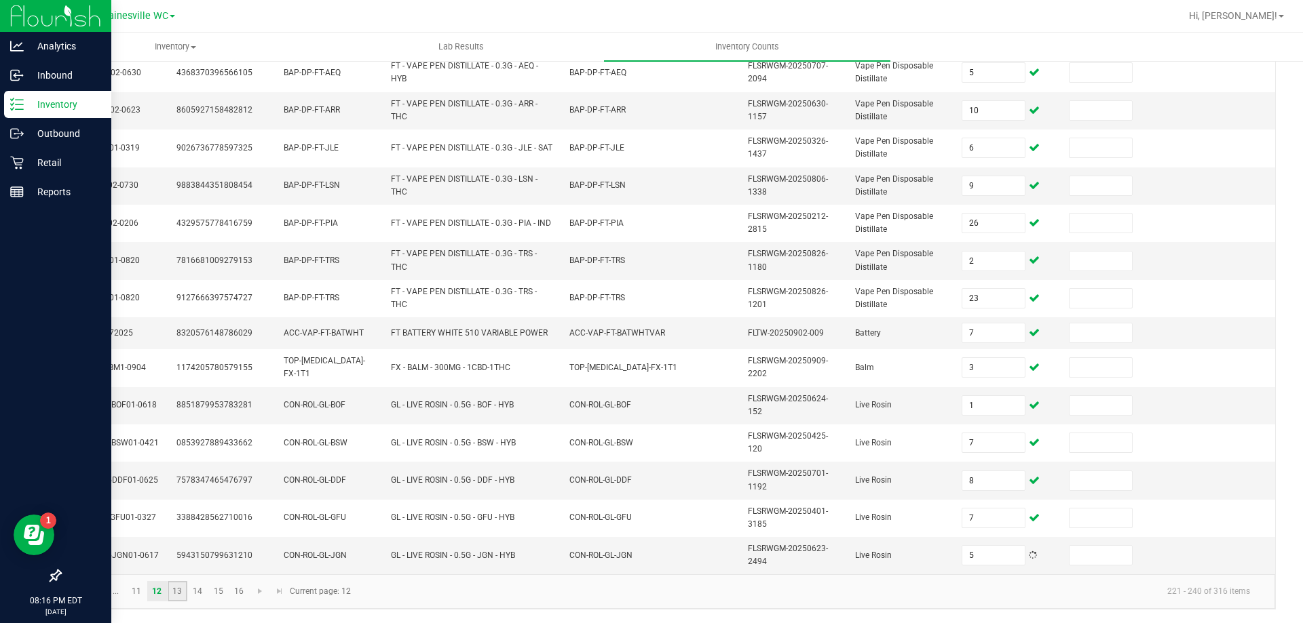
click at [174, 592] on link "13" at bounding box center [178, 591] width 20 height 20
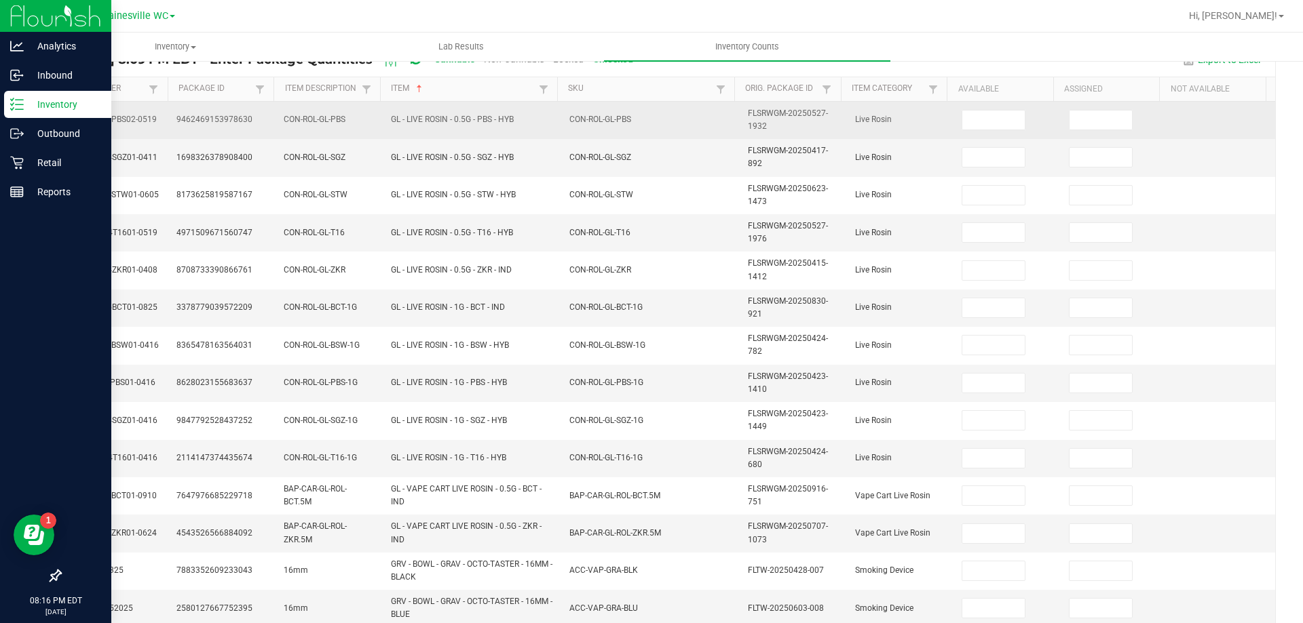
scroll to position [0, 0]
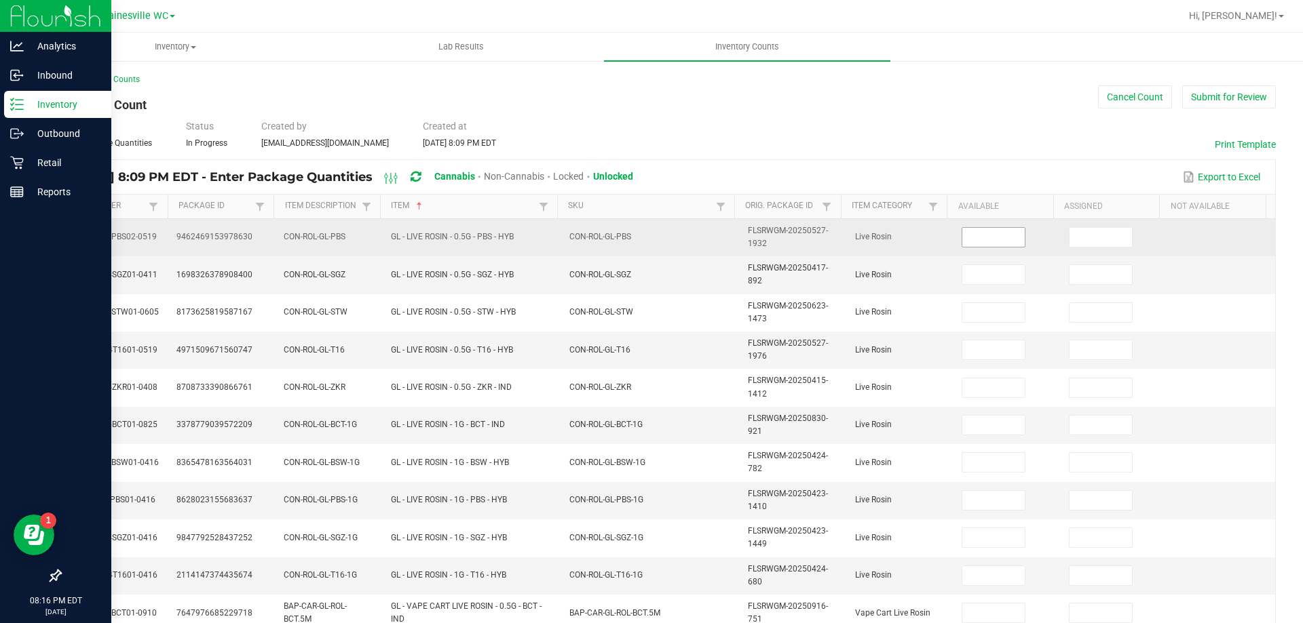
click at [995, 234] on input at bounding box center [993, 237] width 62 height 19
click at [981, 234] on input "5" at bounding box center [993, 237] width 62 height 19
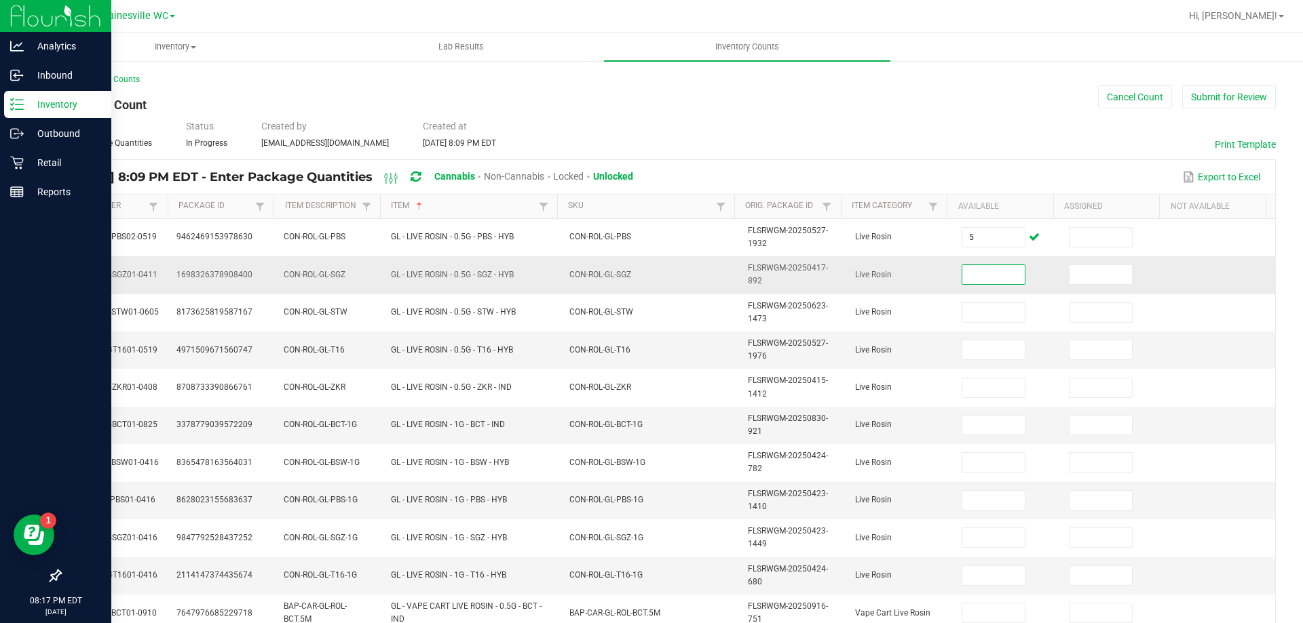
click at [986, 267] on input at bounding box center [993, 274] width 62 height 19
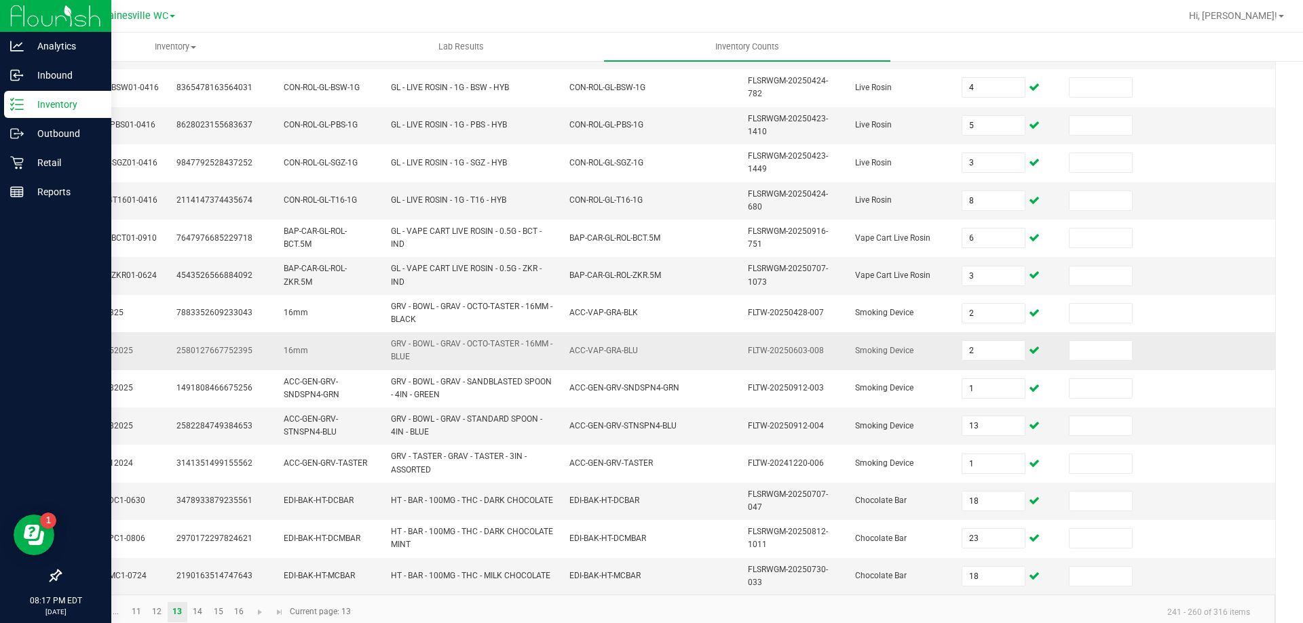
scroll to position [396, 0]
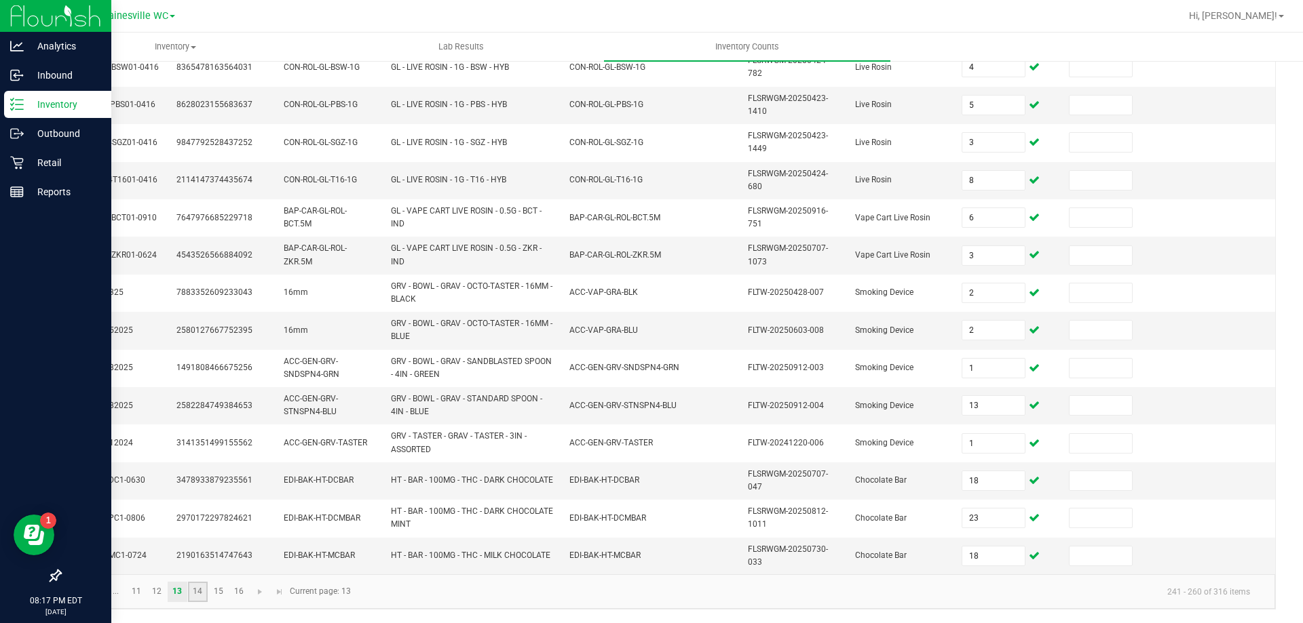
click at [203, 591] on link "14" at bounding box center [198, 592] width 20 height 20
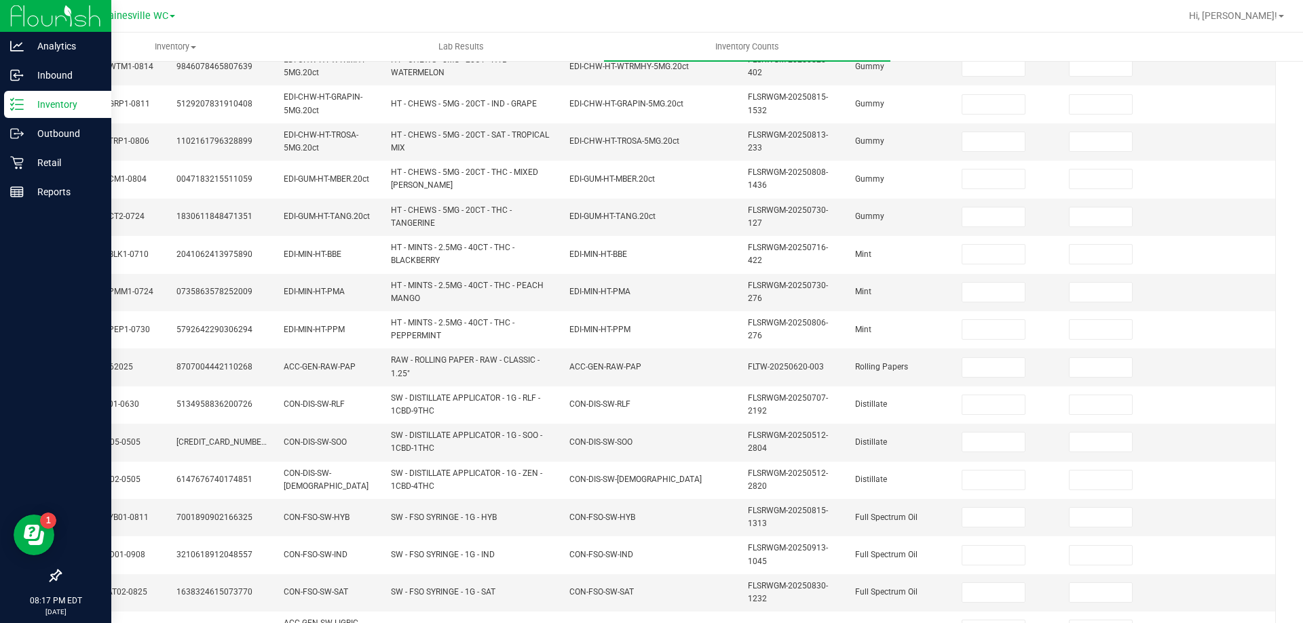
scroll to position [0, 0]
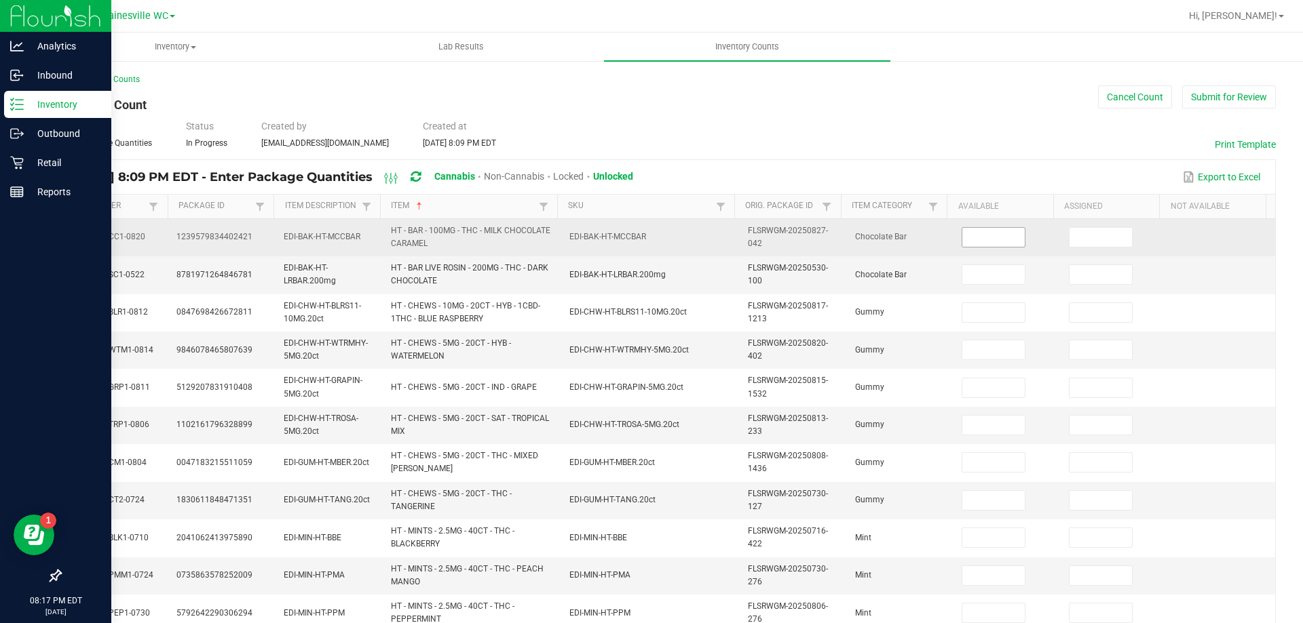
click at [965, 233] on input at bounding box center [993, 237] width 62 height 19
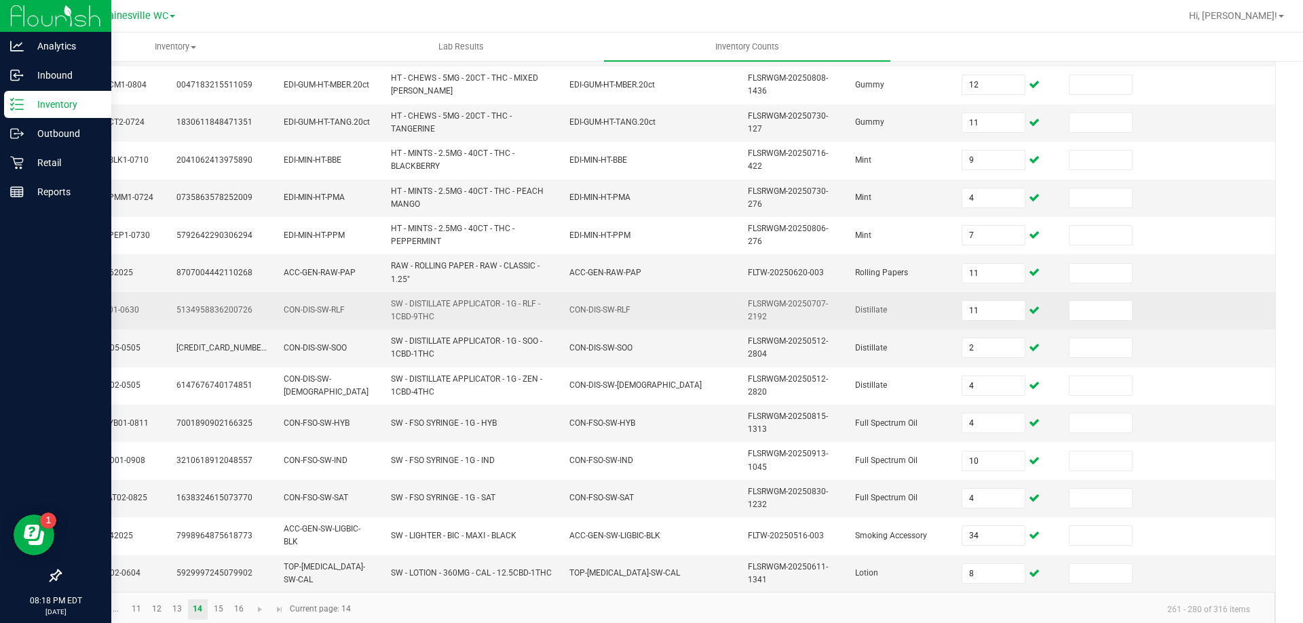
scroll to position [396, 0]
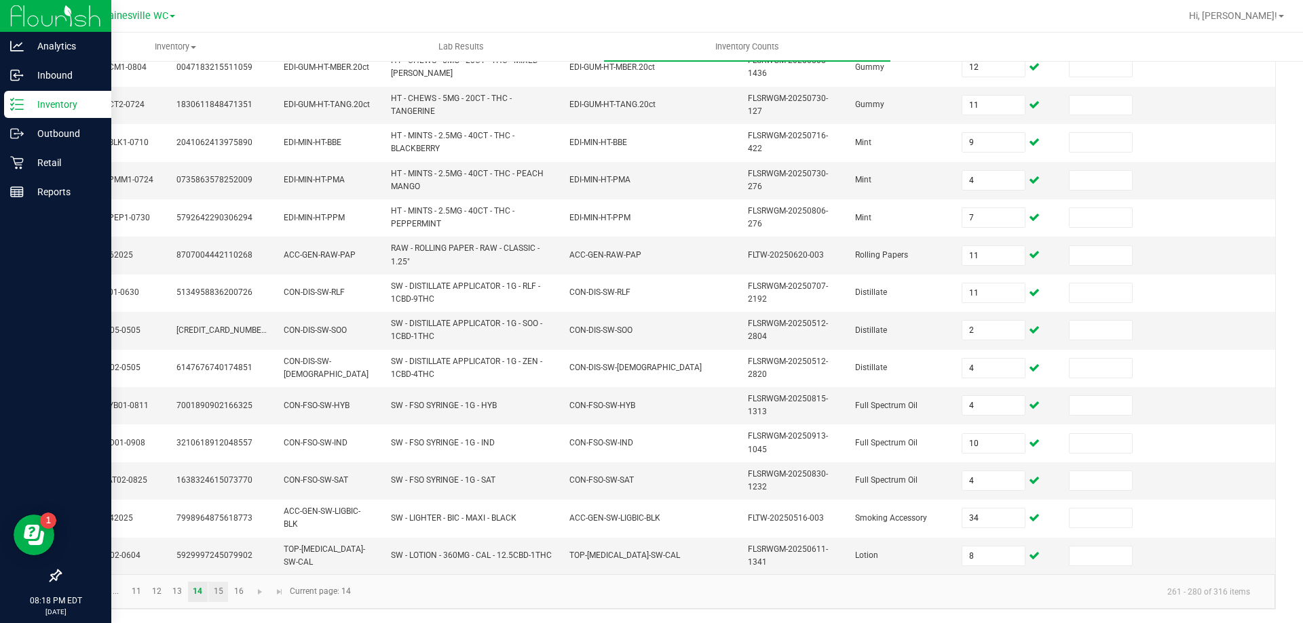
click at [224, 592] on link "15" at bounding box center [218, 592] width 20 height 20
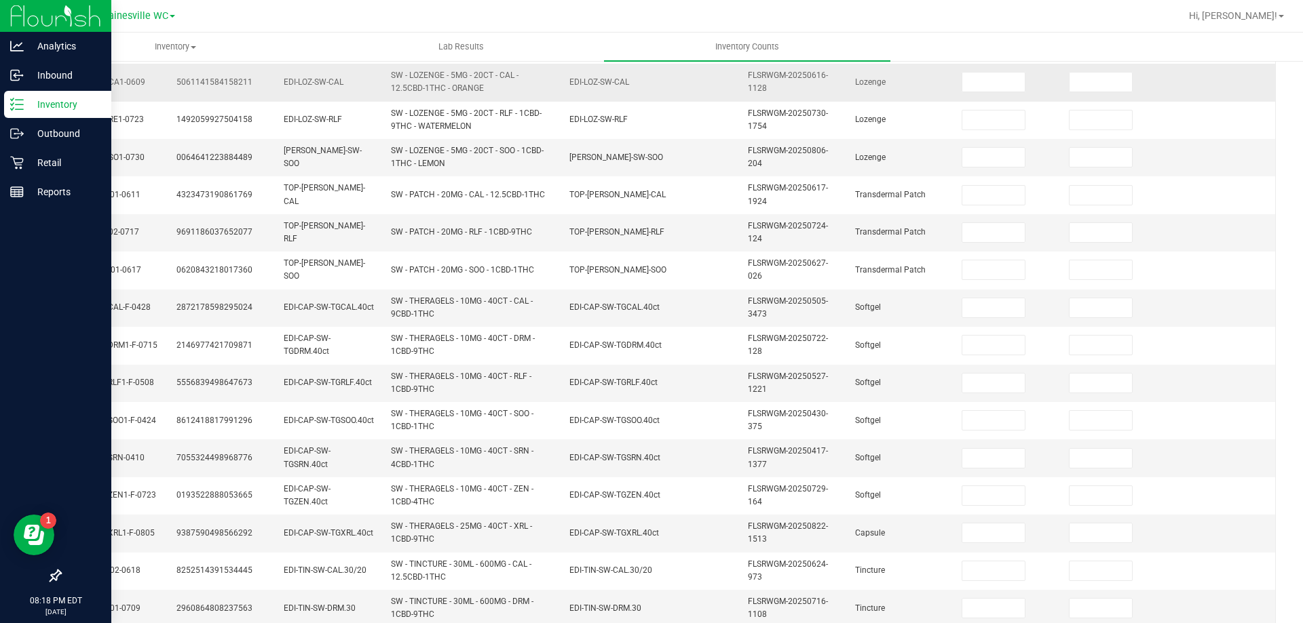
scroll to position [0, 0]
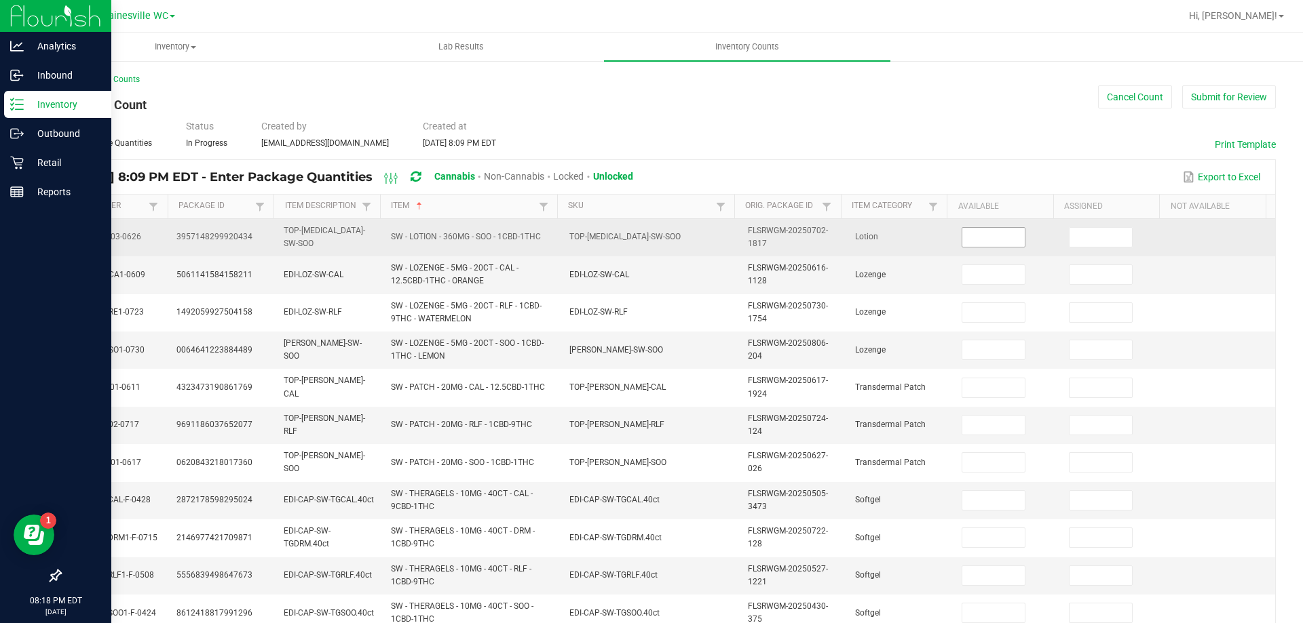
click at [971, 231] on input at bounding box center [993, 237] width 62 height 19
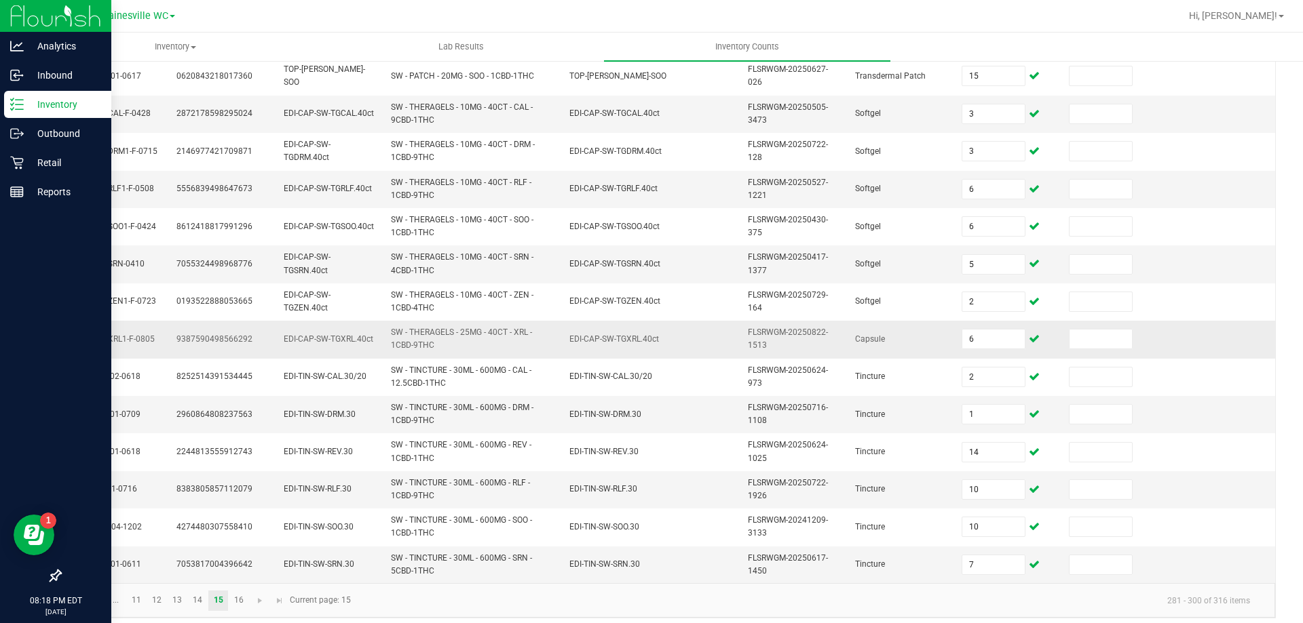
scroll to position [396, 0]
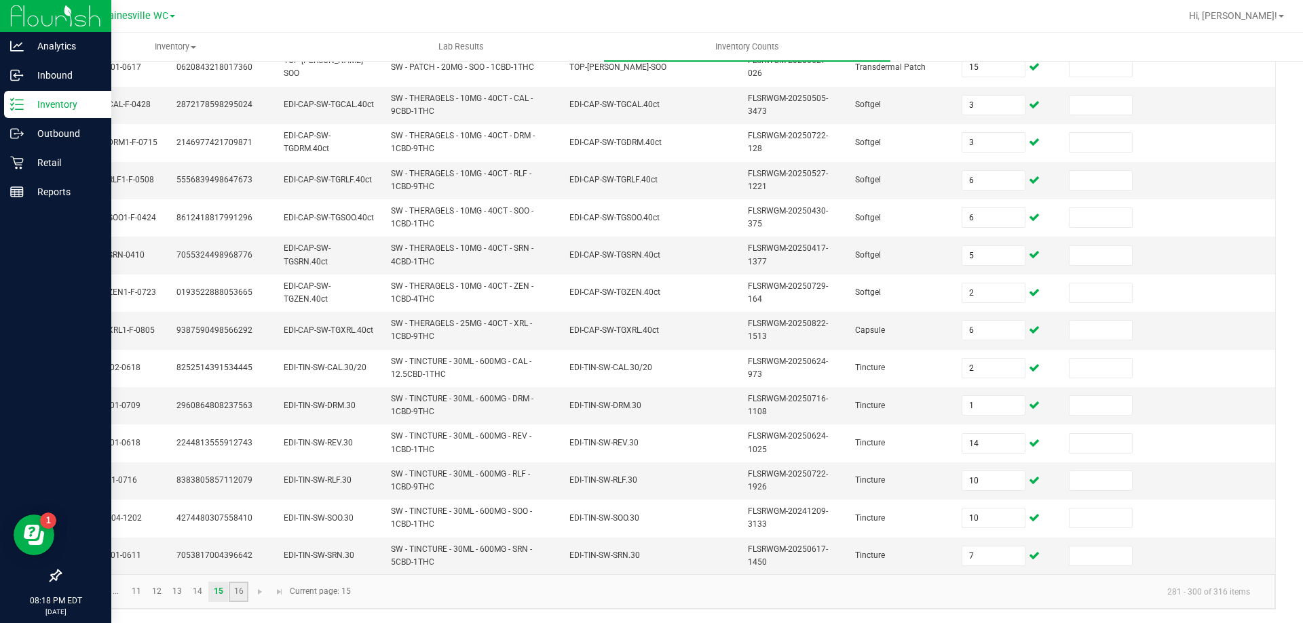
click at [240, 594] on link "16" at bounding box center [239, 592] width 20 height 20
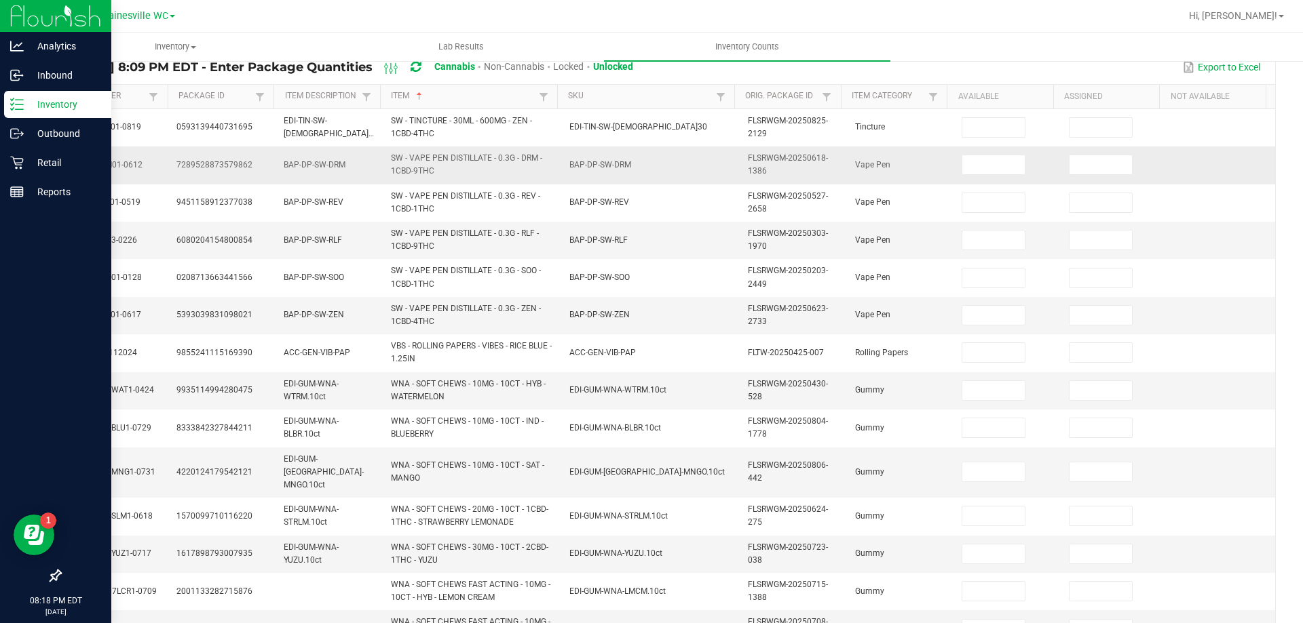
scroll to position [0, 0]
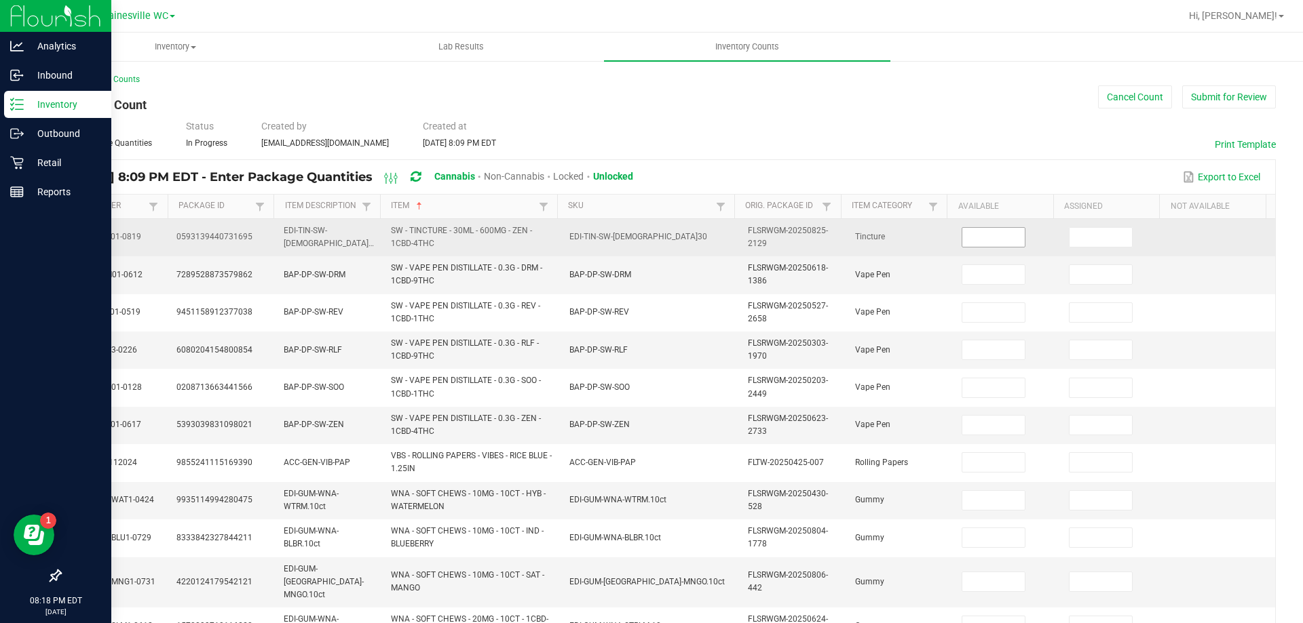
click at [962, 233] on input at bounding box center [993, 237] width 62 height 19
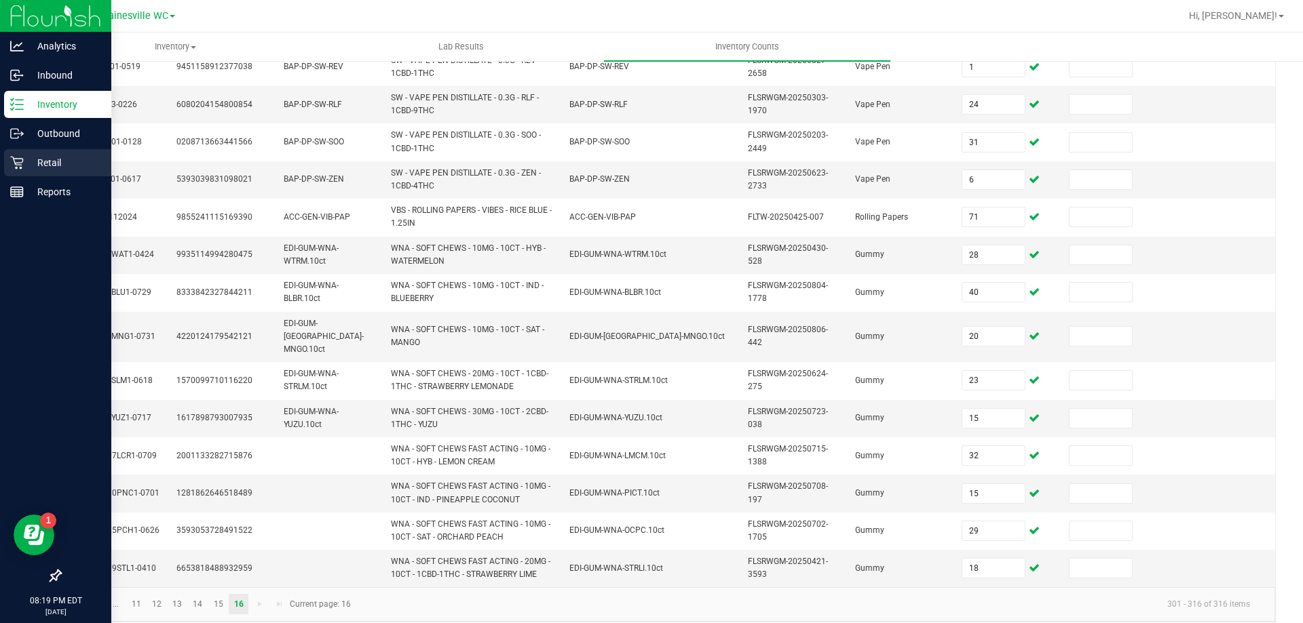
drag, startPoint x: 45, startPoint y: 157, endPoint x: 54, endPoint y: 163, distance: 11.3
click at [45, 157] on p "Retail" at bounding box center [64, 163] width 81 height 16
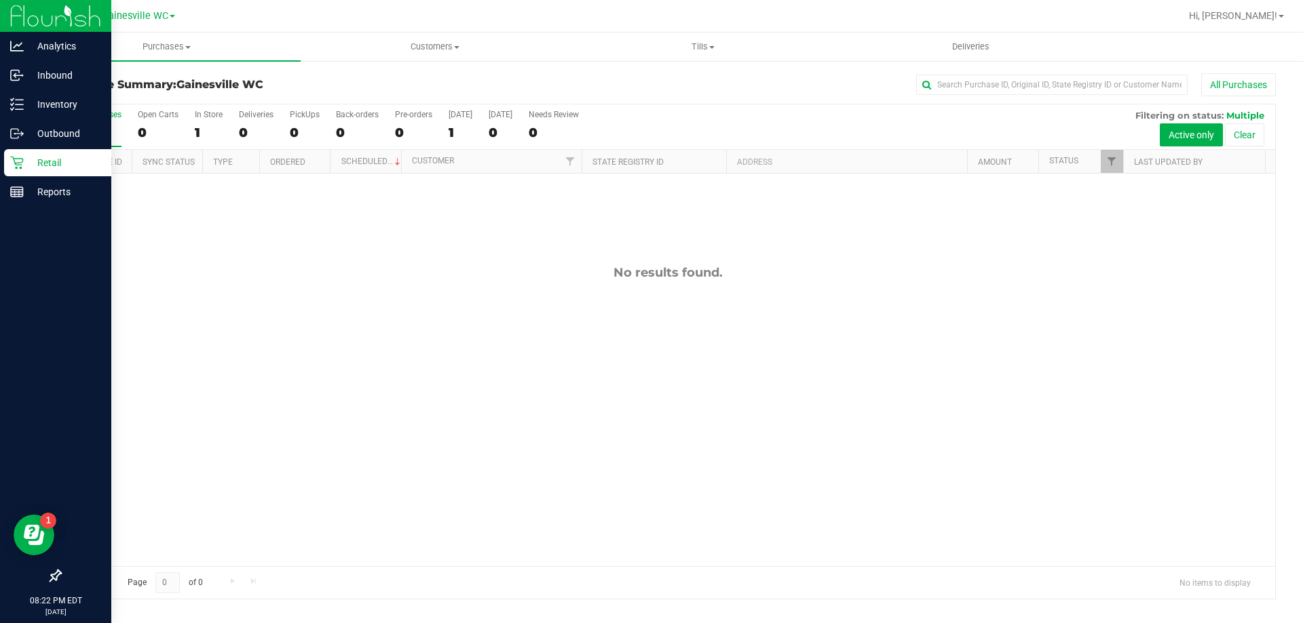
click at [39, 162] on p "Retail" at bounding box center [64, 163] width 81 height 16
click at [47, 163] on p "Retail" at bounding box center [64, 163] width 81 height 16
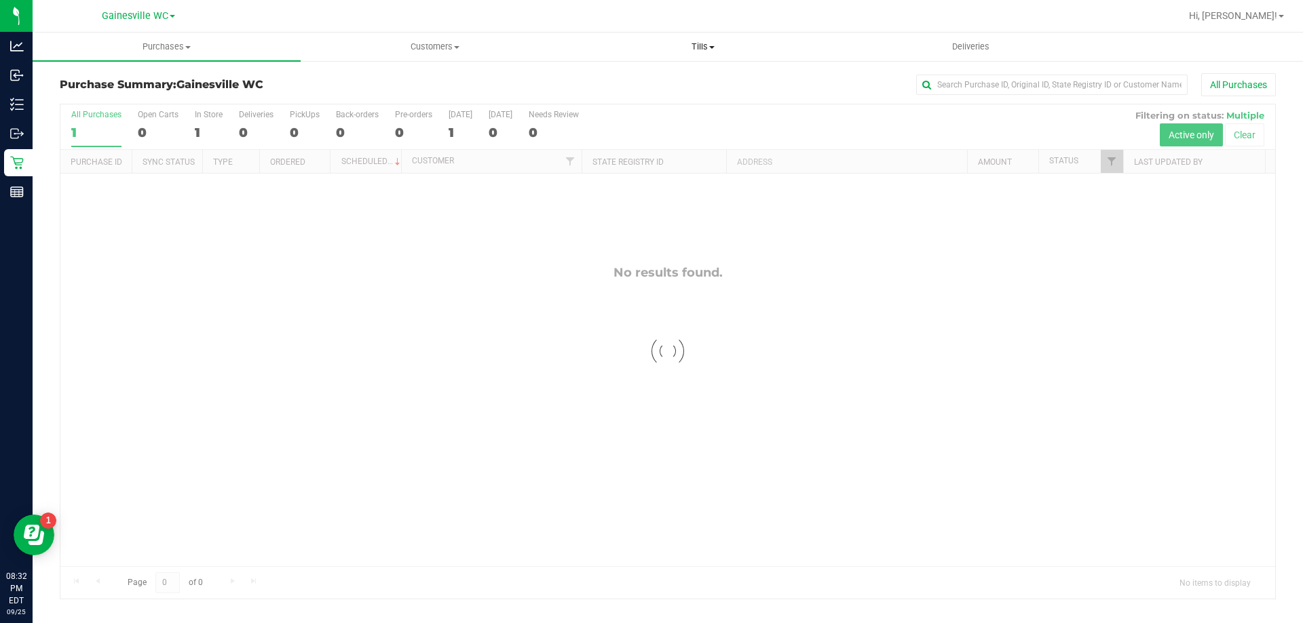
click at [710, 45] on span "Tills" at bounding box center [702, 47] width 267 height 12
click at [626, 82] on span "Manage tills" at bounding box center [615, 82] width 92 height 12
click at [633, 81] on span "Manage tills" at bounding box center [615, 82] width 92 height 12
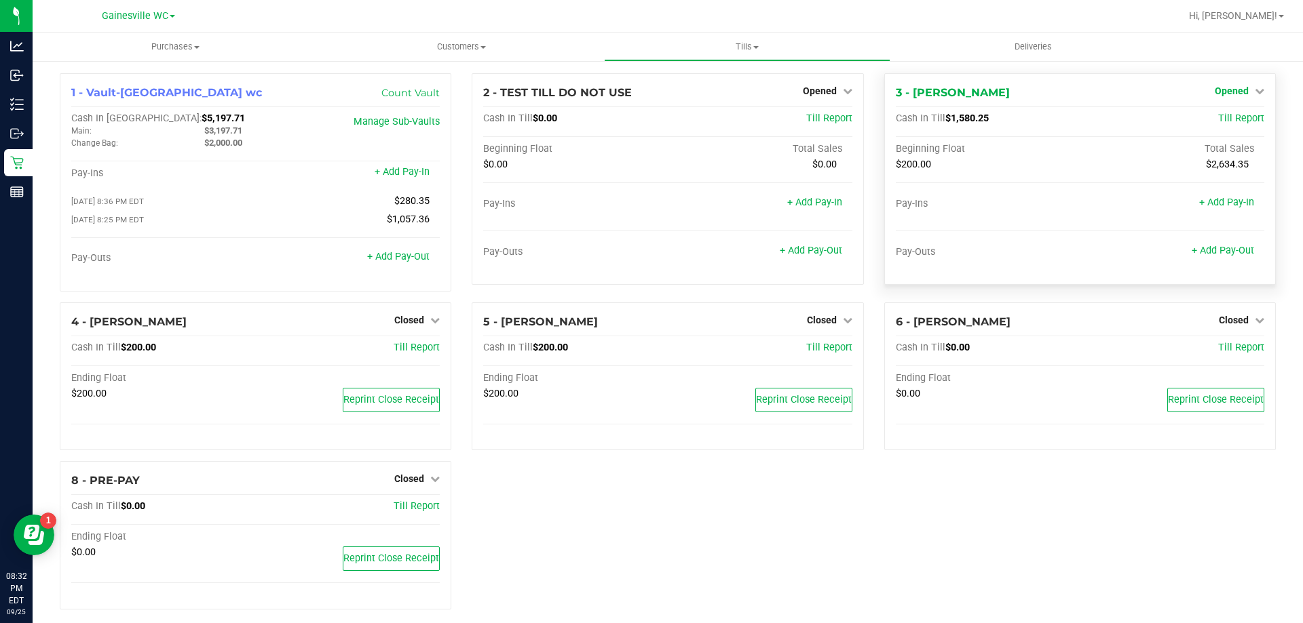
click at [1254, 89] on icon at bounding box center [1258, 90] width 9 height 9
click at [1223, 117] on link "Close Till" at bounding box center [1232, 119] width 37 height 11
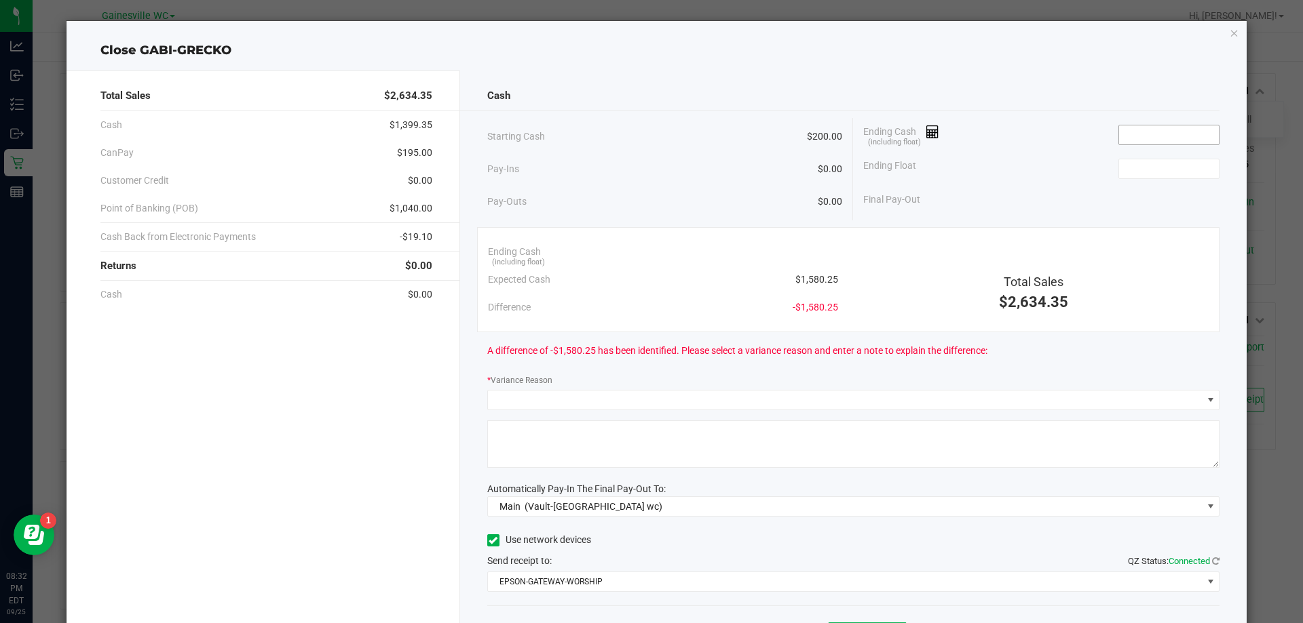
click at [1142, 130] on input at bounding box center [1169, 135] width 100 height 19
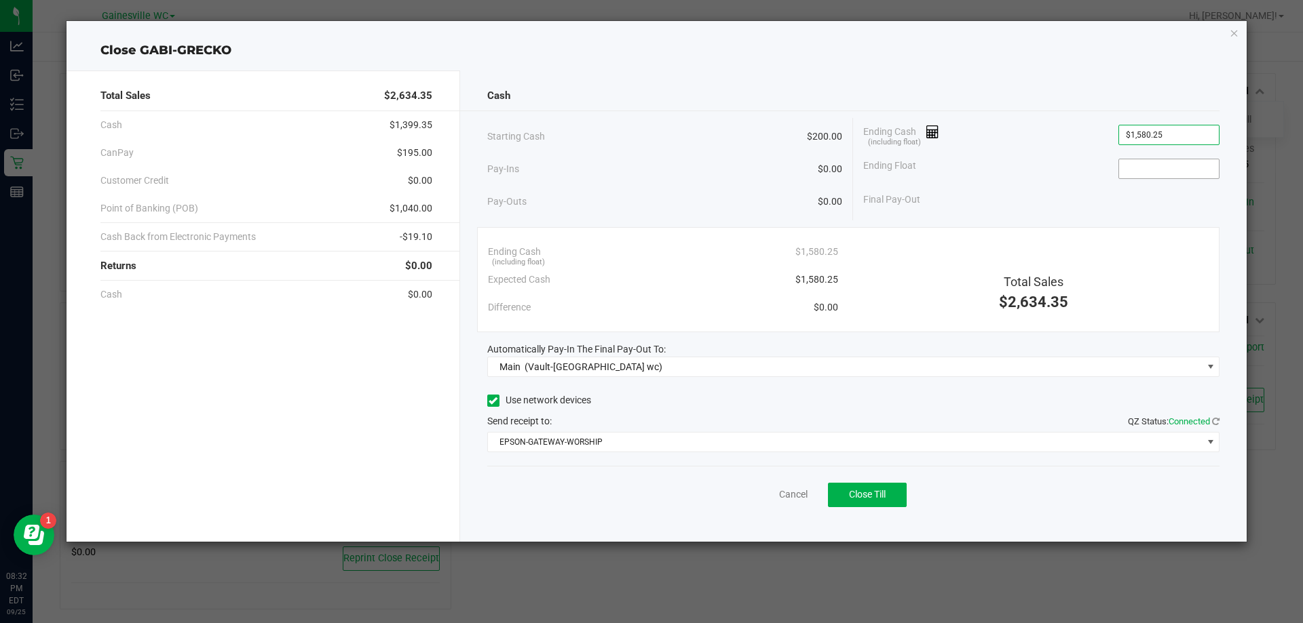
click at [1150, 163] on input at bounding box center [1169, 168] width 100 height 19
click at [1105, 186] on div "Final Pay-Out $1,380.25" at bounding box center [1041, 200] width 356 height 28
click at [882, 491] on span "Close Till" at bounding box center [867, 494] width 37 height 11
click at [887, 497] on span "Reprint Closing Receipt" at bounding box center [889, 494] width 97 height 11
click at [771, 493] on link "Dismiss" at bounding box center [763, 495] width 33 height 14
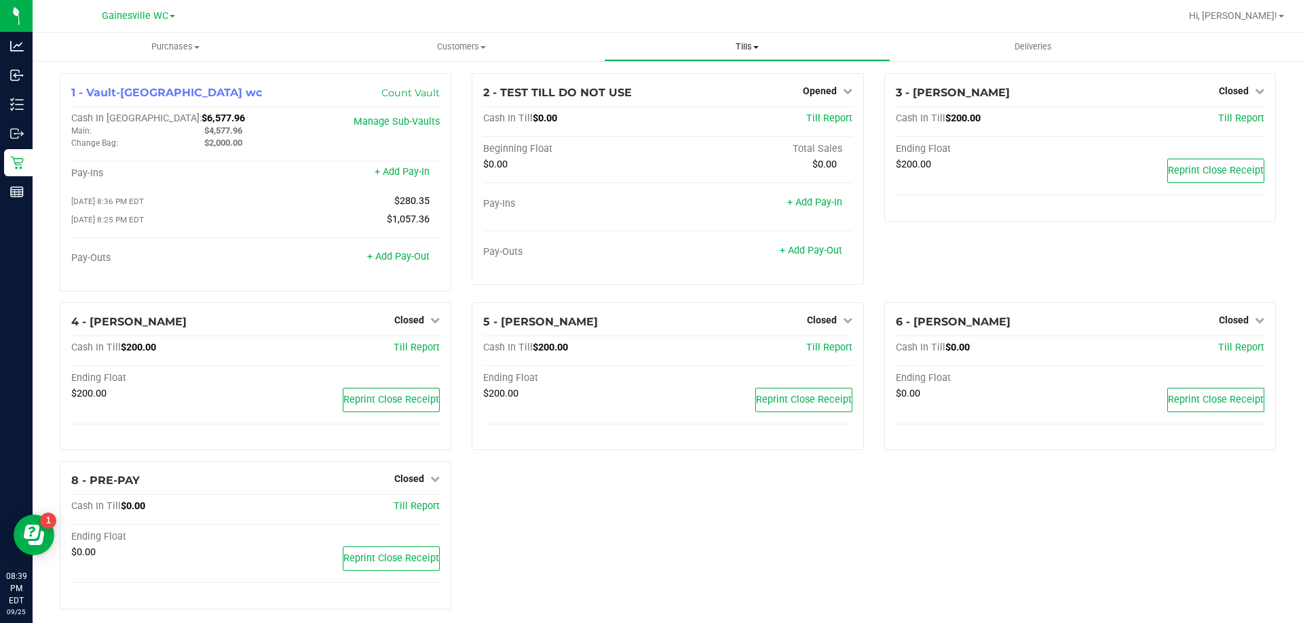
click at [739, 47] on span "Tills" at bounding box center [746, 47] width 284 height 12
click at [699, 96] on span "Reconcile e-payments" at bounding box center [671, 98] width 135 height 12
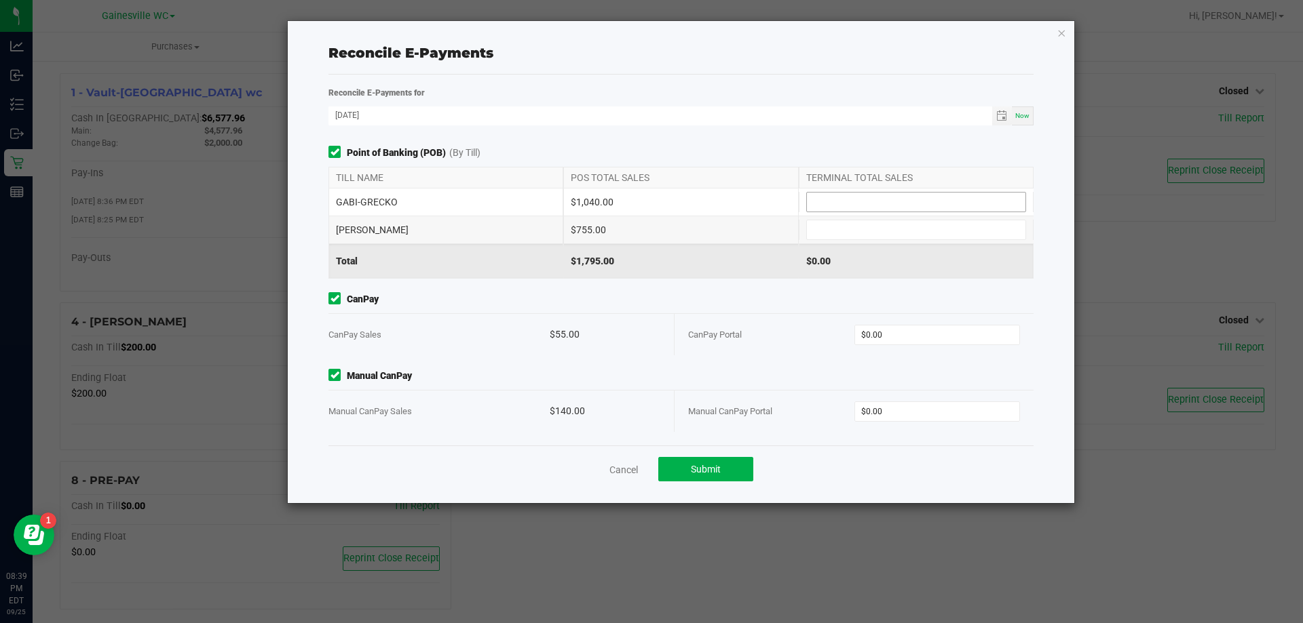
click at [853, 197] on input at bounding box center [916, 202] width 218 height 19
click at [891, 233] on input at bounding box center [916, 229] width 218 height 19
click at [748, 290] on div "Point of Banking (POB) (By Till) TILL NAME POS TOTAL SALES TERMINAL TOTAL SALES…" at bounding box center [680, 296] width 725 height 300
click at [923, 340] on input "0" at bounding box center [937, 335] width 165 height 19
click at [886, 407] on input "0" at bounding box center [937, 411] width 165 height 19
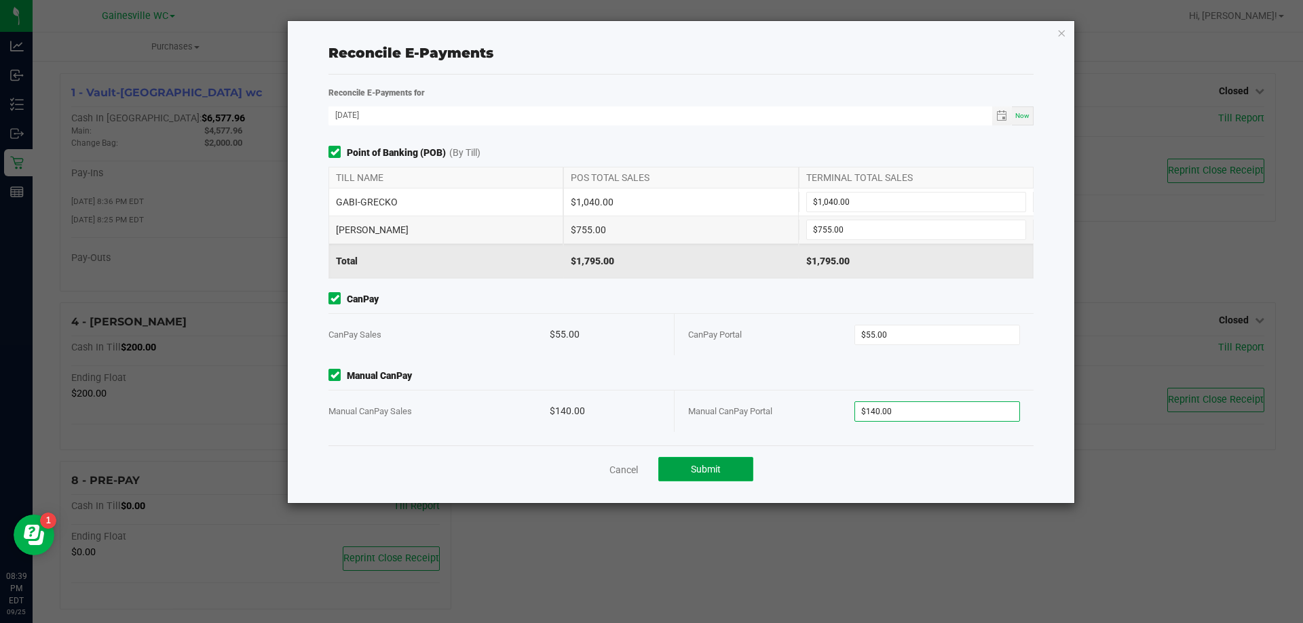
click at [699, 461] on button "Submit" at bounding box center [705, 469] width 95 height 24
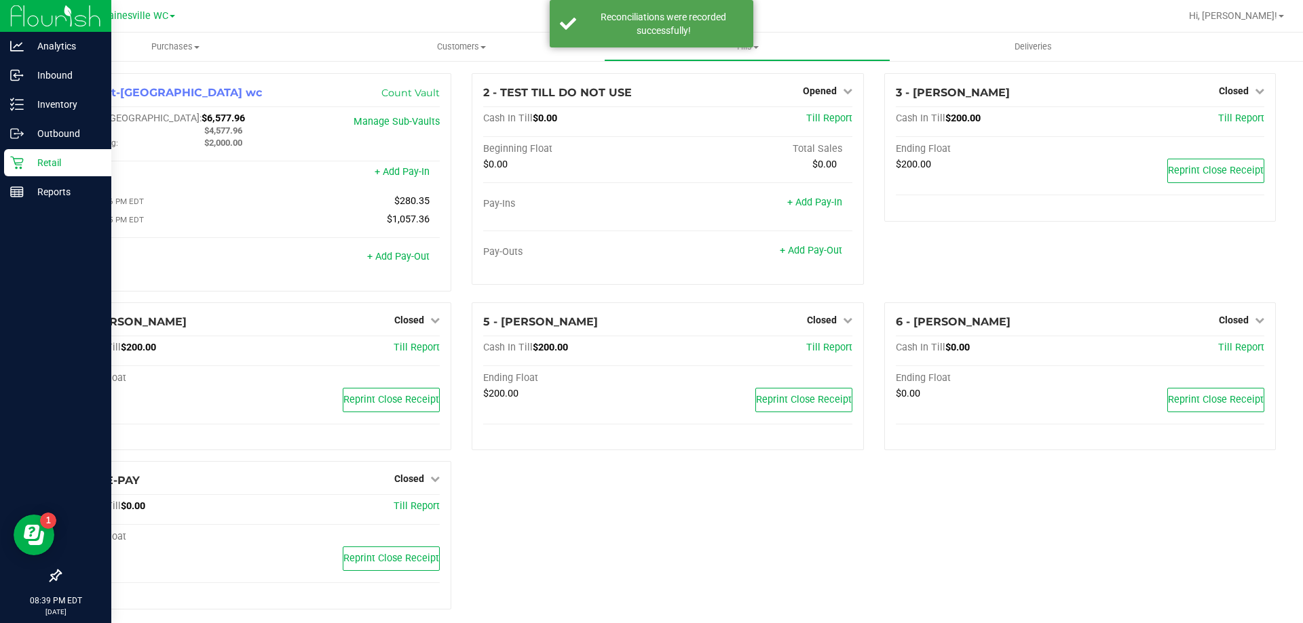
click at [47, 163] on p "Retail" at bounding box center [64, 163] width 81 height 16
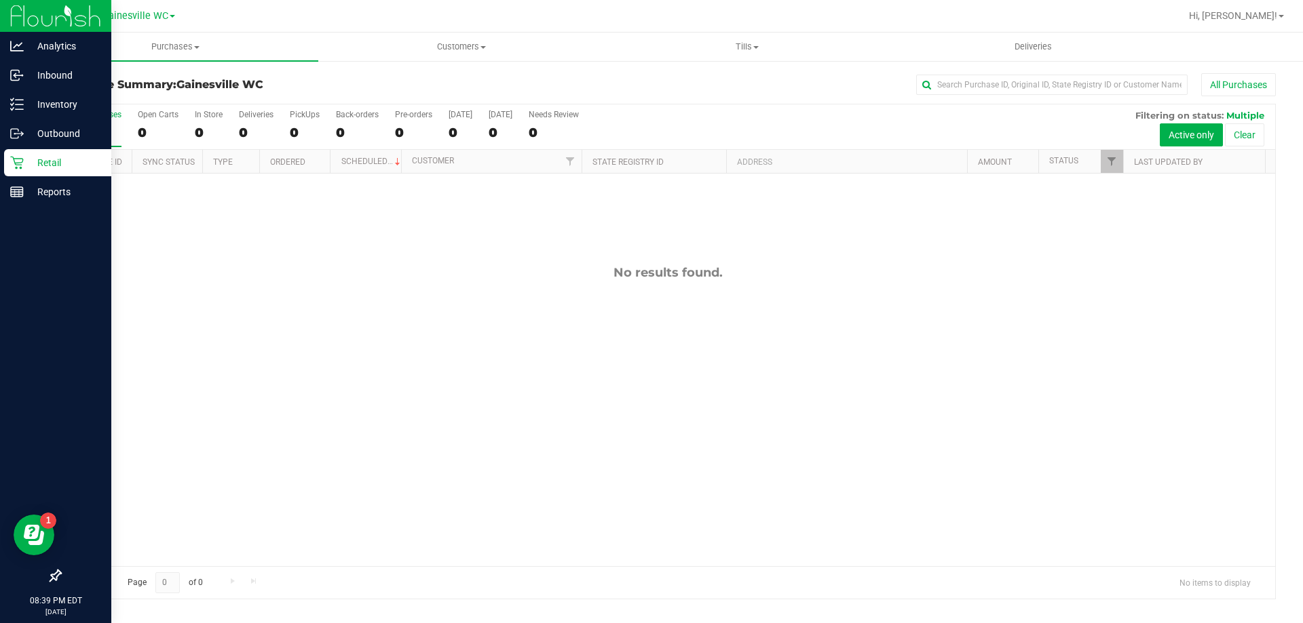
click at [54, 161] on p "Retail" at bounding box center [64, 163] width 81 height 16
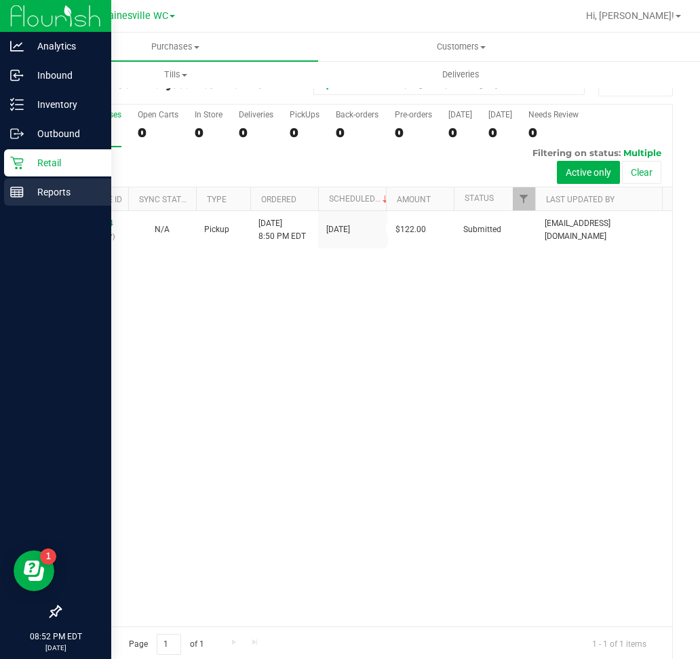
click at [51, 185] on p "Reports" at bounding box center [64, 192] width 81 height 16
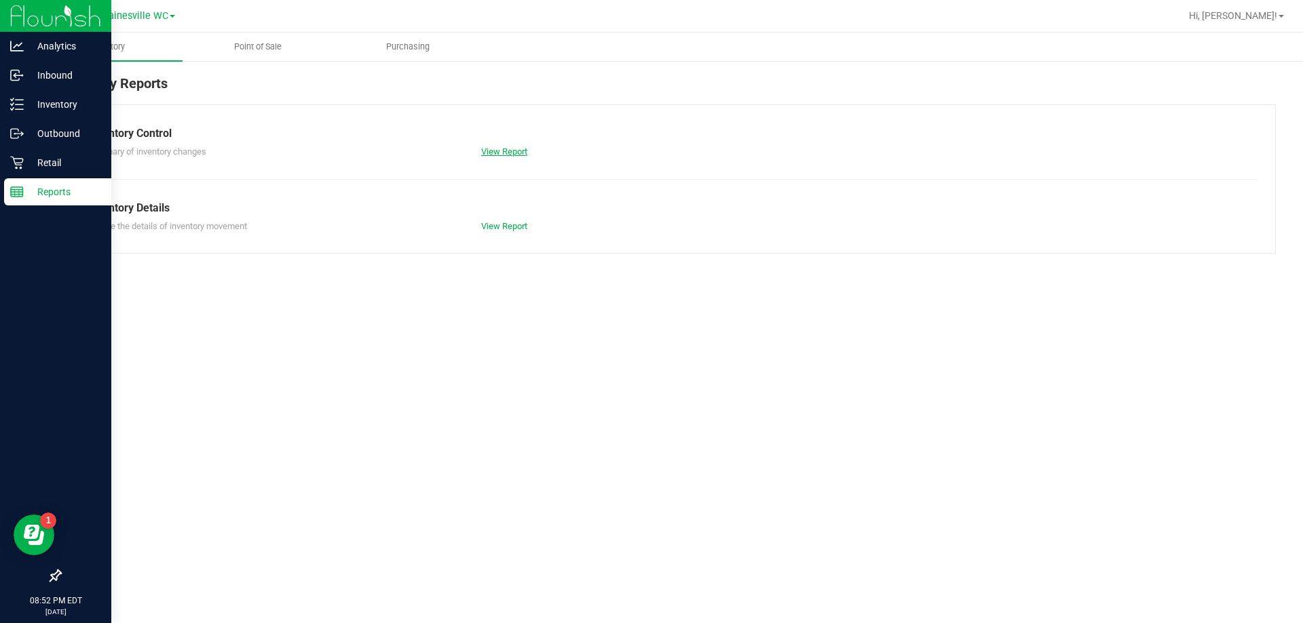
click at [508, 151] on link "View Report" at bounding box center [504, 152] width 46 height 10
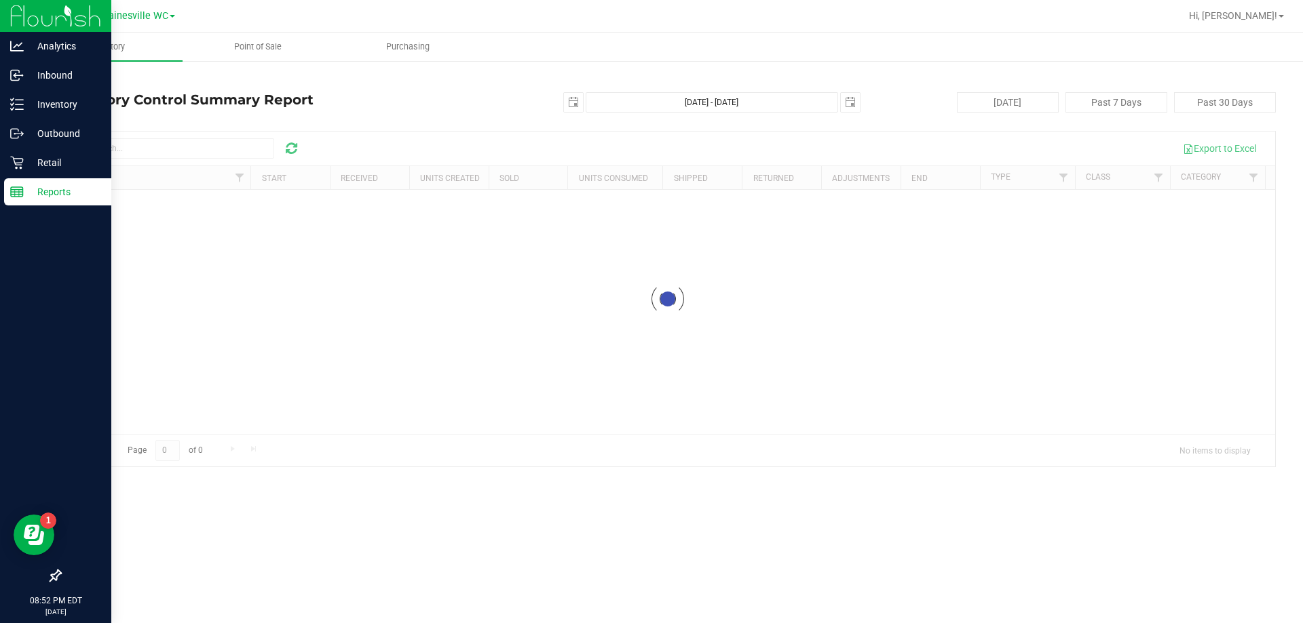
click at [57, 188] on p "Reports" at bounding box center [64, 192] width 81 height 16
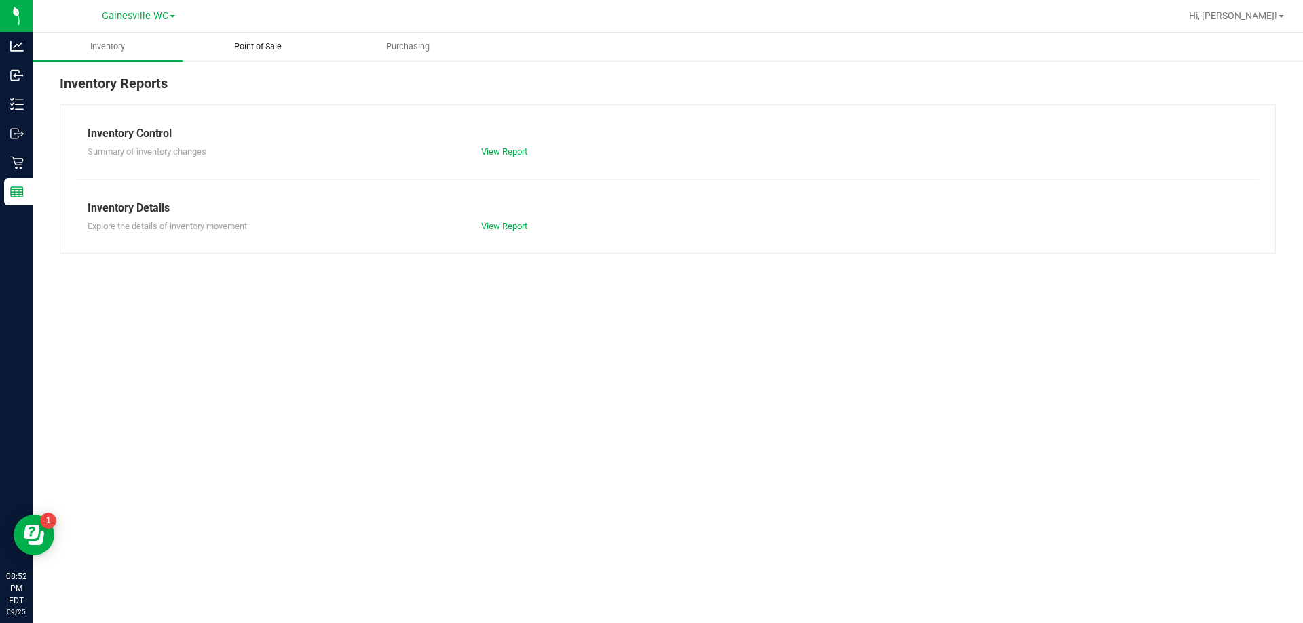
click at [248, 51] on span "Point of Sale" at bounding box center [258, 47] width 84 height 12
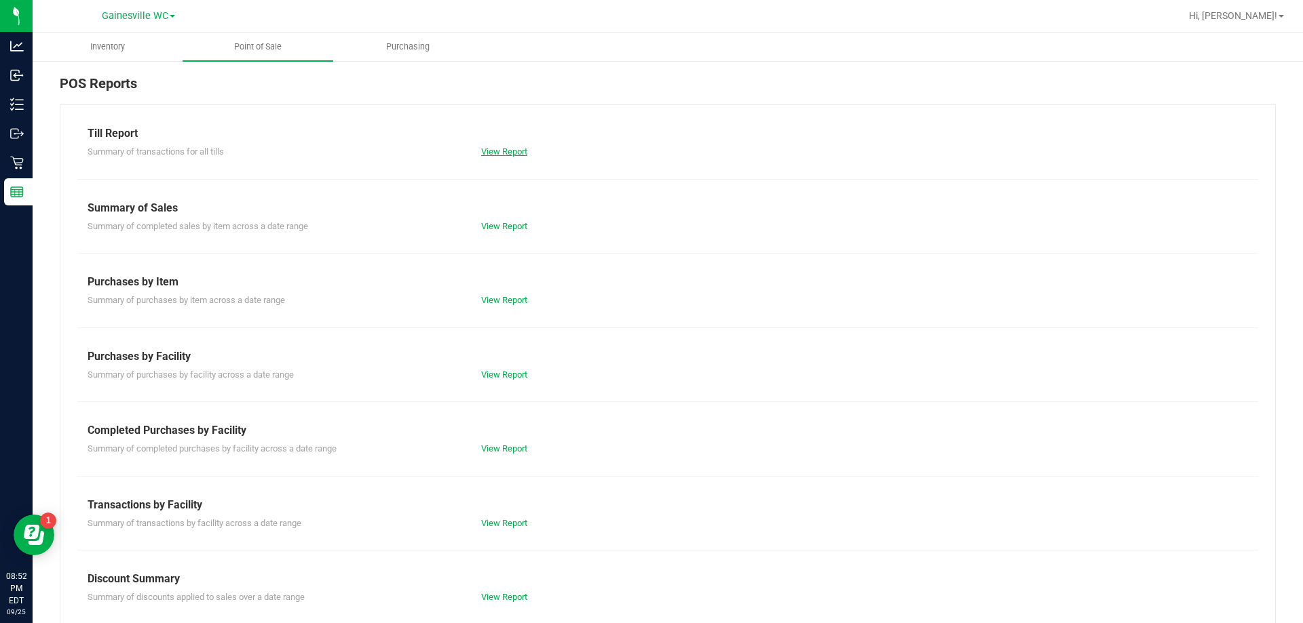
click at [483, 147] on link "View Report" at bounding box center [504, 152] width 46 height 10
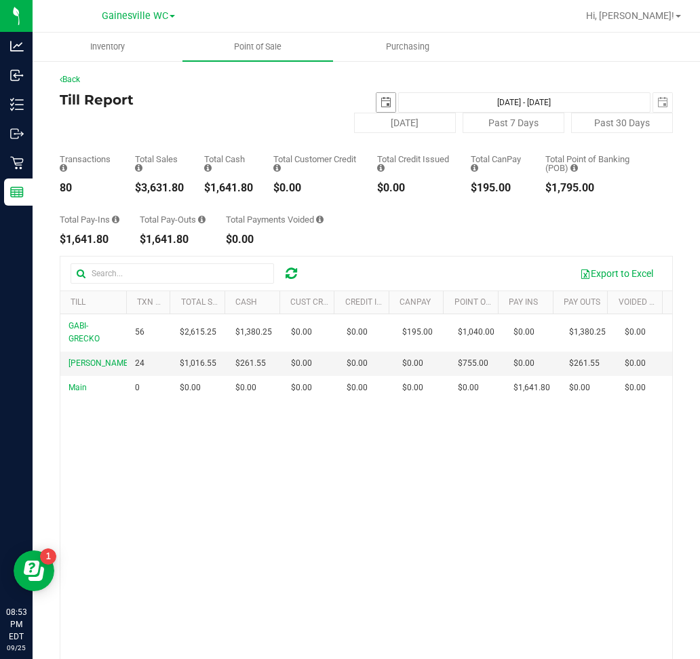
click at [381, 97] on span "select" at bounding box center [386, 102] width 11 height 11
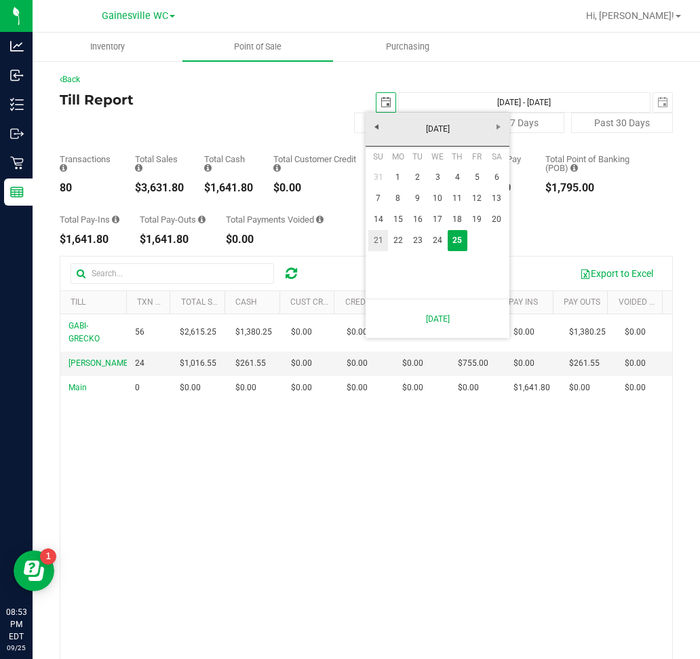
click at [380, 243] on link "21" at bounding box center [378, 240] width 20 height 21
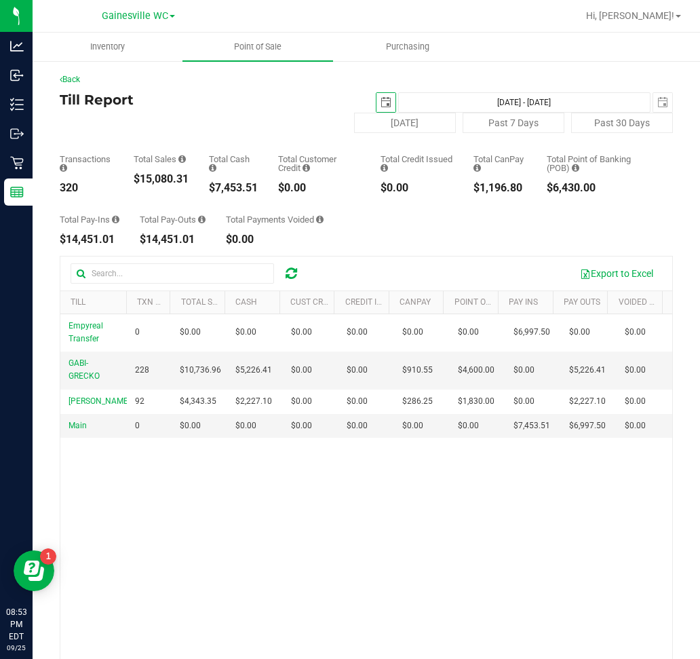
click at [381, 102] on span "select" at bounding box center [386, 102] width 11 height 11
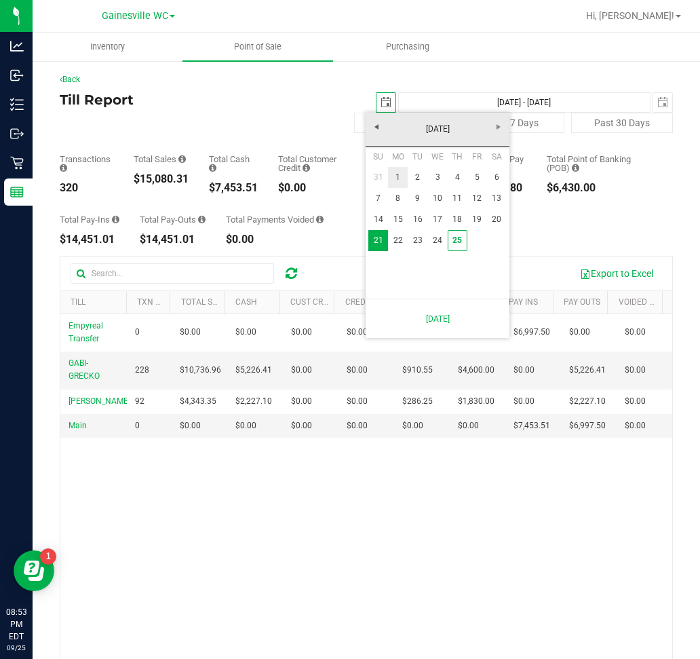
click at [396, 172] on link "1" at bounding box center [398, 177] width 20 height 21
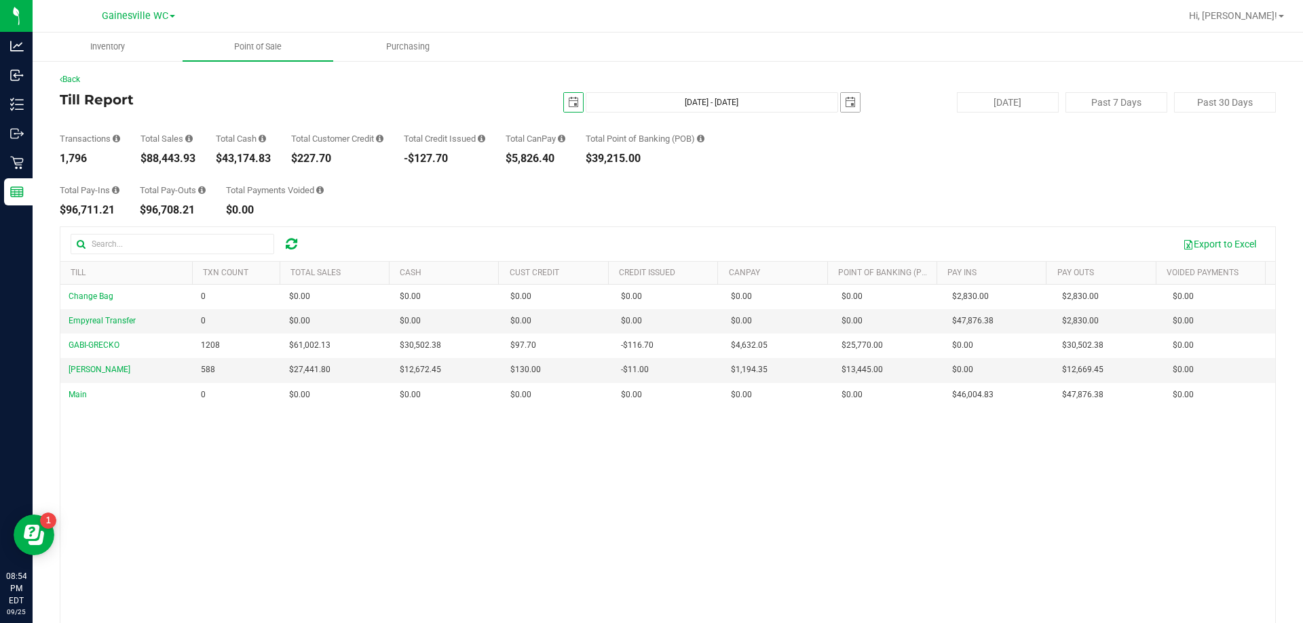
click at [851, 101] on span "select" at bounding box center [850, 102] width 19 height 19
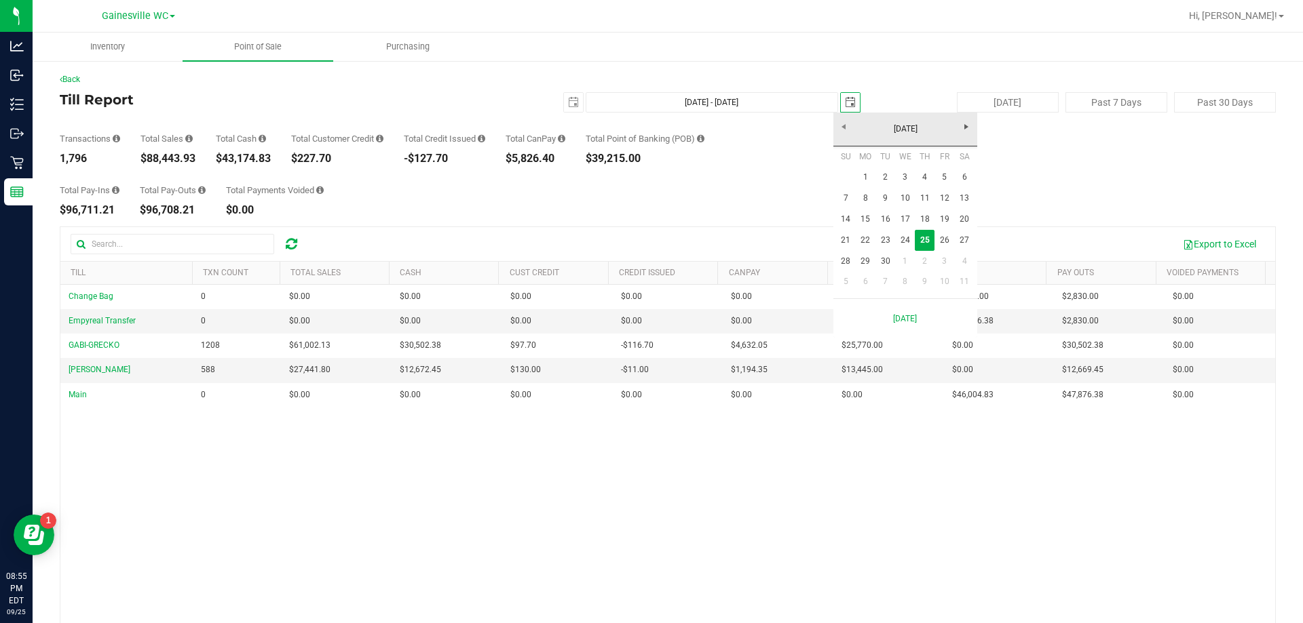
scroll to position [0, 34]
click at [922, 241] on link "25" at bounding box center [925, 240] width 20 height 21
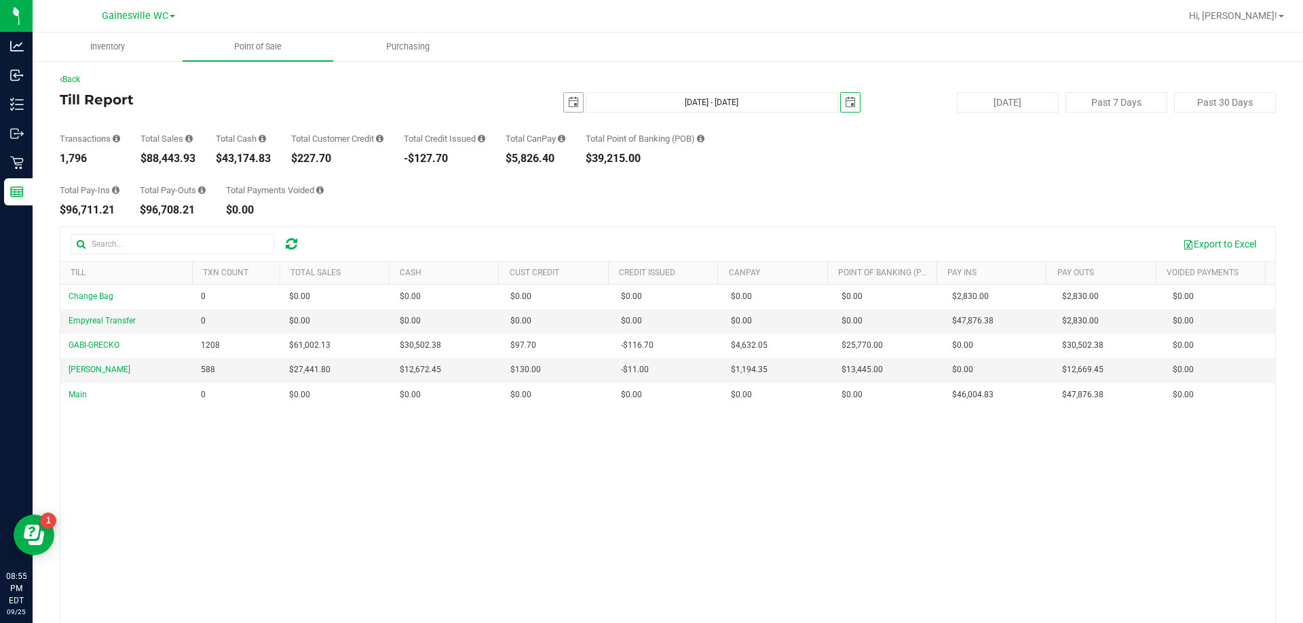
click at [564, 98] on span "select" at bounding box center [573, 102] width 19 height 19
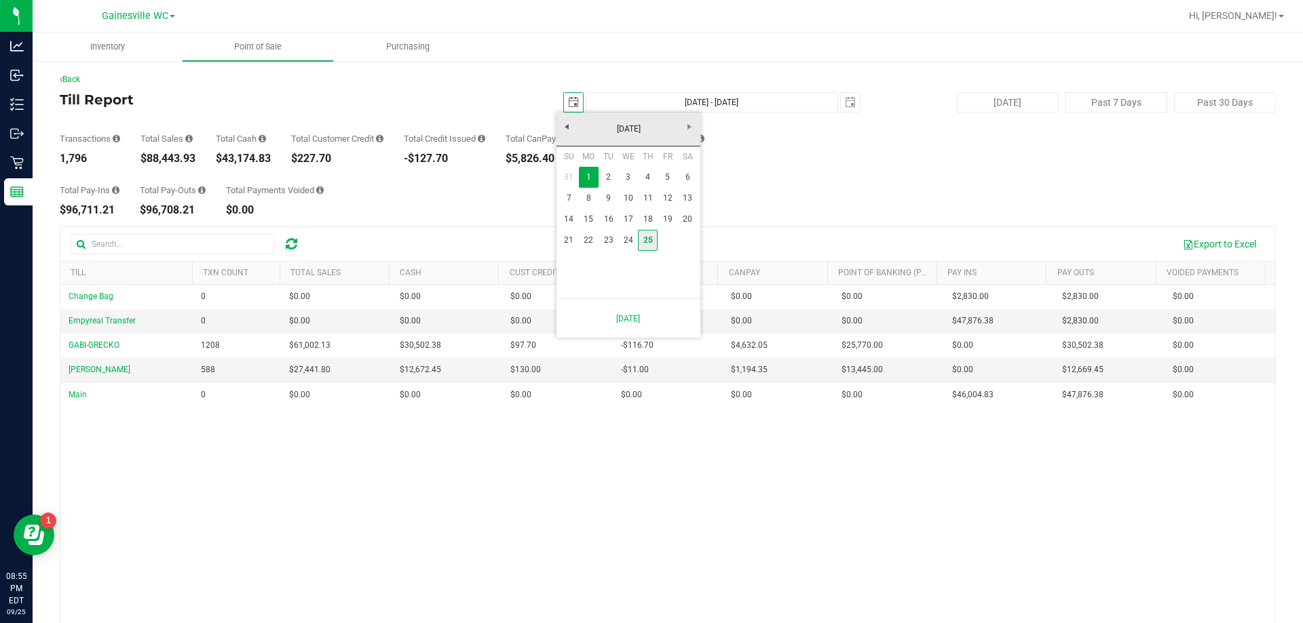
click at [647, 235] on link "25" at bounding box center [648, 240] width 20 height 21
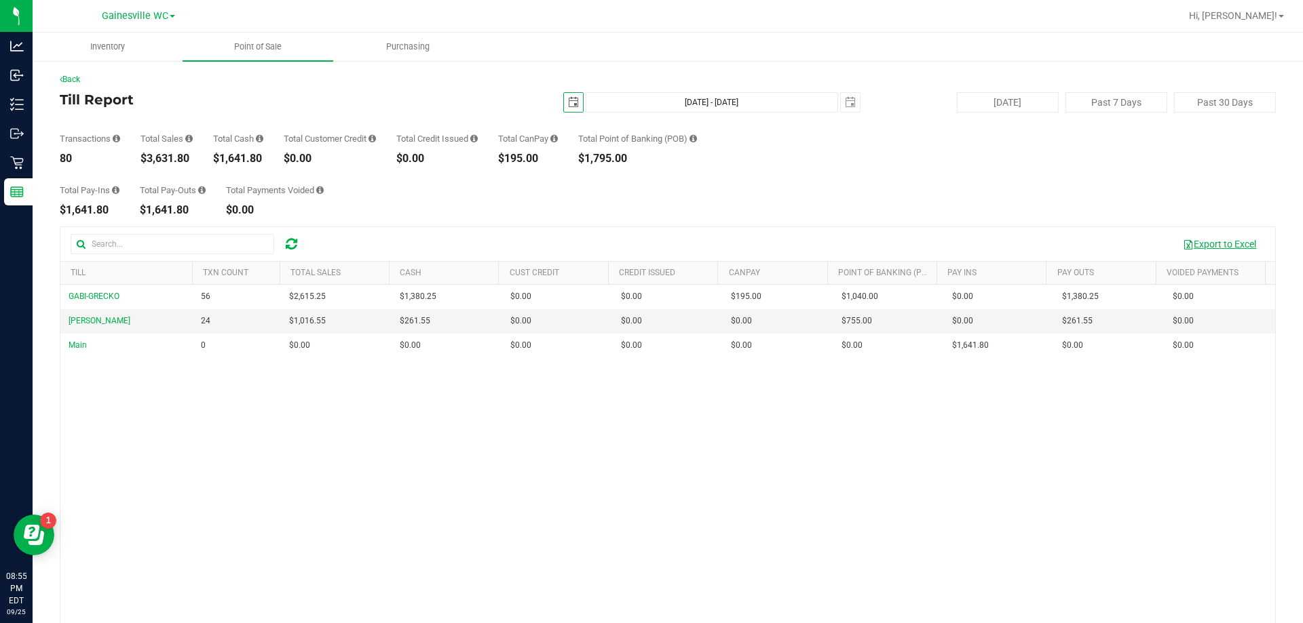
click at [1211, 240] on button "Export to Excel" at bounding box center [1219, 244] width 91 height 23
